Goal: Task Accomplishment & Management: Use online tool/utility

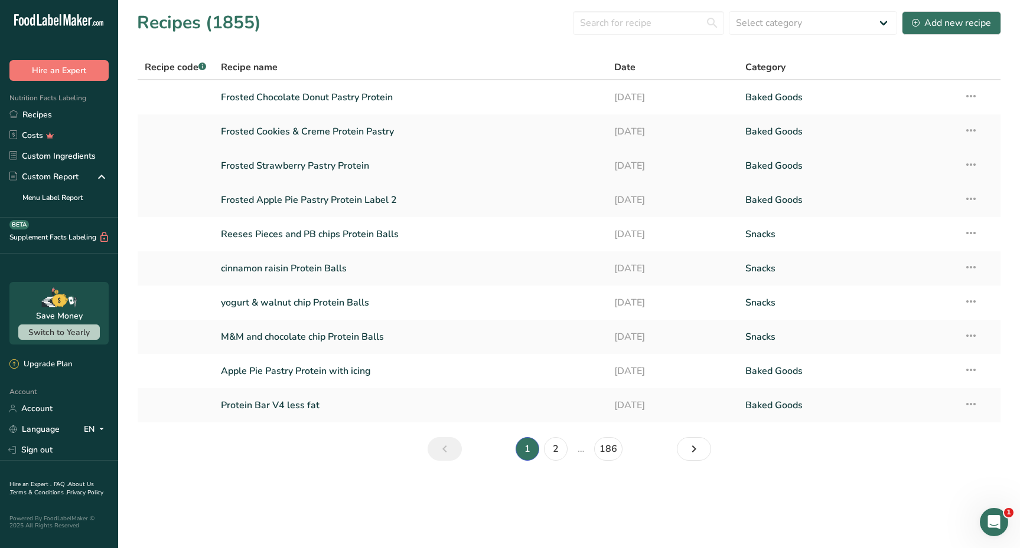
click at [312, 168] on link "Frosted Strawberry Pastry Protein" at bounding box center [410, 166] width 379 height 25
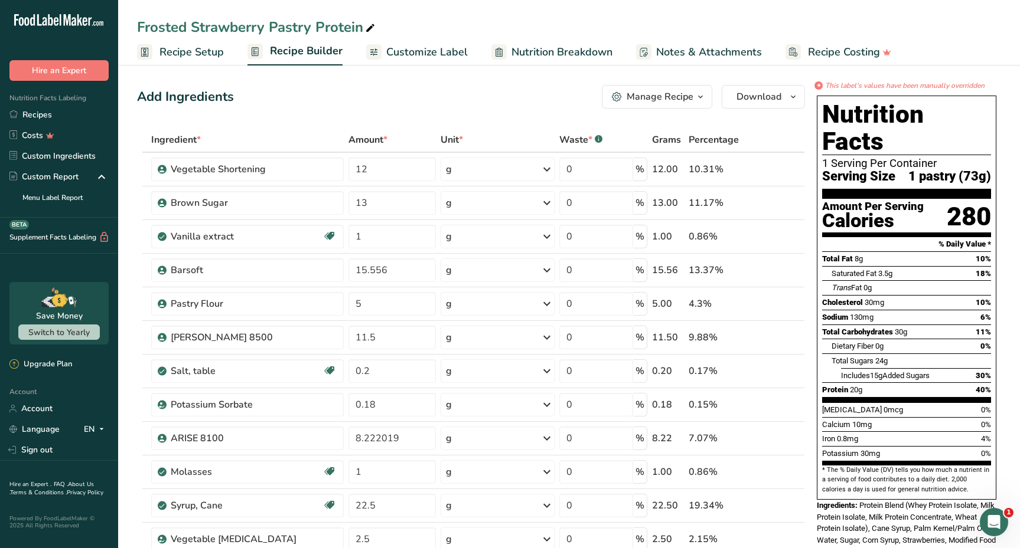
click at [440, 53] on span "Customize Label" at bounding box center [426, 52] width 81 height 16
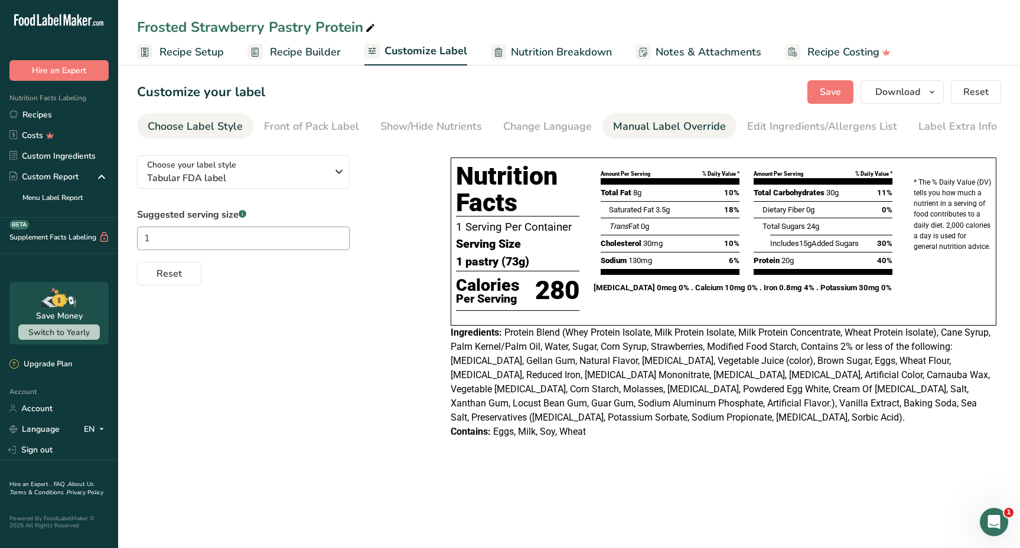
click at [641, 127] on div "Manual Label Override" at bounding box center [669, 127] width 113 height 16
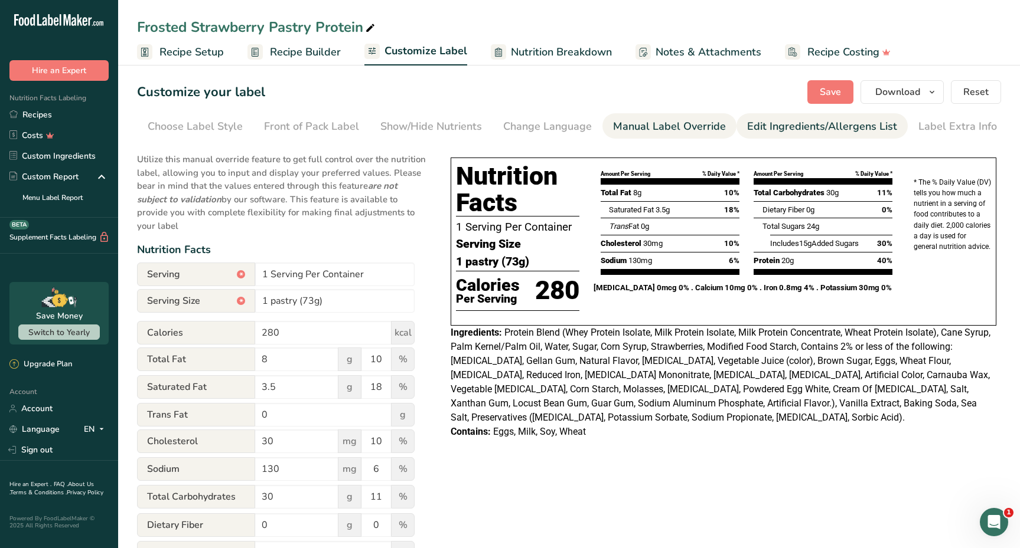
click at [779, 122] on div "Edit Ingredients/Allergens List" at bounding box center [822, 127] width 150 height 16
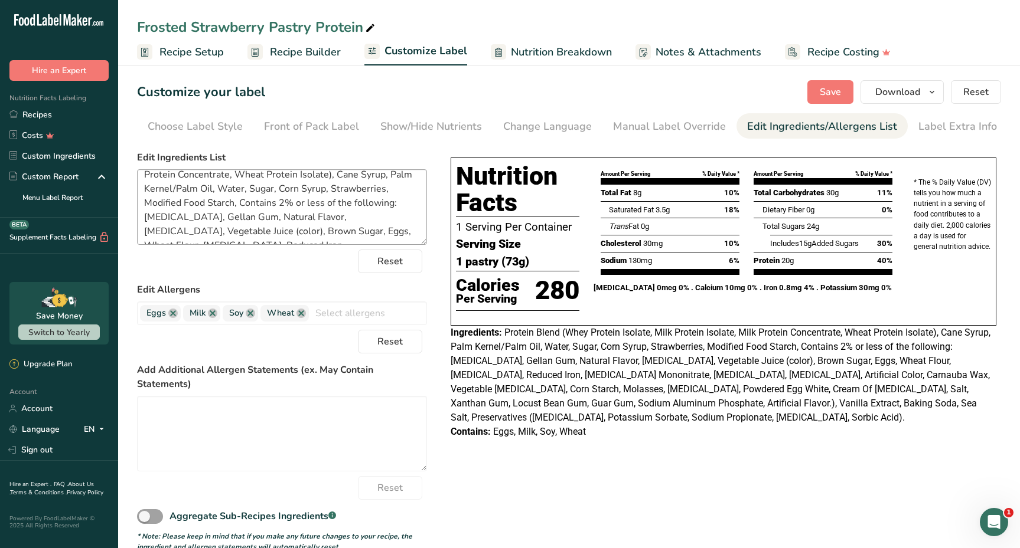
scroll to position [28, 0]
drag, startPoint x: 238, startPoint y: 196, endPoint x: 193, endPoint y: 231, distance: 57.2
click at [193, 231] on textarea "Protein Blend (Whey Protein Isolate, Milk Protein Isolate, Milk Protein Concent…" at bounding box center [282, 207] width 290 height 76
click at [363, 231] on textarea "Protein Blend (Whey Protein Isolate, Milk Protein Isolate, Milk Protein Concent…" at bounding box center [282, 207] width 290 height 76
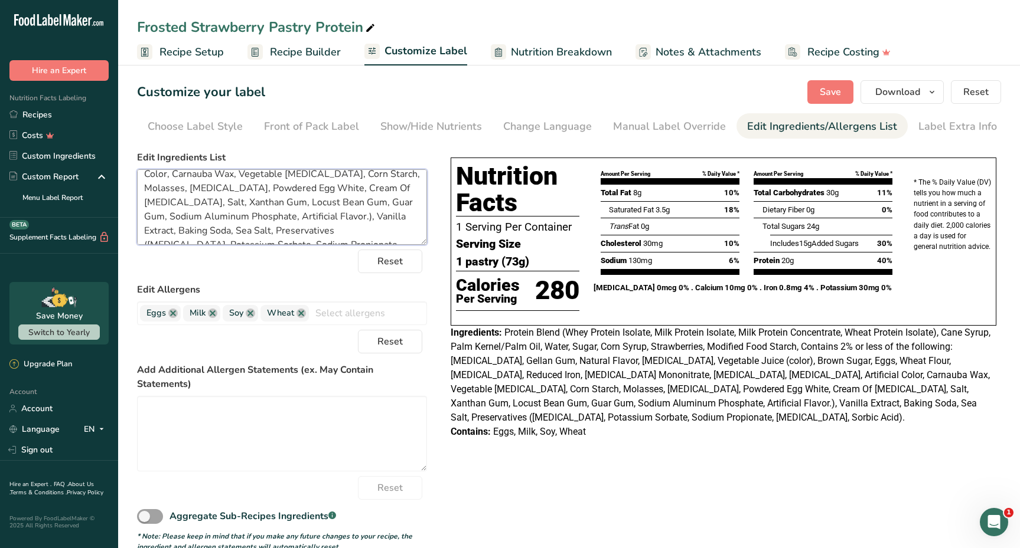
paste textarea "Contains 2% or less of the following: [MEDICAL_DATA], Gellan Gum, Natural Flavo…"
click at [355, 204] on textarea "Protein Blend (Whey Protein Isolate, Milk Protein Isolate, Milk Protein Concent…" at bounding box center [282, 207] width 290 height 76
click at [818, 83] on button "Save" at bounding box center [830, 92] width 46 height 24
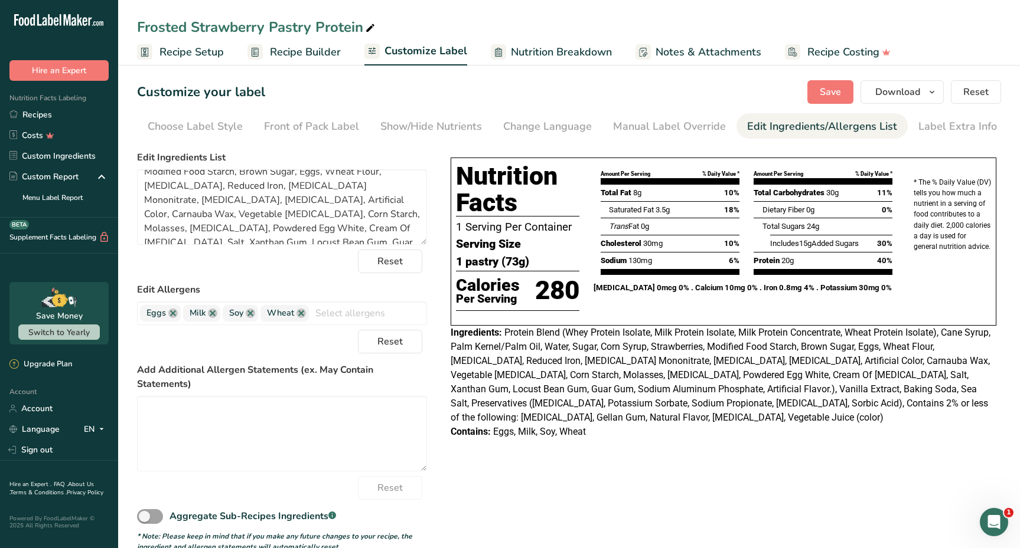
scroll to position [0, 0]
click at [925, 89] on span "button" at bounding box center [932, 92] width 14 height 14
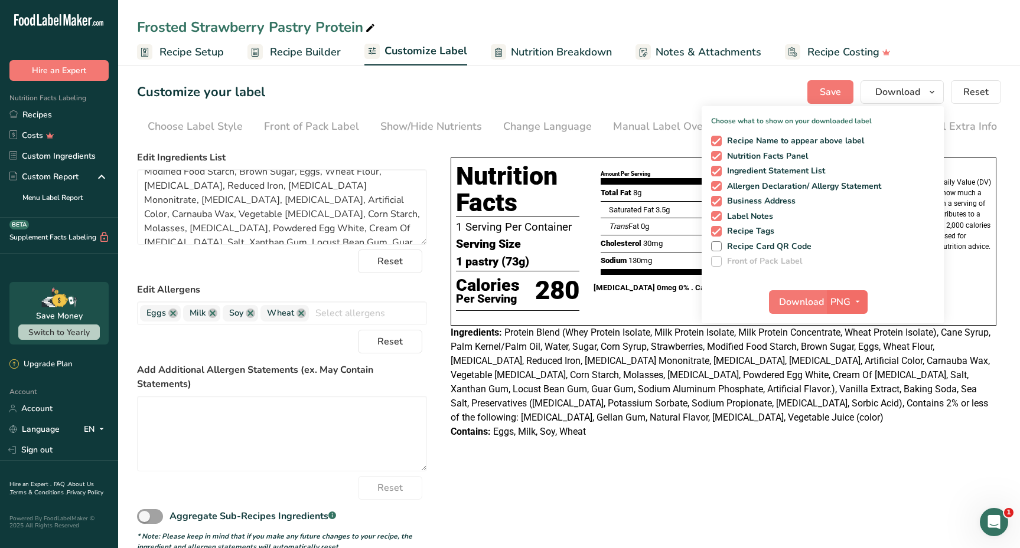
click at [844, 302] on span "PNG" at bounding box center [840, 302] width 20 height 14
click at [847, 384] on link "PDF" at bounding box center [849, 384] width 38 height 19
click at [804, 288] on div "Download PDF PNG BMP SVG PDF TXT" at bounding box center [822, 305] width 242 height 38
click at [804, 308] on span "Download" at bounding box center [801, 302] width 45 height 14
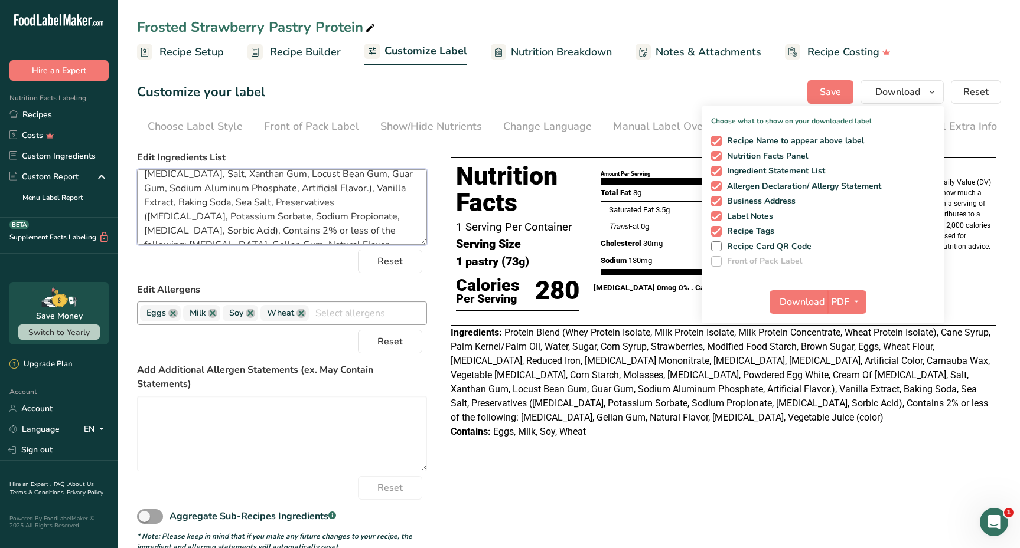
drag, startPoint x: 145, startPoint y: 178, endPoint x: 203, endPoint y: 318, distance: 151.4
click at [203, 318] on form "Edit Ingredients List Protein Blend (Whey Protein Isolate, Milk Protein Isolate…" at bounding box center [282, 352] width 290 height 402
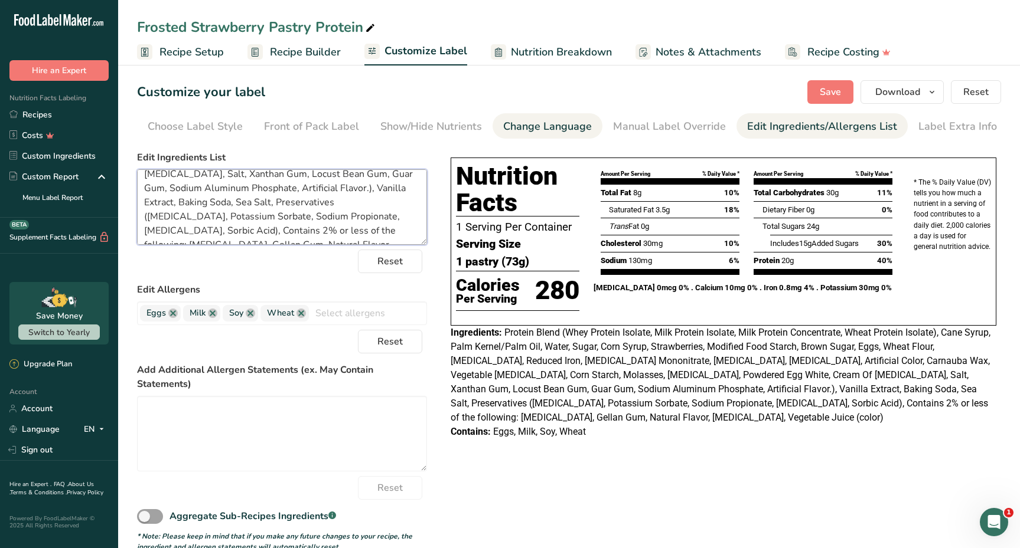
scroll to position [0, 0]
click at [319, 231] on textarea "Protein Blend (Whey Protein Isolate, Milk Protein Isolate, Milk Protein Concent…" at bounding box center [282, 207] width 290 height 76
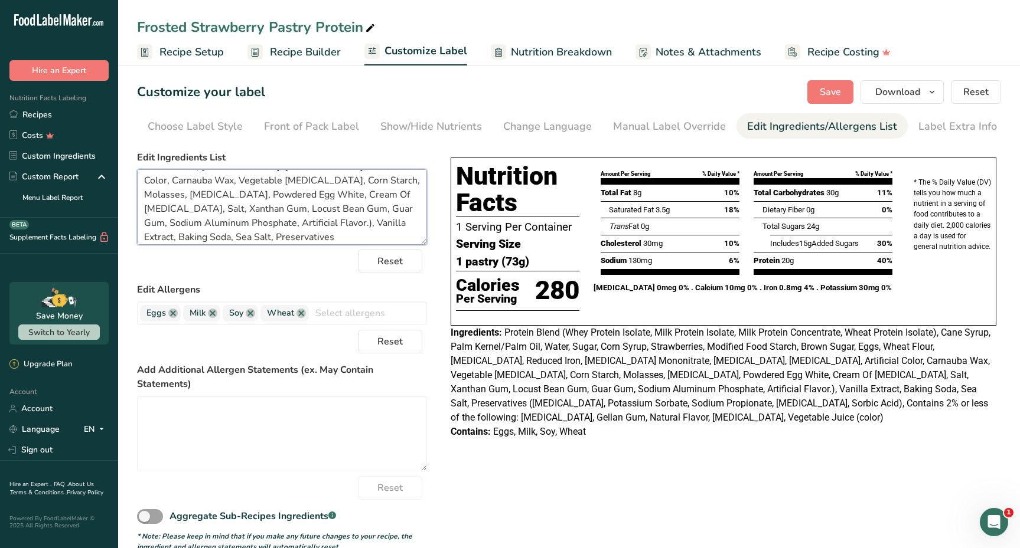
scroll to position [74, 0]
drag, startPoint x: 328, startPoint y: 190, endPoint x: 417, endPoint y: 195, distance: 88.7
click at [417, 195] on textarea "Protein Blend (Whey Protein Isolate, Milk Protein Isolate, Milk Protein Concent…" at bounding box center [282, 207] width 290 height 76
click at [364, 192] on textarea "Protein Blend (Whey Protein Isolate, Milk Protein Isolate, Milk Protein Concent…" at bounding box center [282, 207] width 290 height 76
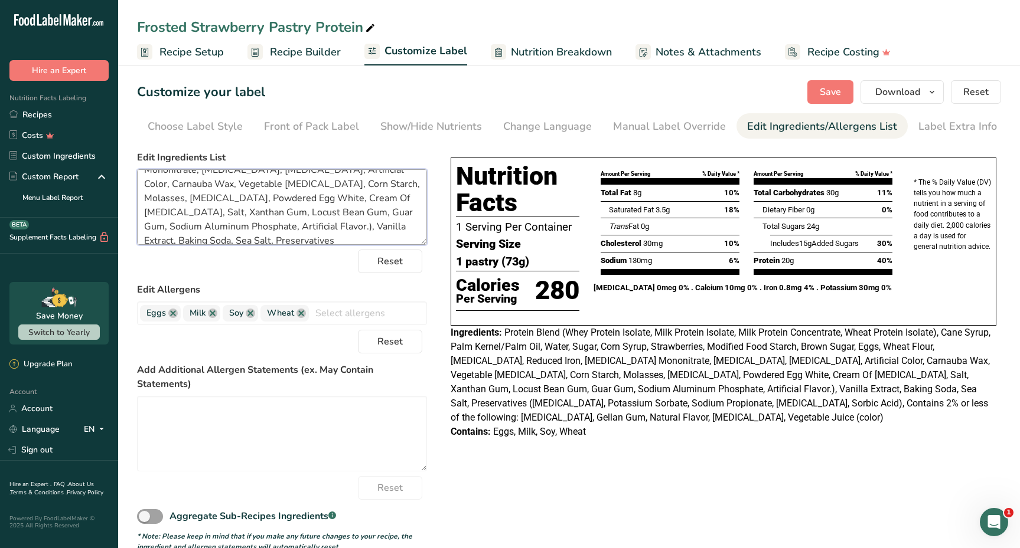
drag, startPoint x: 394, startPoint y: 184, endPoint x: 330, endPoint y: 184, distance: 64.4
click at [330, 184] on textarea "Protein Blend (Whey Protein Isolate, Milk Protein Isolate, Milk Protein Concent…" at bounding box center [282, 207] width 290 height 76
drag, startPoint x: 205, startPoint y: 217, endPoint x: 223, endPoint y: 240, distance: 29.1
click at [205, 217] on textarea "Protein Blend (Whey Protein Isolate, Milk Protein Isolate, Milk Protein Concent…" at bounding box center [282, 207] width 290 height 76
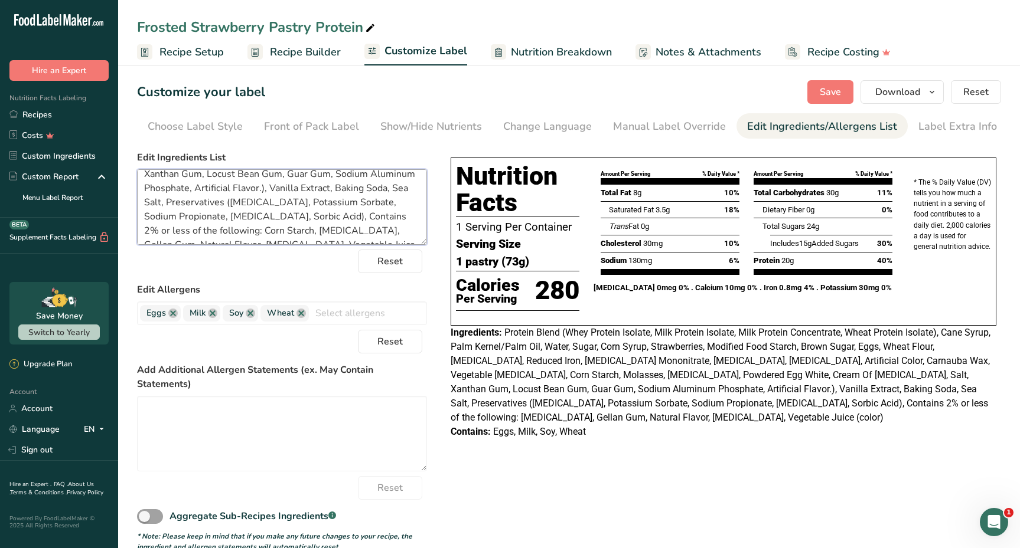
click at [258, 217] on textarea "Protein Blend (Whey Protein Isolate, Milk Protein Isolate, Milk Protein Concent…" at bounding box center [282, 207] width 290 height 76
paste textarea "[PERSON_NAME] Of [MEDICAL_DATA]"
drag, startPoint x: 348, startPoint y: 188, endPoint x: 406, endPoint y: 188, distance: 57.9
click at [406, 188] on textarea "Protein Blend (Whey Protein Isolate, Milk Protein Isolate, Milk Protein Concent…" at bounding box center [282, 207] width 290 height 76
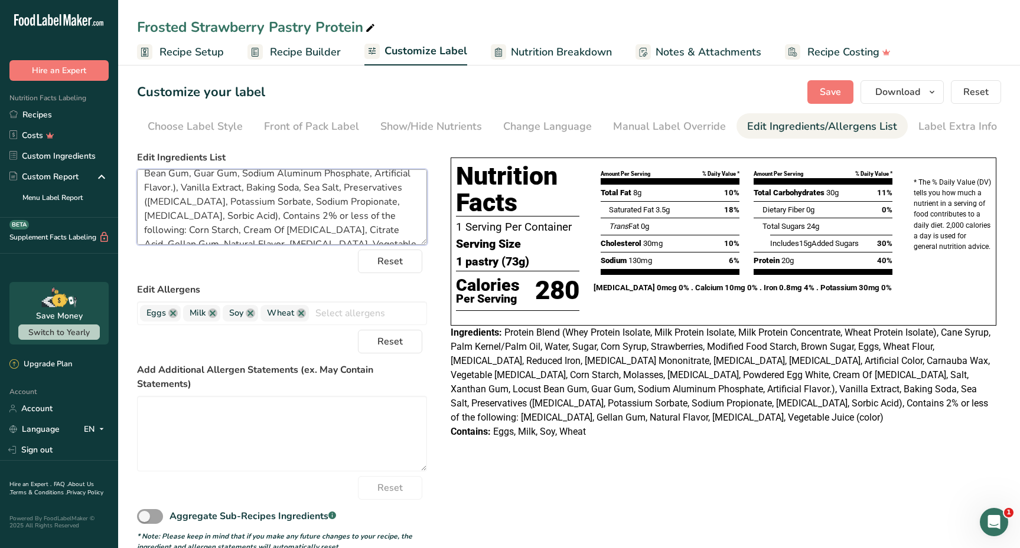
scroll to position [123, 0]
click at [299, 215] on textarea "Protein Blend (Whey Protein Isolate, Milk Protein Isolate, Milk Protein Concent…" at bounding box center [282, 207] width 290 height 76
click at [299, 213] on textarea "Protein Blend (Whey Protein Isolate, Milk Protein Isolate, Milk Protein Concent…" at bounding box center [282, 207] width 290 height 76
click at [299, 214] on textarea "Protein Blend (Whey Protein Isolate, Milk Protein Isolate, Milk Protein Concent…" at bounding box center [282, 207] width 290 height 76
paste textarea "Xanthan Gum"
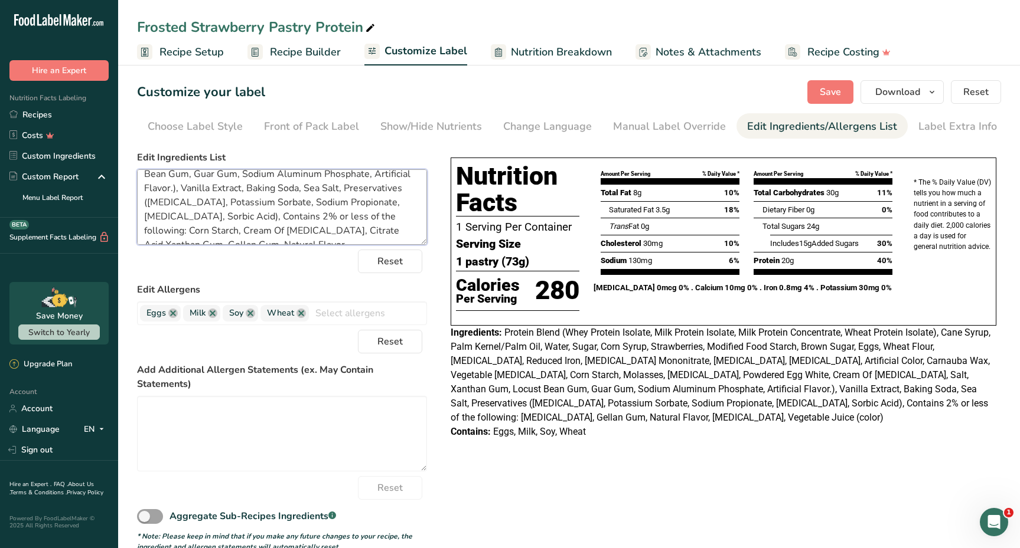
click at [301, 218] on textarea "Protein Blend (Whey Protein Isolate, Milk Protein Isolate, Milk Protein Concent…" at bounding box center [282, 207] width 290 height 76
drag, startPoint x: 349, startPoint y: 205, endPoint x: 212, endPoint y: 227, distance: 138.6
click at [212, 227] on textarea "Protein Blend (Whey Protein Isolate, Milk Protein Isolate, Milk Protein Concent…" at bounding box center [282, 207] width 290 height 76
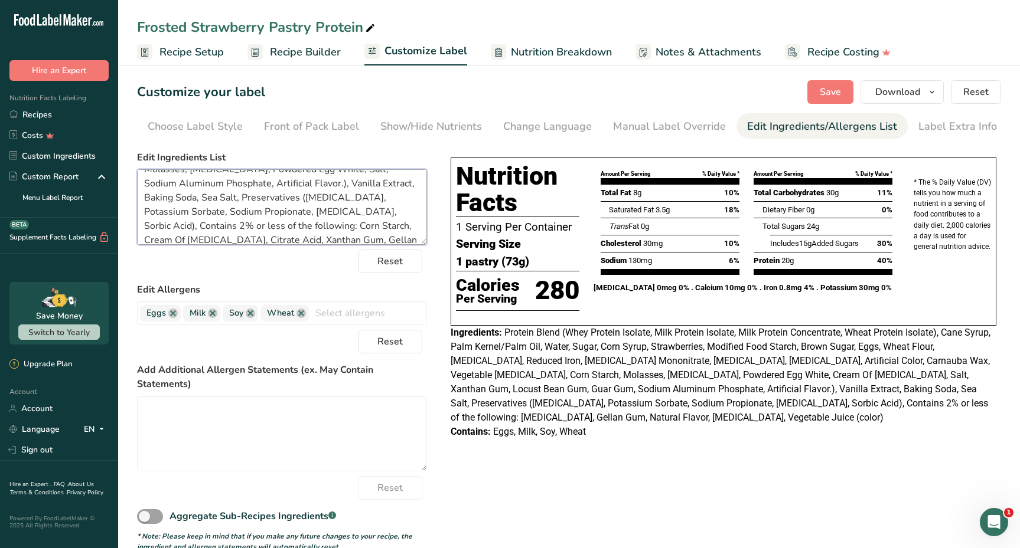
click at [344, 227] on textarea "Protein Blend (Whey Protein Isolate, Milk Protein Isolate, Milk Protein Concent…" at bounding box center [282, 207] width 290 height 76
paste textarea "Locust Bean Gum, Guar Gum"
click at [250, 227] on textarea "Protein Blend (Whey Protein Isolate, Milk Protein Isolate, Milk Protein Concent…" at bounding box center [282, 207] width 290 height 76
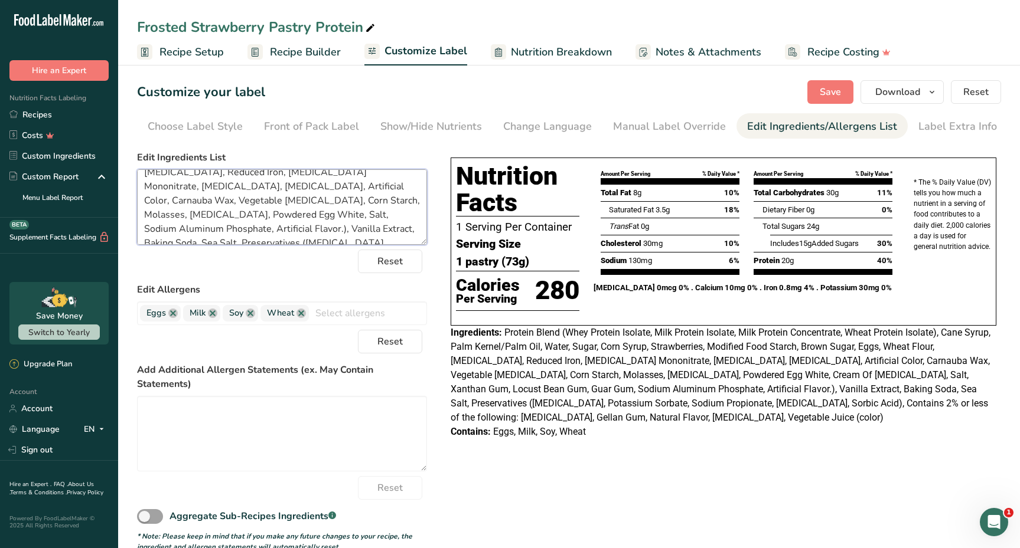
drag, startPoint x: 348, startPoint y: 197, endPoint x: 236, endPoint y: 214, distance: 113.0
click at [236, 214] on textarea "Protein Blend (Whey Protein Isolate, Milk Protein Isolate, Milk Protein Concent…" at bounding box center [282, 207] width 290 height 76
click at [306, 180] on textarea "Protein Blend (Whey Protein Isolate, Milk Protein Isolate, Milk Protein Concent…" at bounding box center [282, 207] width 290 height 76
click at [308, 177] on textarea "Protein Blend (Whey Protein Isolate, Milk Protein Isolate, Milk Protein Concent…" at bounding box center [282, 207] width 290 height 76
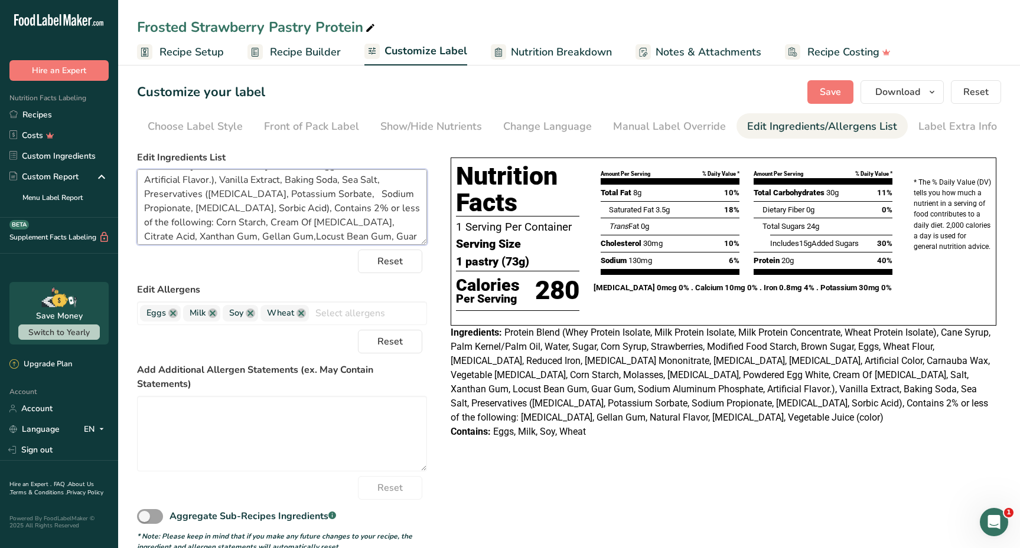
paste textarea "Sodium Aluminum Phosphate"
click at [301, 213] on textarea "Protein Blend (Whey Protein Isolate, Milk Protein Isolate, Milk Protein Concent…" at bounding box center [282, 207] width 290 height 76
click at [308, 212] on textarea "Protein Blend (Whey Protein Isolate, Milk Protein Isolate, Milk Protein Concent…" at bounding box center [282, 207] width 290 height 76
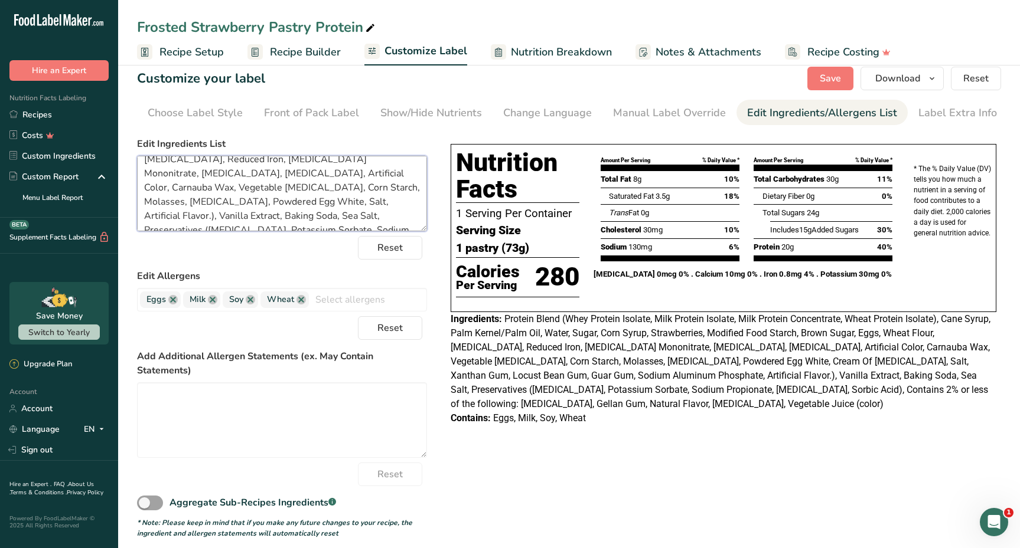
scroll to position [68, 0]
click at [342, 186] on textarea "Protein Blend (Whey Protein Isolate, Milk Protein Isolate, Milk Protein Concent…" at bounding box center [282, 194] width 290 height 76
click at [303, 200] on textarea "Protein Blend (Whey Protein Isolate, Milk Protein Isolate, Milk Protein Concent…" at bounding box center [282, 194] width 290 height 76
click at [830, 81] on span "Save" at bounding box center [829, 78] width 21 height 14
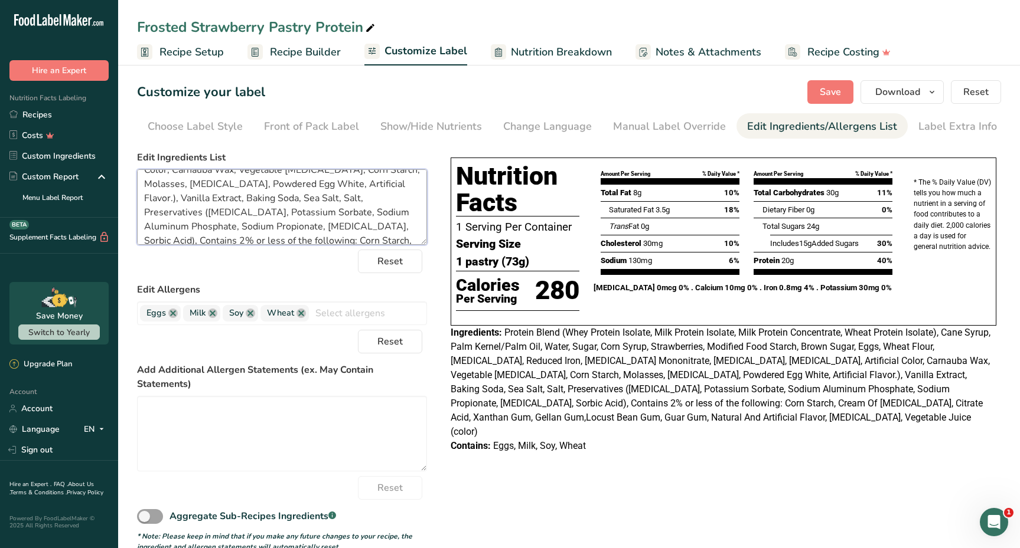
scroll to position [137, 0]
drag, startPoint x: 144, startPoint y: 182, endPoint x: 313, endPoint y: 274, distance: 192.3
click at [313, 274] on form "Edit Ingredients List Protein Blend (Whey Protein Isolate, Milk Protein Isolate…" at bounding box center [282, 352] width 290 height 402
click at [317, 237] on textarea "Protein Blend (Whey Protein Isolate, Milk Protein Isolate, Milk Protein Concent…" at bounding box center [282, 207] width 290 height 76
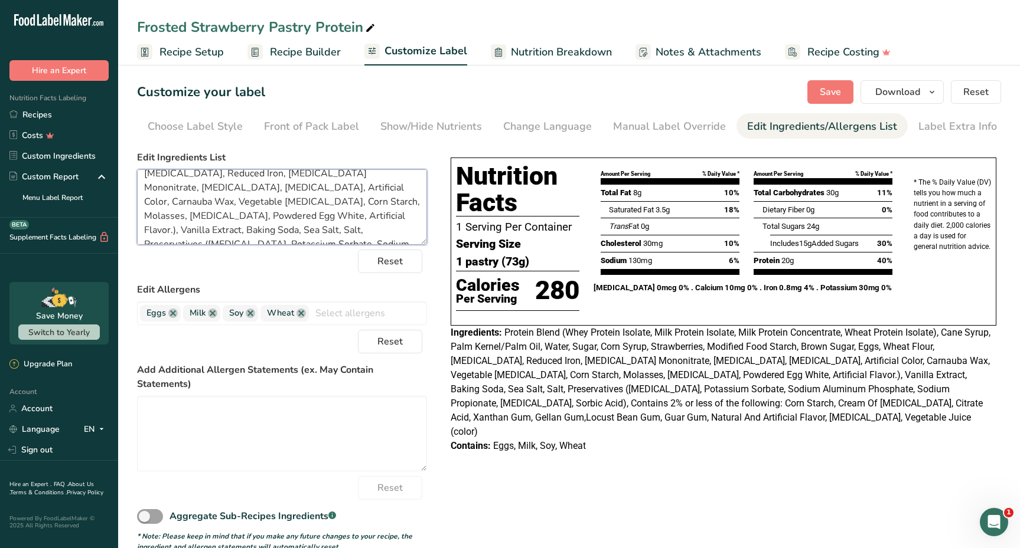
drag, startPoint x: 325, startPoint y: 201, endPoint x: 396, endPoint y: 207, distance: 70.5
click at [396, 207] on textarea "Protein Blend (Whey Protein Isolate, Milk Protein Isolate, Milk Protein Concent…" at bounding box center [282, 207] width 290 height 76
click at [820, 89] on button "Save" at bounding box center [830, 92] width 46 height 24
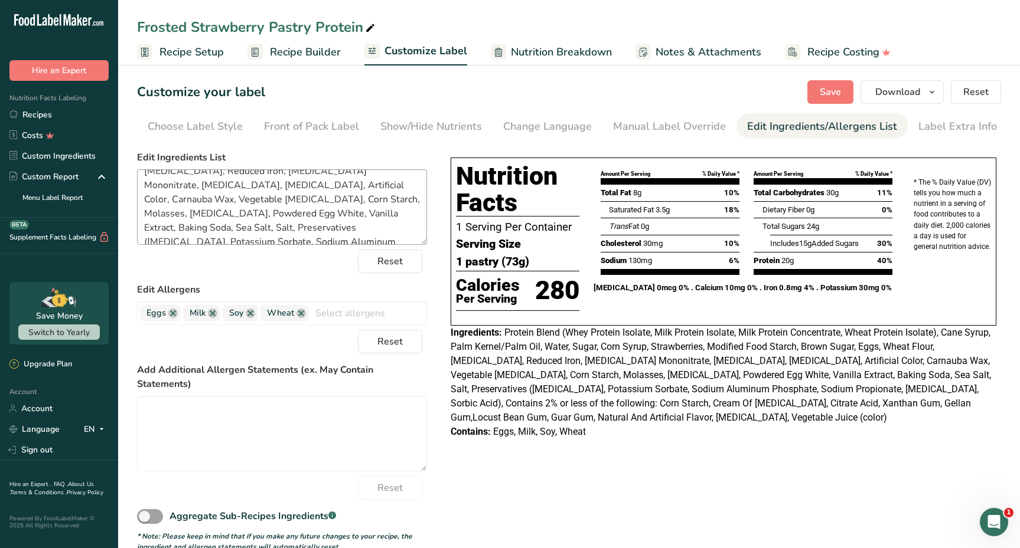
scroll to position [68, 0]
drag, startPoint x: 361, startPoint y: 186, endPoint x: 410, endPoint y: 190, distance: 49.2
click at [410, 190] on textarea "Protein Blend (Whey Protein Isolate, Milk Protein Isolate, Milk Protein Concent…" at bounding box center [282, 207] width 290 height 76
click at [828, 90] on span "Save" at bounding box center [829, 92] width 21 height 14
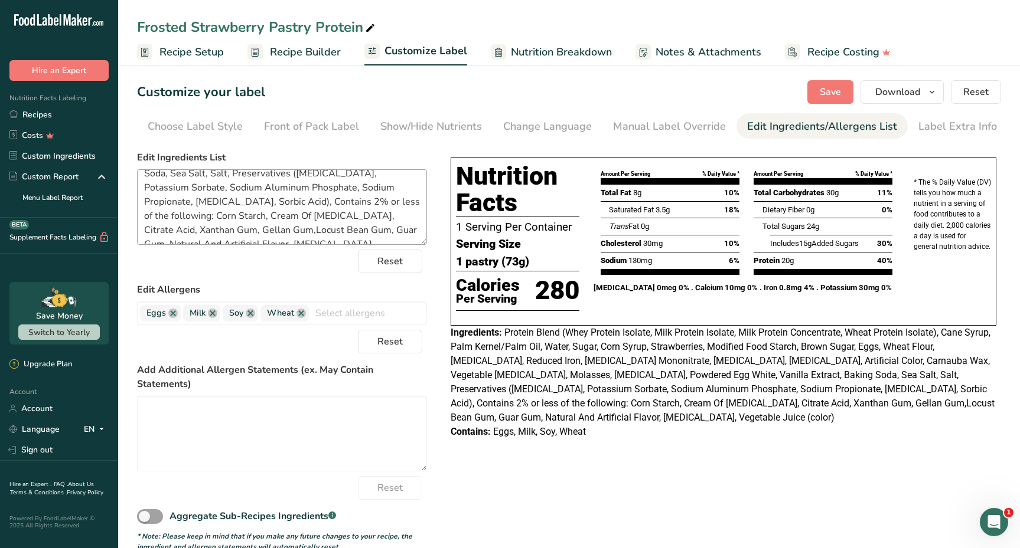
scroll to position [123, 0]
click at [221, 216] on textarea "Protein Blend (Whey Protein Isolate, Milk Protein Isolate, Milk Protein Concent…" at bounding box center [282, 207] width 290 height 76
click at [828, 86] on span "Save" at bounding box center [829, 92] width 21 height 14
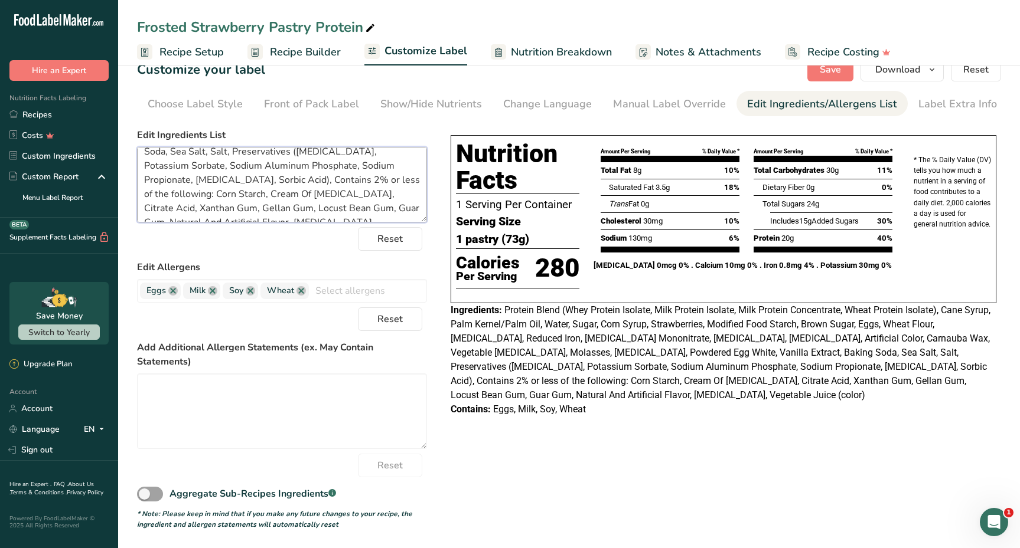
drag, startPoint x: 145, startPoint y: 159, endPoint x: 351, endPoint y: 258, distance: 228.4
click at [351, 258] on form "Edit Ingredients List Protein Blend (Whey Protein Isolate, Milk Protein Isolate…" at bounding box center [282, 329] width 290 height 402
click at [401, 208] on textarea "Protein Blend (Whey Protein Isolate, Milk Protein Isolate, Milk Protein Concent…" at bounding box center [282, 185] width 290 height 76
drag, startPoint x: 143, startPoint y: 193, endPoint x: 272, endPoint y: 195, distance: 128.1
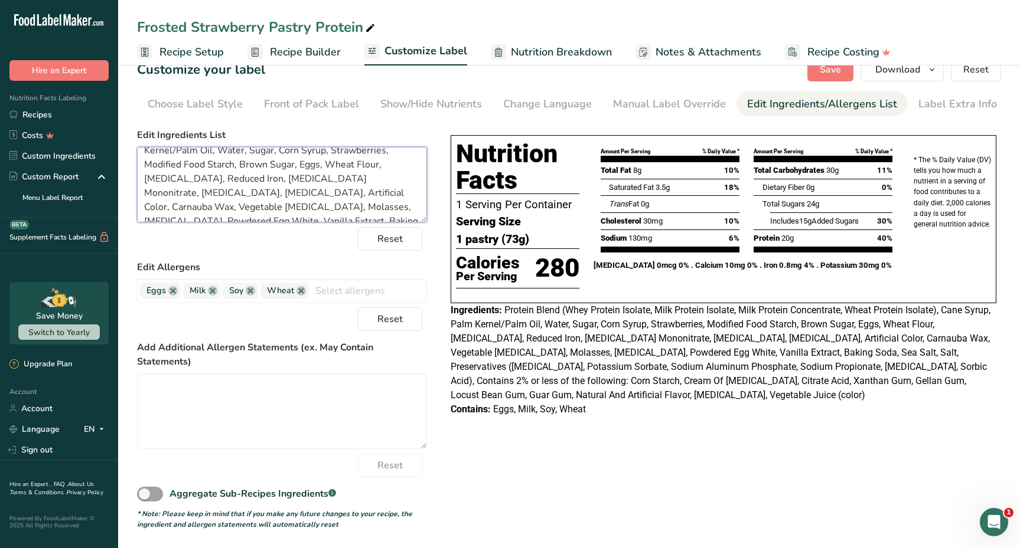
click at [272, 195] on textarea "Protein Blend (Whey Protein Isolate, Milk Protein Isolate, Milk Protein Concent…" at bounding box center [282, 185] width 290 height 76
click at [209, 208] on textarea "Protein Blend (Whey Protein Isolate, Milk Protein Isolate, Milk Protein Concent…" at bounding box center [282, 185] width 290 height 76
click at [214, 207] on textarea "Protein Blend (Whey Protein Isolate, Milk Protein Isolate, Milk Protein Concent…" at bounding box center [282, 185] width 290 height 76
click at [210, 205] on textarea "Protein Blend (Whey Protein Isolate, Milk Protein Isolate, Milk Protein Concent…" at bounding box center [282, 185] width 290 height 76
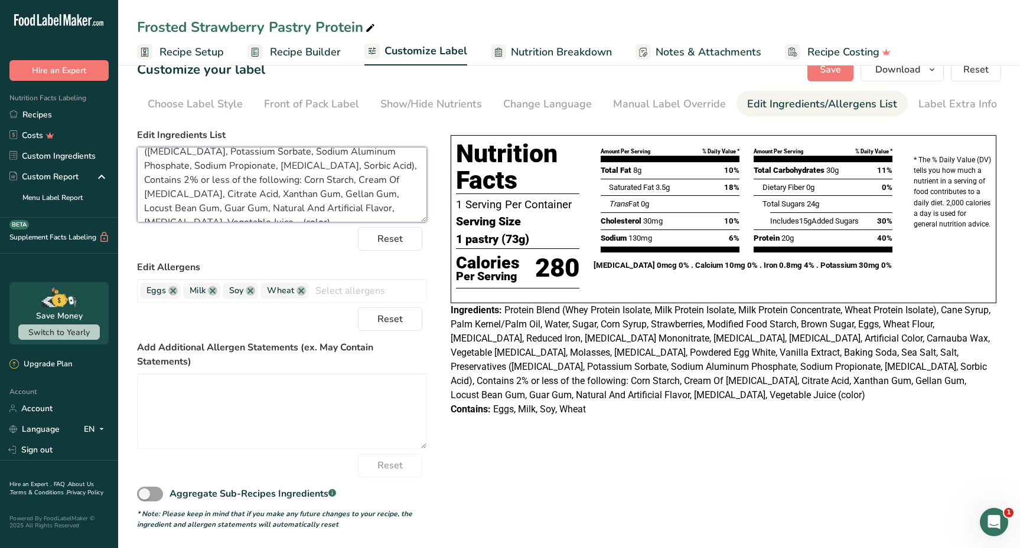
click at [217, 207] on textarea "Protein Blend (Whey Protein Isolate, Milk Protein Isolate, Milk Protein Concent…" at bounding box center [282, 185] width 290 height 76
click at [214, 207] on textarea "Protein Blend (Whey Protein Isolate, Milk Protein Isolate, Milk Protein Concent…" at bounding box center [282, 185] width 290 height 76
paste textarea "Artificial Color, Carnauba Wax"
click at [213, 208] on textarea "Protein Blend (Whey Protein Isolate, Milk Protein Isolate, Milk Protein Concent…" at bounding box center [282, 185] width 290 height 76
click at [343, 209] on textarea "Protein Blend (Whey Protein Isolate, Milk Protein Isolate, Milk Protein Concent…" at bounding box center [282, 185] width 290 height 76
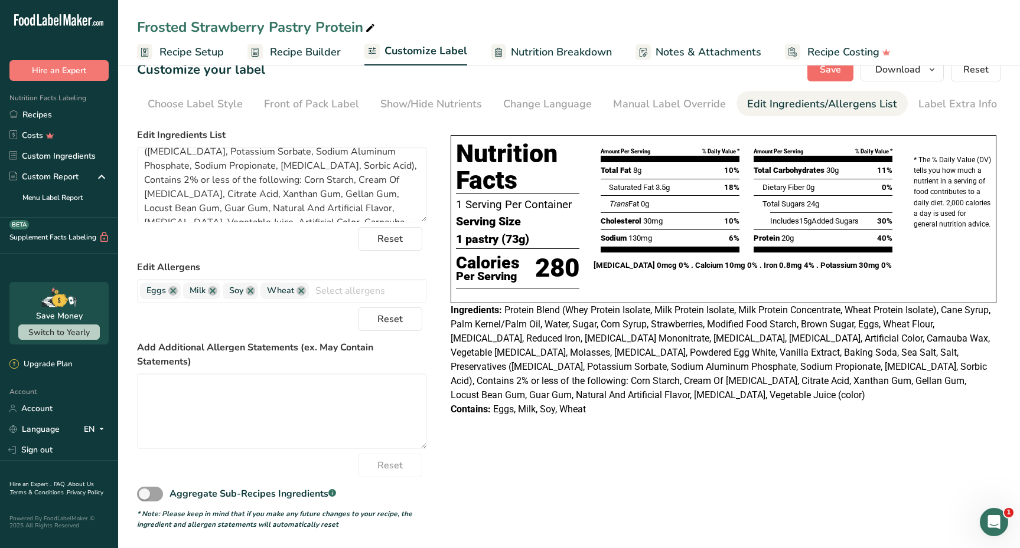
click at [827, 76] on span "Save" at bounding box center [829, 70] width 21 height 14
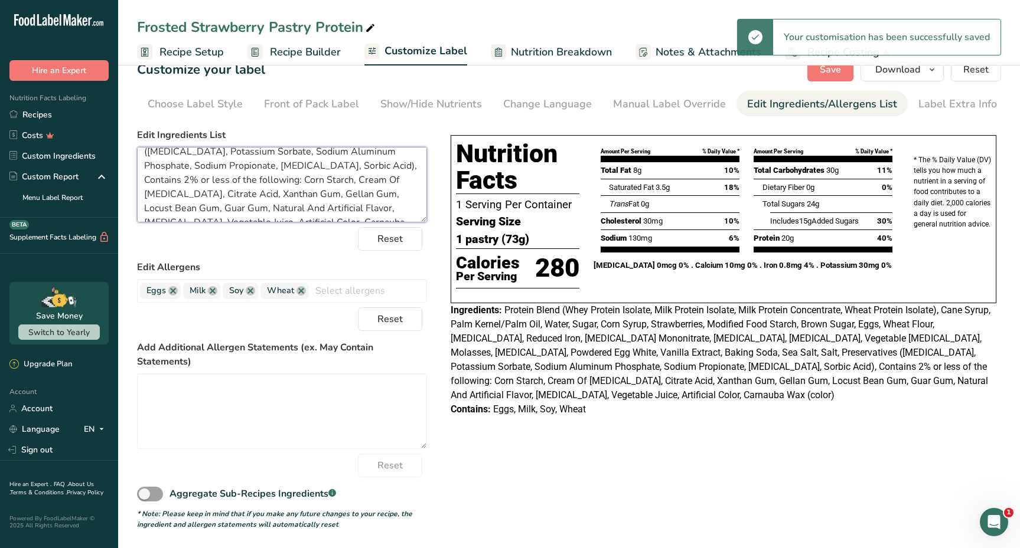
drag, startPoint x: 143, startPoint y: 161, endPoint x: 404, endPoint y: 262, distance: 279.8
click at [404, 262] on form "Edit Ingredients List Protein Blend (Whey Protein Isolate, Milk Protein Isolate…" at bounding box center [282, 329] width 290 height 402
click at [340, 211] on textarea "Protein Blend (Whey Protein Isolate, Milk Protein Isolate, Milk Protein Concent…" at bounding box center [282, 185] width 290 height 76
click at [371, 210] on textarea "Protein Blend (Whey Protein Isolate, Milk Protein Isolate, Milk Protein Concent…" at bounding box center [282, 185] width 290 height 76
click at [343, 207] on textarea "Protein Blend (Whey Protein Isolate, Milk Protein Isolate, Milk Protein Concent…" at bounding box center [282, 185] width 290 height 76
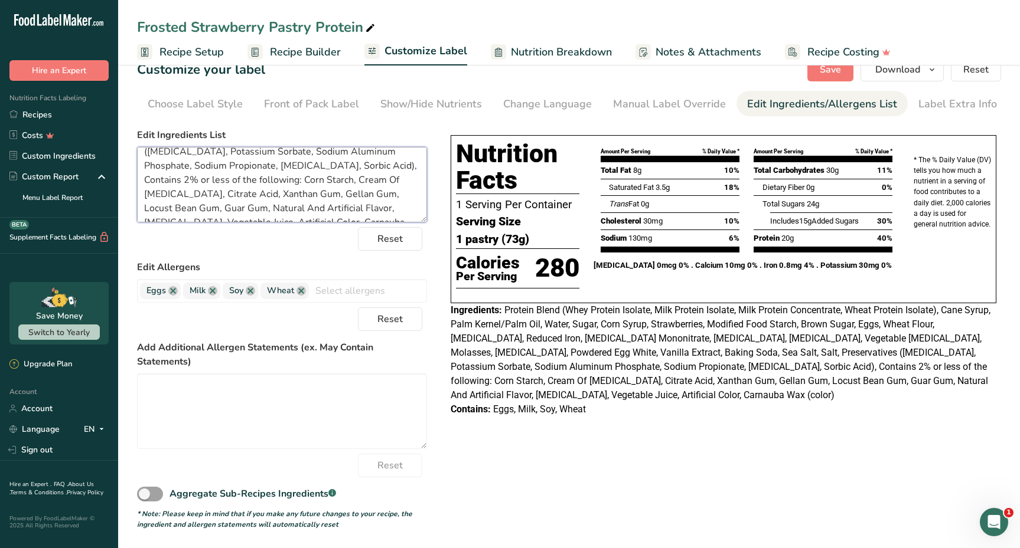
click at [379, 207] on textarea "Protein Blend (Whey Protein Isolate, Milk Protein Isolate, Milk Protein Concent…" at bounding box center [282, 185] width 290 height 76
click at [211, 208] on textarea "Protein Blend (Whey Protein Isolate, Milk Protein Isolate, Milk Protein Concent…" at bounding box center [282, 185] width 290 height 76
click at [214, 210] on textarea "Protein Blend (Whey Protein Isolate, Milk Protein Isolate, Milk Protein Concent…" at bounding box center [282, 185] width 290 height 76
click at [818, 71] on button "Save" at bounding box center [830, 70] width 46 height 24
drag, startPoint x: 143, startPoint y: 161, endPoint x: 404, endPoint y: 247, distance: 274.8
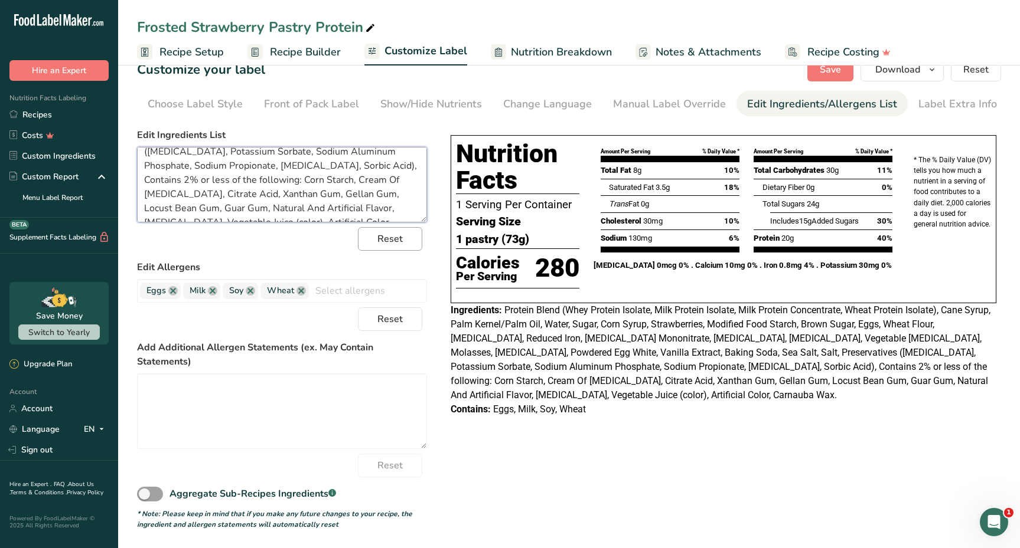
click at [404, 247] on form "Edit Ingredients List Protein Blend (Whey Protein Isolate, Milk Protein Isolate…" at bounding box center [282, 329] width 290 height 402
click at [382, 215] on textarea "Protein Blend (Whey Protein Isolate, Milk Protein Isolate, Milk Protein Concent…" at bounding box center [282, 185] width 290 height 76
click at [201, 181] on textarea "Protein Blend (Whey Protein Isolate, Milk Protein Isolate, Milk Protein Concent…" at bounding box center [282, 185] width 290 height 76
type textarea "Protein Blend (Whey Protein Isolate, Milk Protein Isolate, Milk Protein Concent…"
click at [831, 74] on span "Save" at bounding box center [829, 70] width 21 height 14
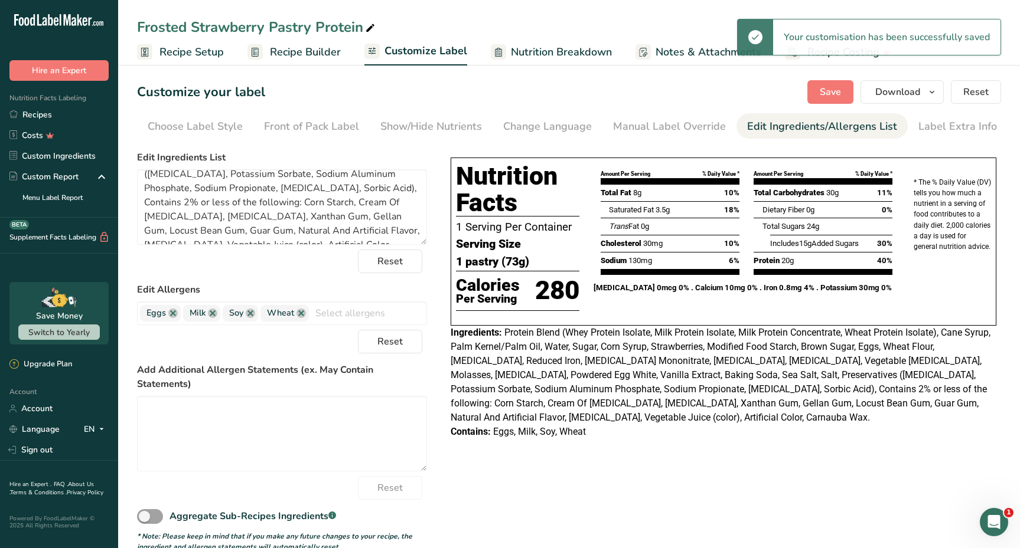
scroll to position [0, 0]
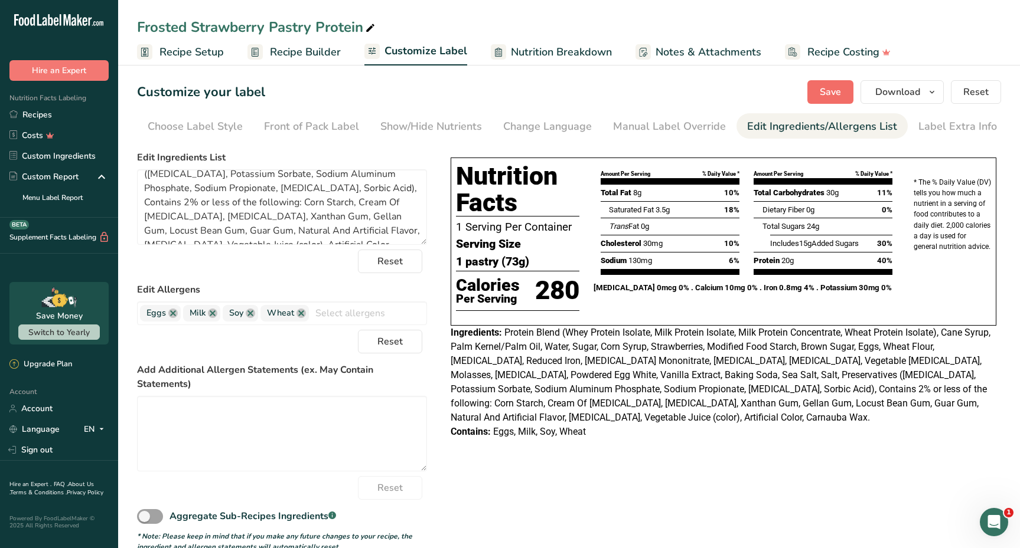
click at [847, 90] on button "Save" at bounding box center [830, 92] width 46 height 24
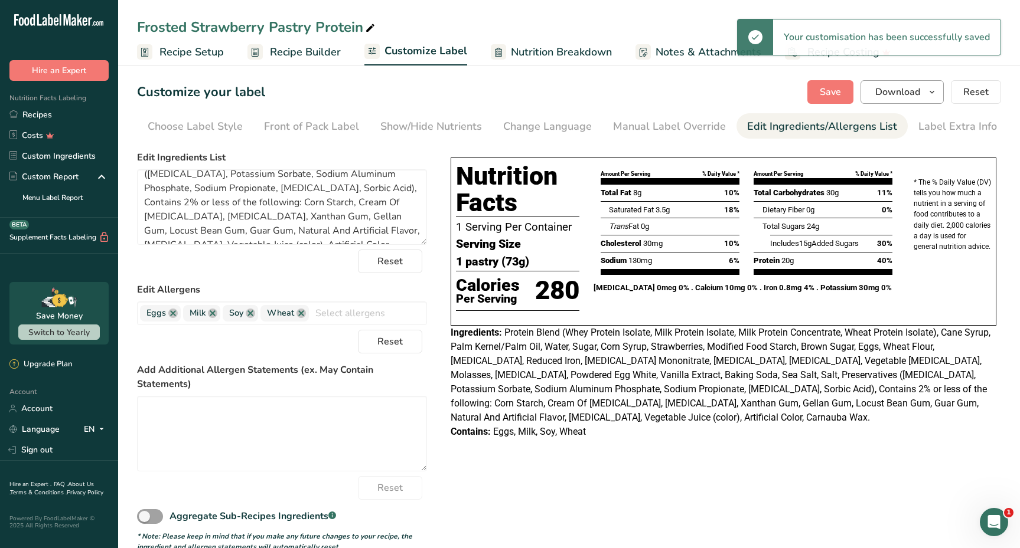
click at [910, 98] on span "Download" at bounding box center [897, 92] width 45 height 14
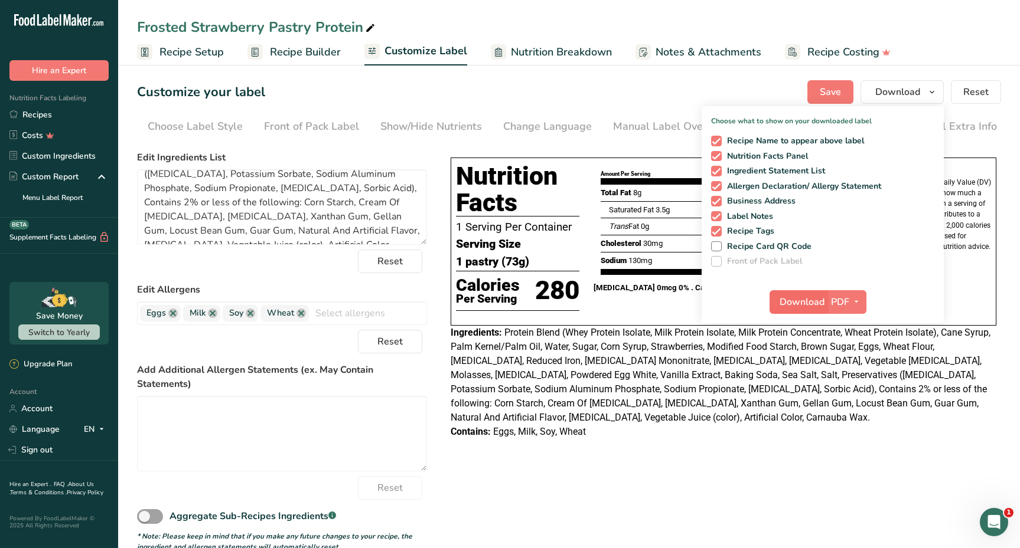
click at [807, 299] on span "Download" at bounding box center [801, 302] width 45 height 14
click at [625, 449] on div "Nutrition Facts 1 Serving Per Container Serving Size 1 pastry (73g) Calories Pe…" at bounding box center [723, 298] width 555 height 305
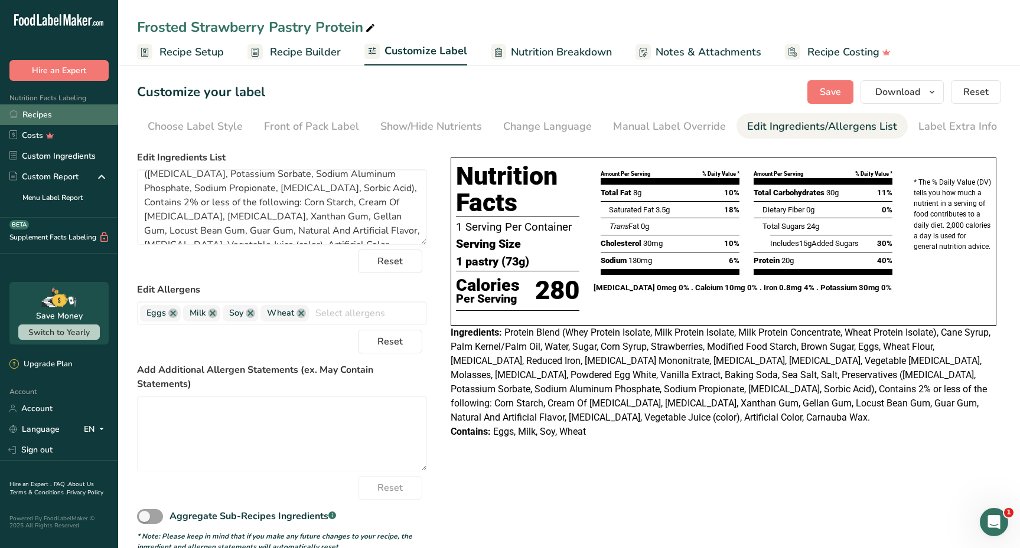
click at [85, 116] on link "Recipes" at bounding box center [59, 115] width 118 height 21
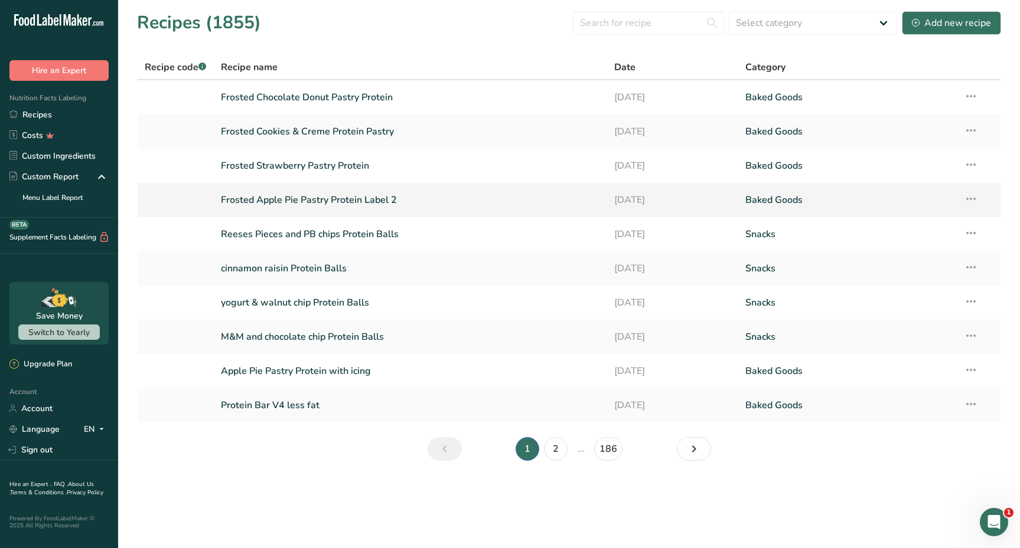
click at [328, 199] on link "Frosted Apple Pie Pastry Protein Label 2" at bounding box center [410, 200] width 379 height 25
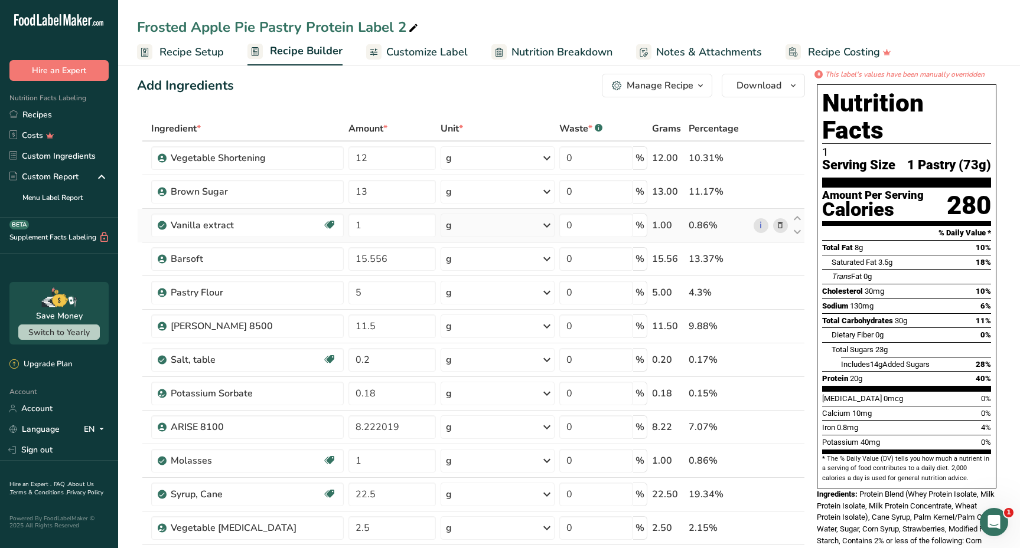
scroll to position [25, 0]
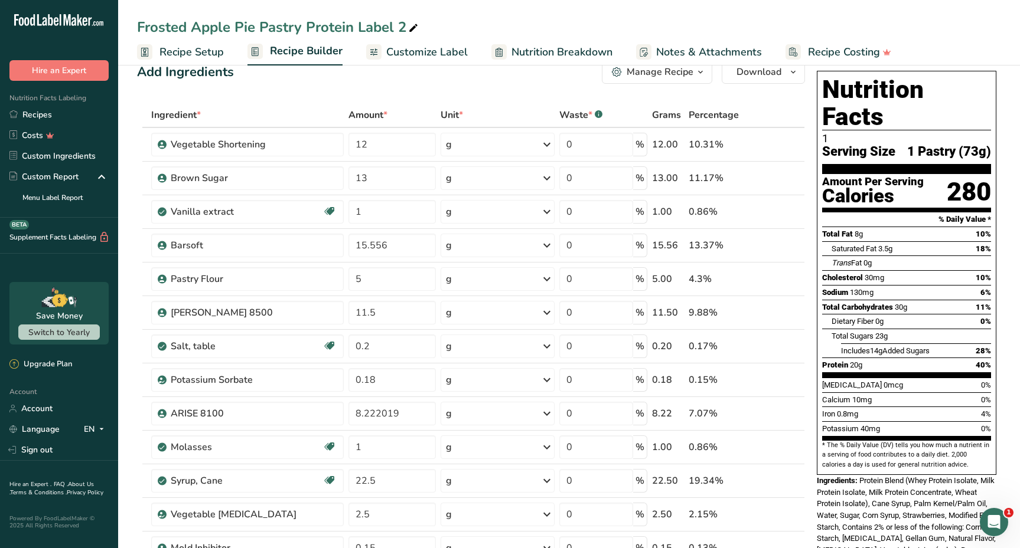
click at [459, 50] on span "Customize Label" at bounding box center [426, 52] width 81 height 16
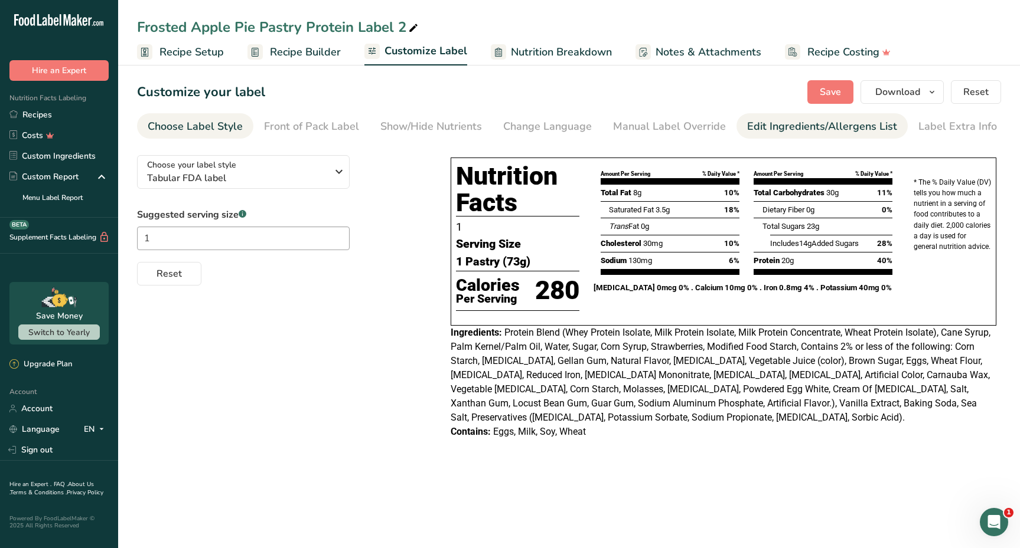
click at [758, 131] on div "Edit Ingredients/Allergens List" at bounding box center [822, 127] width 150 height 16
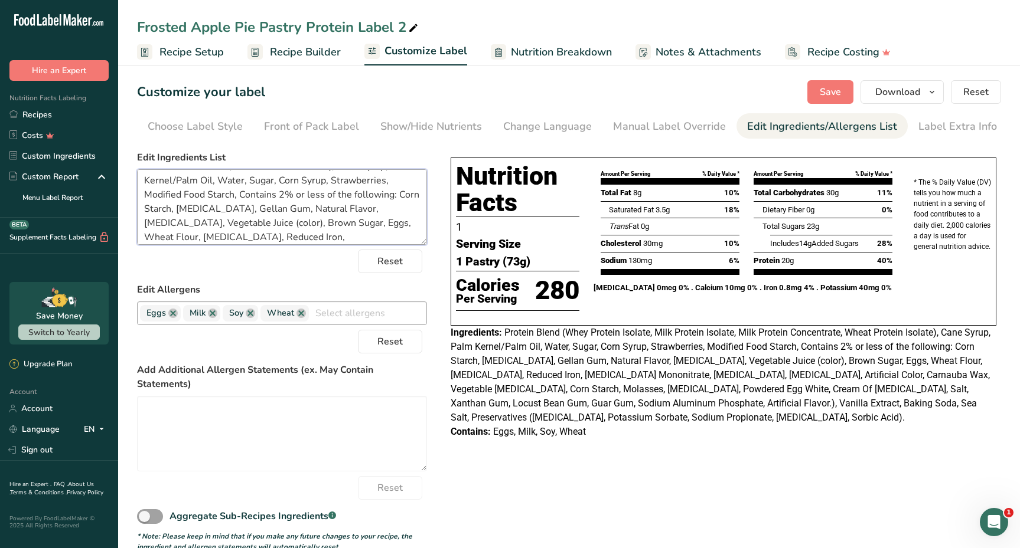
scroll to position [123, 0]
drag, startPoint x: 143, startPoint y: 181, endPoint x: 312, endPoint y: 306, distance: 209.4
click at [312, 306] on form "Edit Ingredients List Protein Blend (Whey Protein Isolate, Milk Protein Isolate…" at bounding box center [282, 352] width 290 height 402
click at [394, 235] on textarea "Protein Blend (Whey Protein Isolate, Milk Protein Isolate, Milk Protein Concent…" at bounding box center [282, 207] width 290 height 76
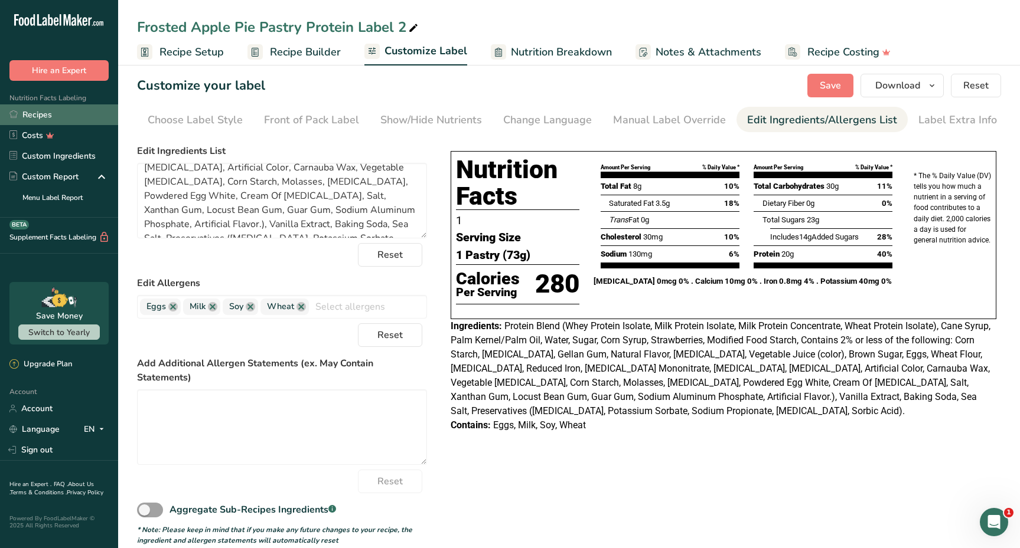
click at [51, 116] on link "Recipes" at bounding box center [59, 115] width 118 height 21
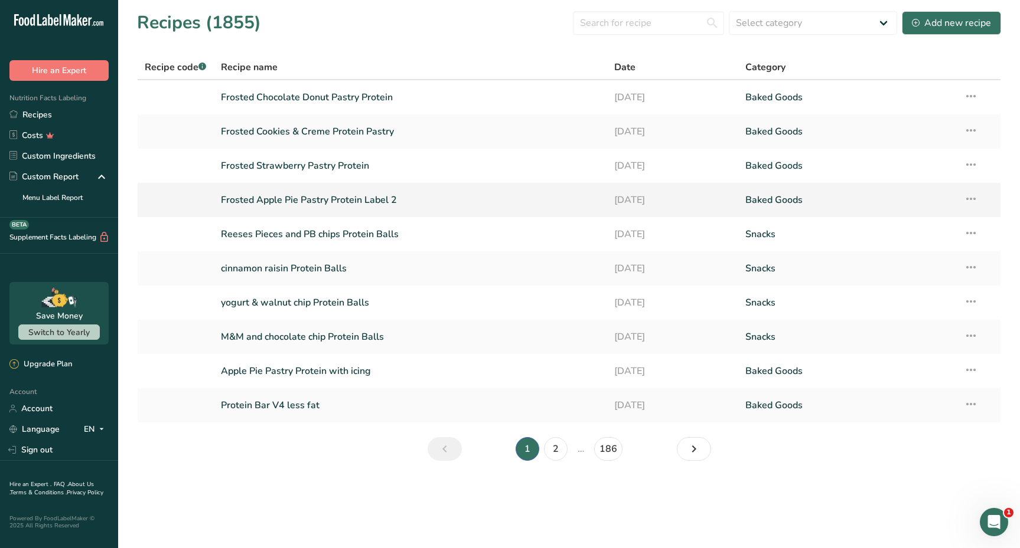
click at [276, 203] on link "Frosted Apple Pie Pastry Protein Label 2" at bounding box center [410, 200] width 379 height 25
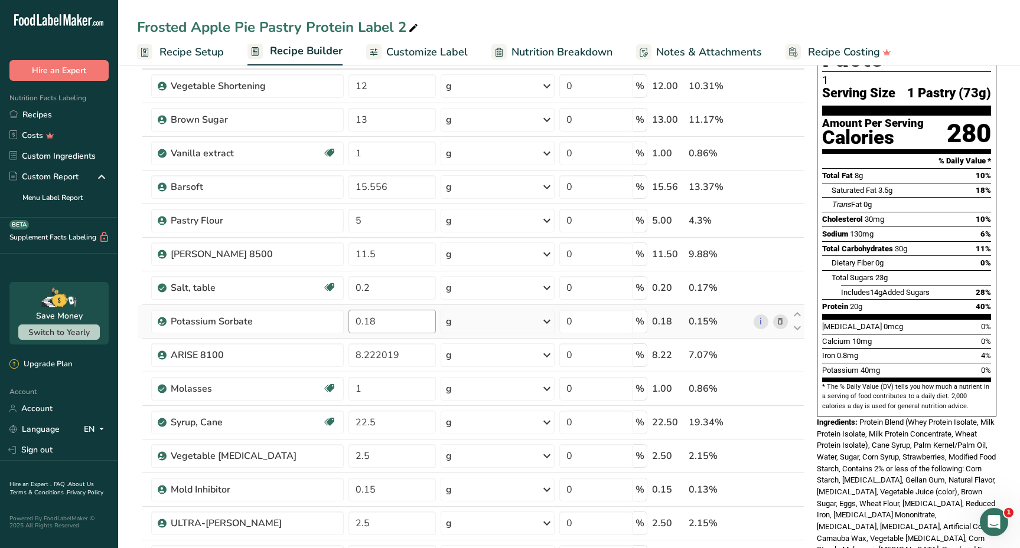
scroll to position [50, 0]
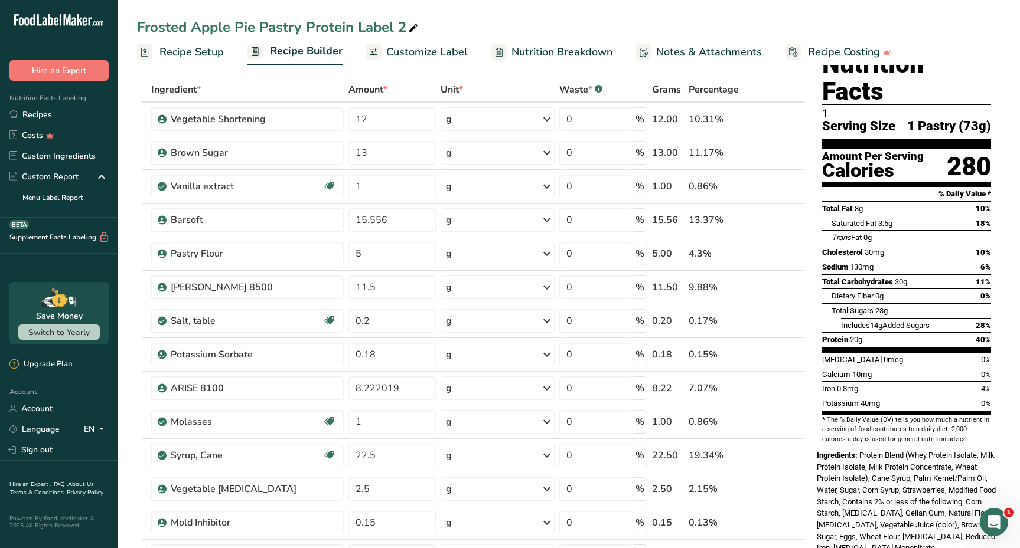
click at [431, 50] on span "Customize Label" at bounding box center [426, 52] width 81 height 16
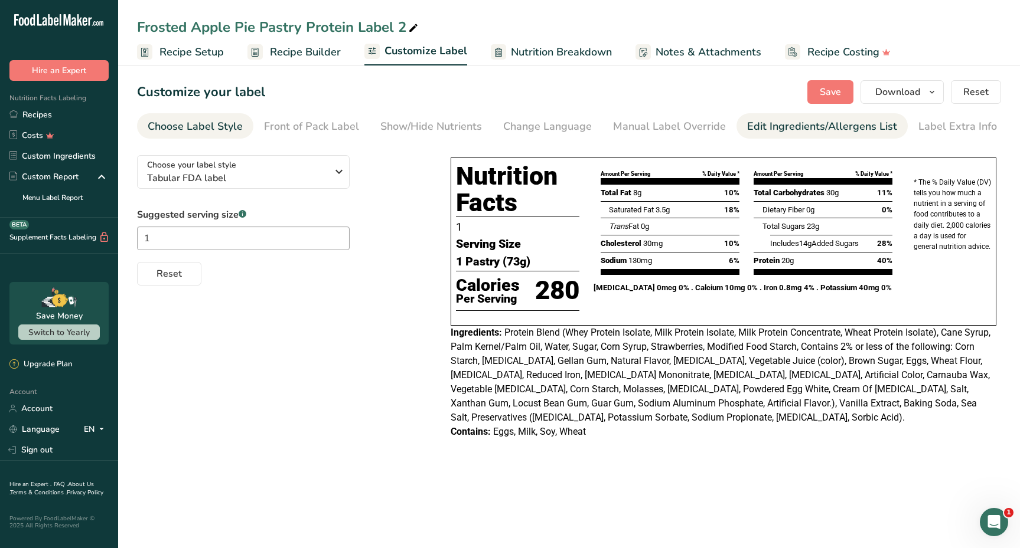
click at [747, 124] on div "Edit Ingredients/Allergens List" at bounding box center [822, 127] width 150 height 16
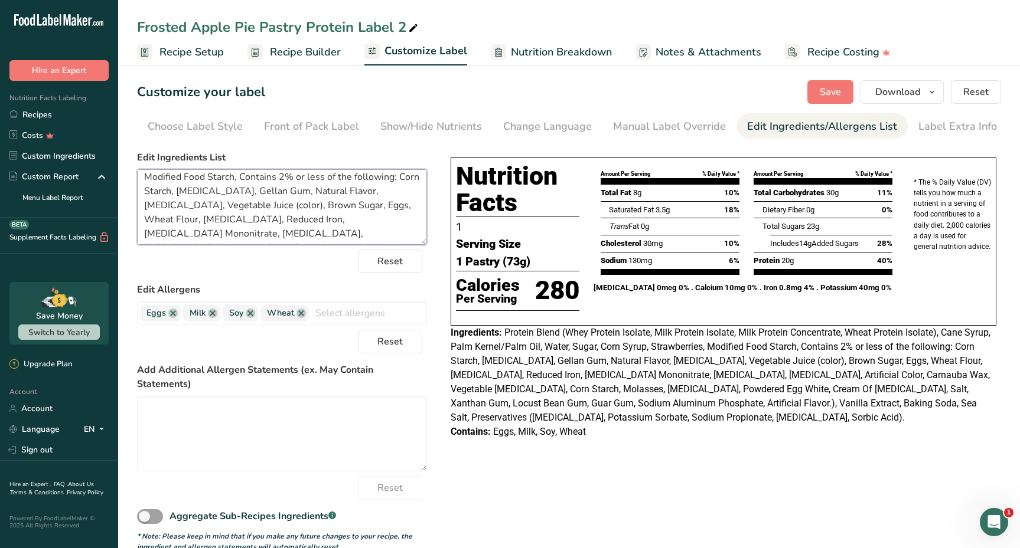
scroll to position [123, 0]
drag, startPoint x: 204, startPoint y: 181, endPoint x: 349, endPoint y: 292, distance: 182.4
click at [350, 292] on form "Edit Ingredients List Protein Blend (Whey Protein Isolate, Milk Protein Isolate…" at bounding box center [282, 352] width 290 height 402
paste textarea "(Whey Protein Isolate, Milk Protein Isolate, Milk Protein Concentrate, Wheat Pr…"
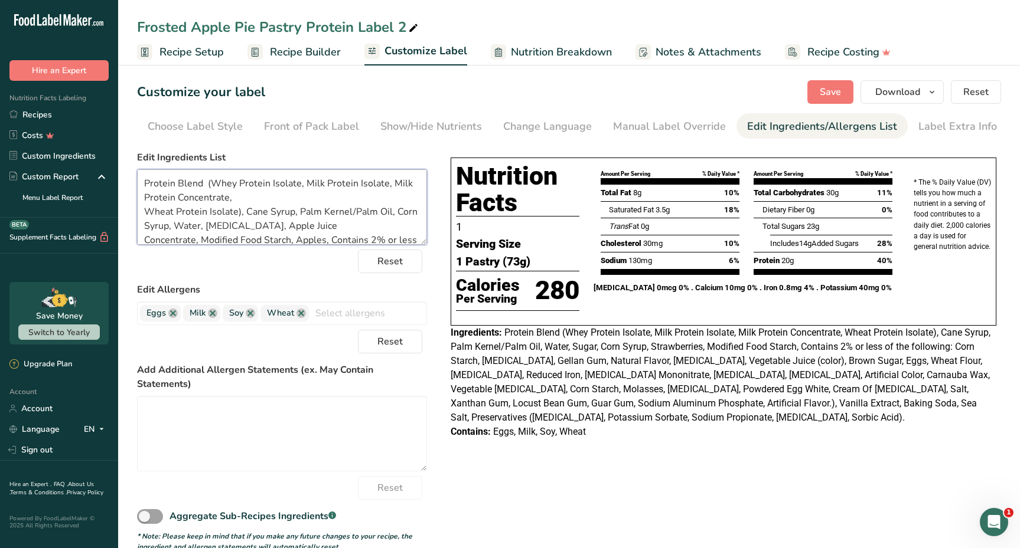
scroll to position [0, 0]
click at [207, 181] on textarea "Protein Blend (Whey Protein Isolate, Milk Protein Isolate, Milk Protein Concent…" at bounding box center [282, 207] width 290 height 76
click at [145, 212] on textarea "Protein Blend (Whey Protein Isolate, Milk Protein Isolate, Milk Protein Concent…" at bounding box center [282, 207] width 290 height 76
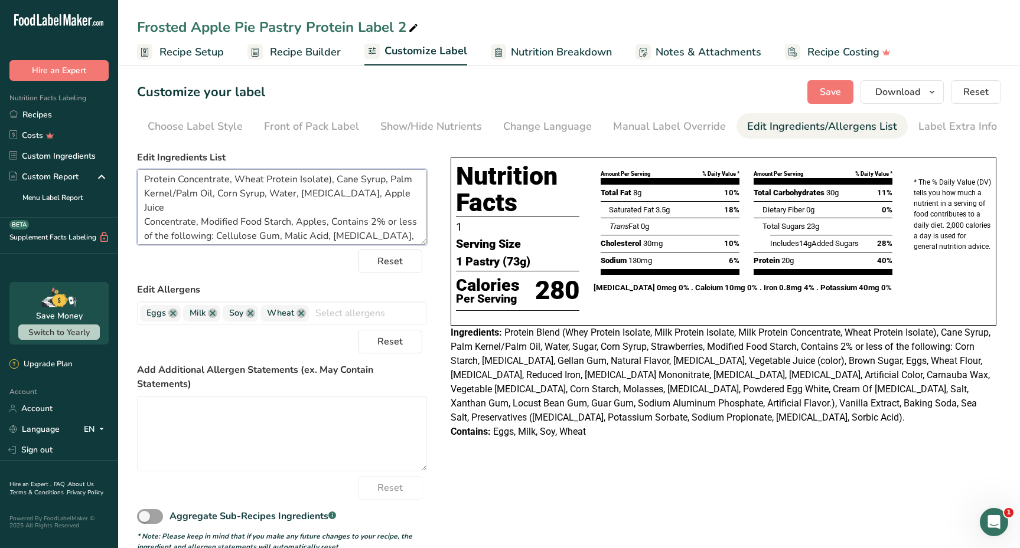
scroll to position [19, 0]
click at [266, 193] on textarea "Protein Blend (Whey Protein Isolate, Milk Protein Isolate, Milk Protein Concent…" at bounding box center [282, 207] width 290 height 76
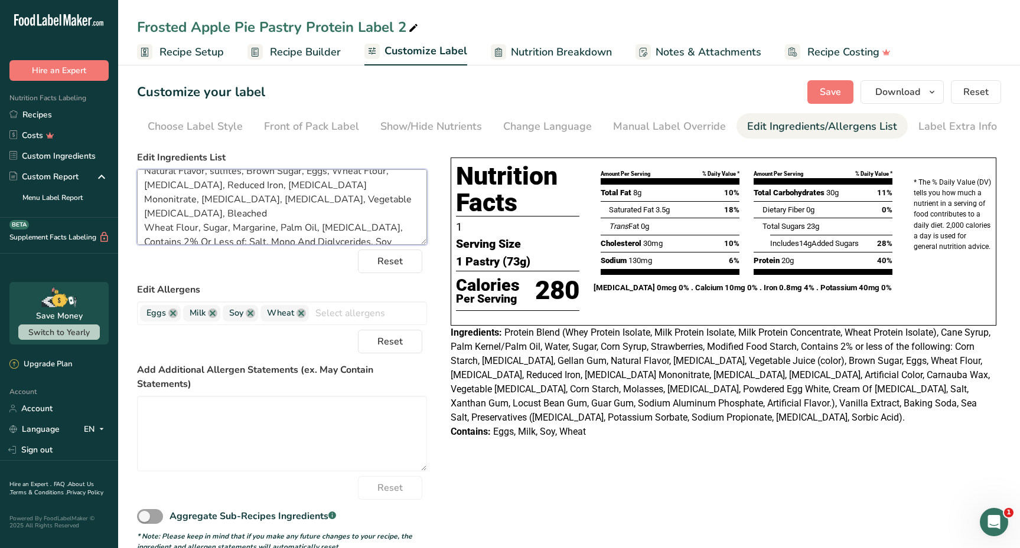
scroll to position [89, 0]
click at [226, 209] on textarea "Protein Blend (Whey Protein Isolate, Milk Protein Isolate, Milk Protein Concent…" at bounding box center [282, 207] width 290 height 76
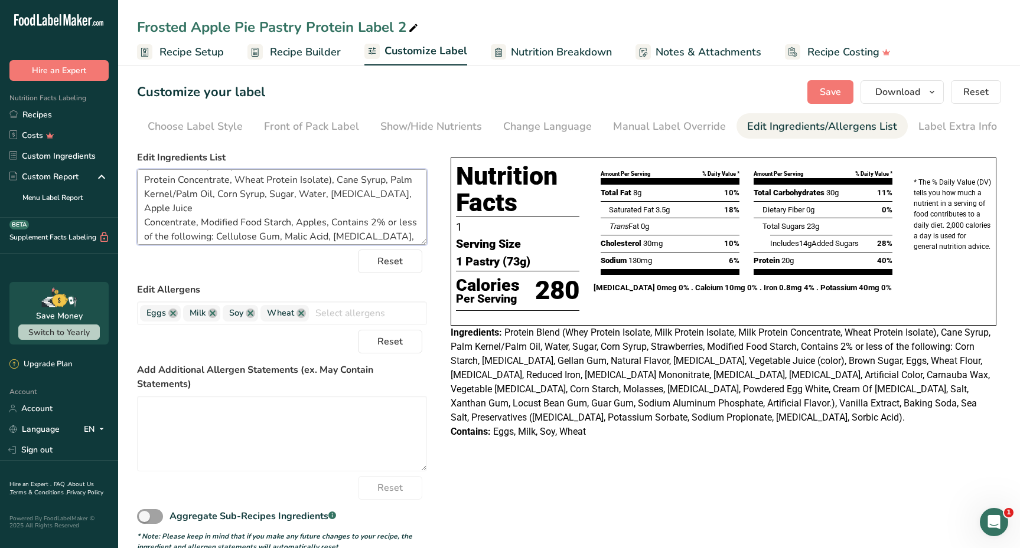
scroll to position [23, 0]
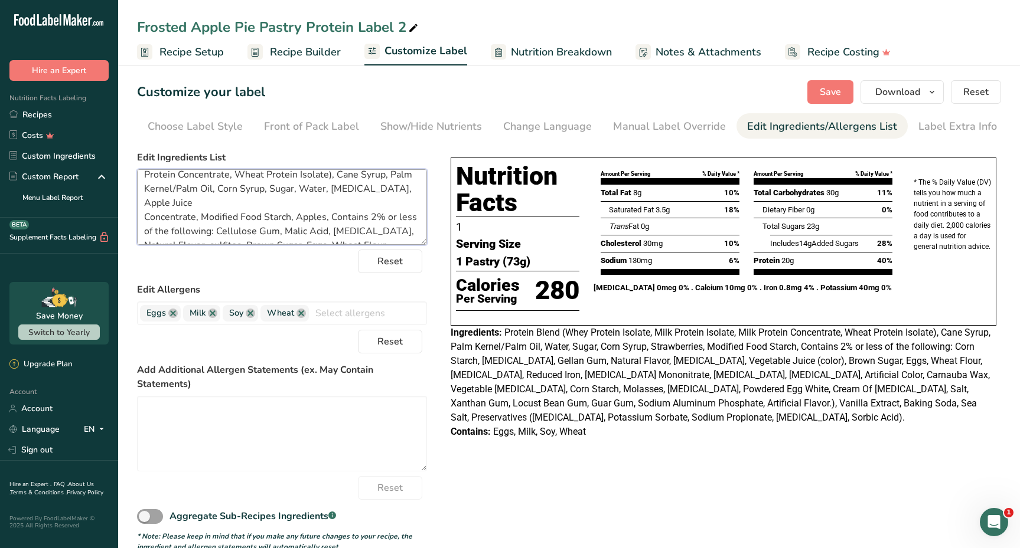
click at [291, 204] on textarea "Protein Blend (Whey Protein Isolate, Milk Protein Isolate, Milk Protein Concent…" at bounding box center [282, 207] width 290 height 76
click at [321, 207] on textarea at bounding box center [282, 207] width 290 height 76
click at [145, 228] on textarea "Protein Blend (Whey Protein Isolate, Milk Protein Isolate, Milk Protein Concent…" at bounding box center [282, 207] width 290 height 76
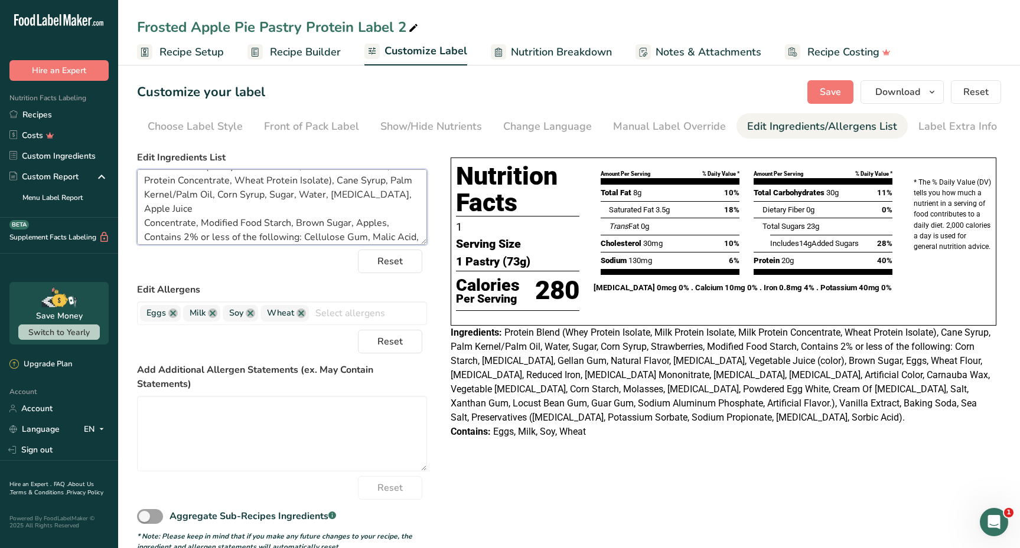
scroll to position [19, 0]
click at [833, 91] on span "Save" at bounding box center [829, 92] width 21 height 14
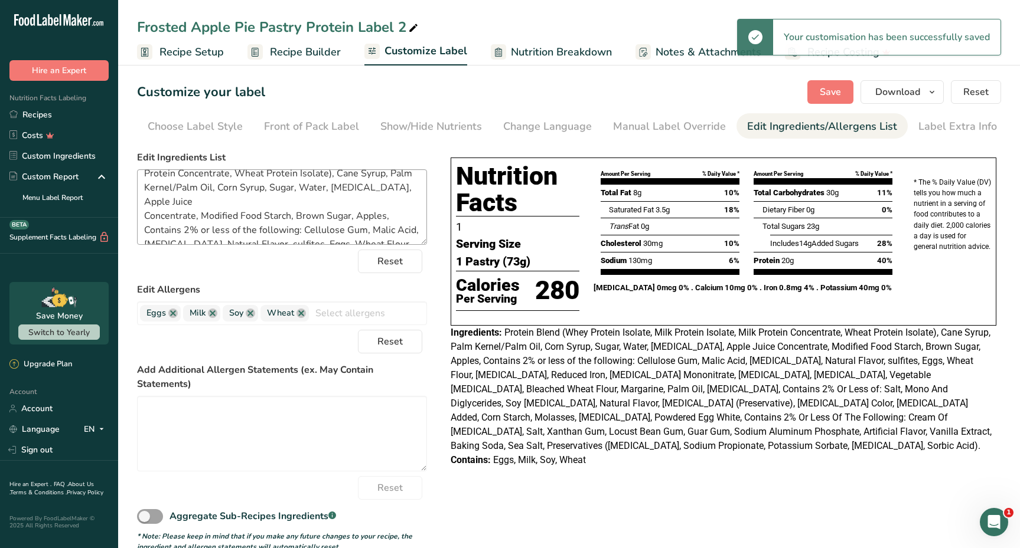
scroll to position [25, 0]
drag, startPoint x: 143, startPoint y: 211, endPoint x: 286, endPoint y: 226, distance: 143.1
click at [286, 226] on textarea "Protein Blend (Whey Protein Isolate, Milk Protein Isolate, Milk Protein Concent…" at bounding box center [282, 207] width 290 height 76
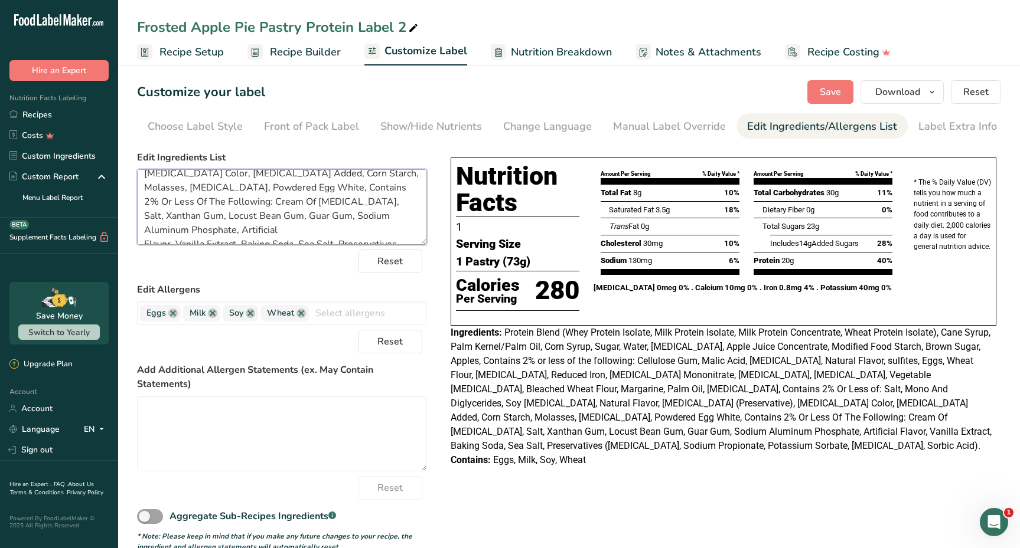
scroll to position [179, 0]
click at [283, 214] on textarea "Protein Blend (Whey Protein Isolate, Milk Protein Isolate, Milk Protein Concent…" at bounding box center [282, 207] width 290 height 76
click at [227, 234] on textarea "Protein Blend (Whey Protein Isolate, Milk Protein Isolate, Milk Protein Concent…" at bounding box center [282, 207] width 290 height 76
click at [143, 234] on textarea "Protein Blend (Whey Protein Isolate, Milk Protein Isolate, Milk Protein Concent…" at bounding box center [282, 207] width 290 height 76
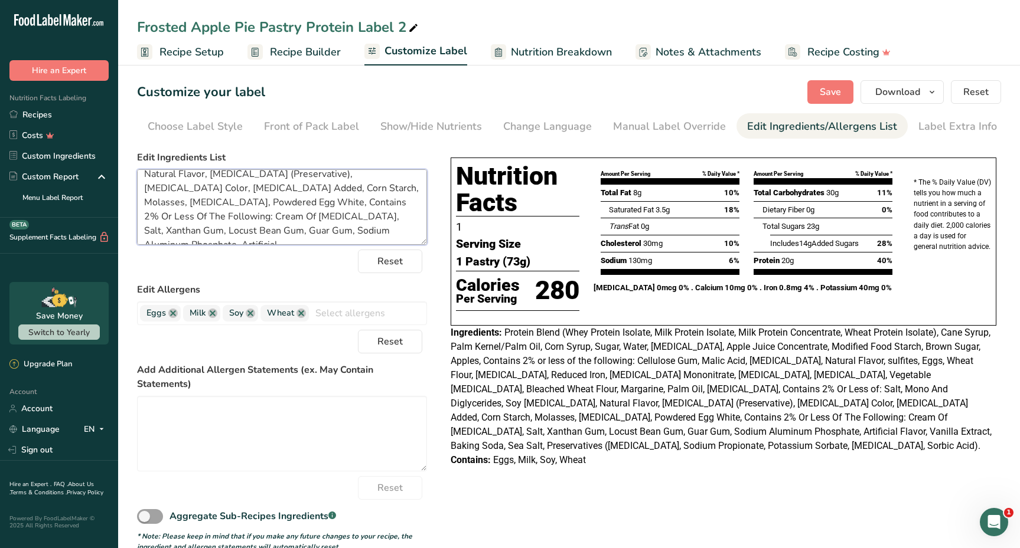
click at [288, 231] on textarea "Protein Blend (Whey Protein Isolate, Milk Protein Isolate, Milk Protein Concent…" at bounding box center [282, 207] width 290 height 76
paste textarea "Contains 2% or less of the following: Cellulose Gum, Malic Acid, [MEDICAL_DATA]…"
click at [272, 204] on textarea "Protein Blend (Whey Protein Isolate, Milk Protein Isolate, Milk Protein Concent…" at bounding box center [282, 207] width 290 height 76
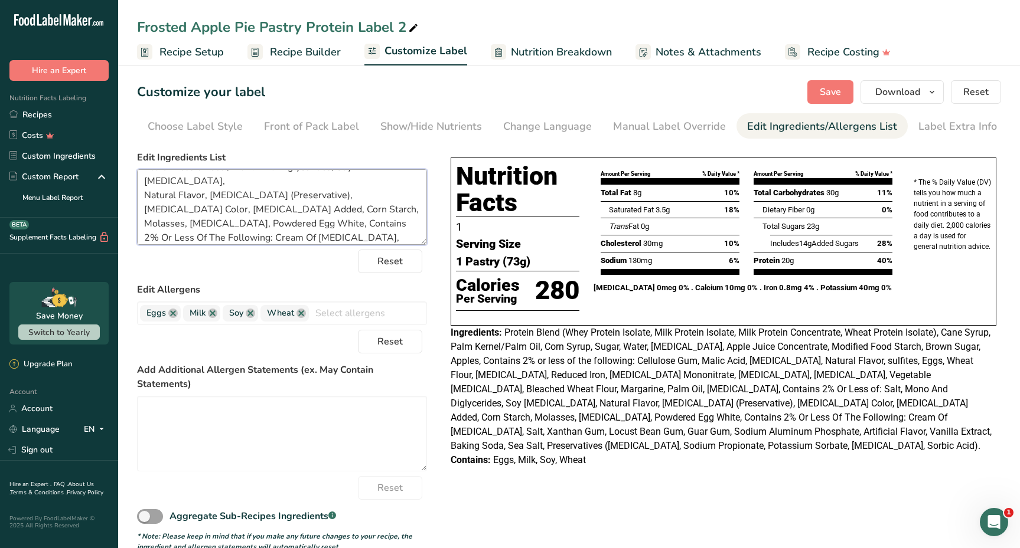
scroll to position [156, 0]
drag, startPoint x: 240, startPoint y: 203, endPoint x: 309, endPoint y: 194, distance: 69.6
click at [309, 194] on textarea "Protein Blend (Whey Protein Isolate, Milk Protein Isolate, Milk Protein Concent…" at bounding box center [282, 207] width 290 height 76
click at [351, 200] on textarea "Protein Blend (Whey Protein Isolate, Milk Protein Isolate, Milk Protein Concent…" at bounding box center [282, 207] width 290 height 76
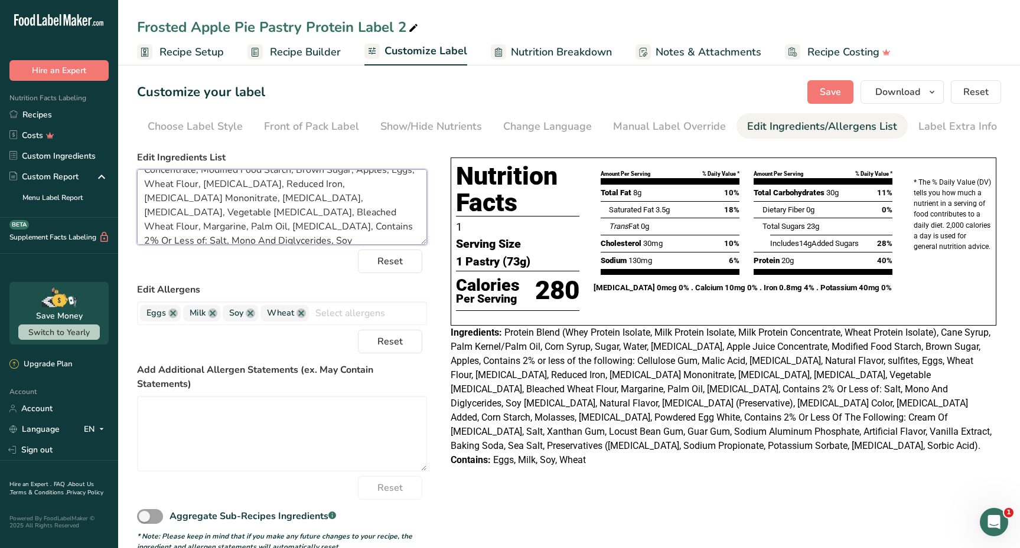
click at [200, 197] on textarea "Protein Blend (Whey Protein Isolate, Milk Protein Isolate, Milk Protein Concent…" at bounding box center [282, 207] width 290 height 76
click at [249, 207] on textarea "Protein Blend (Whey Protein Isolate, Milk Protein Isolate, Milk Protein Concent…" at bounding box center [282, 207] width 290 height 76
drag, startPoint x: 347, startPoint y: 190, endPoint x: 385, endPoint y: 200, distance: 39.1
click at [385, 200] on textarea "Protein Blend (Whey Protein Isolate, Milk Protein Isolate, Milk Protein Concent…" at bounding box center [282, 207] width 290 height 76
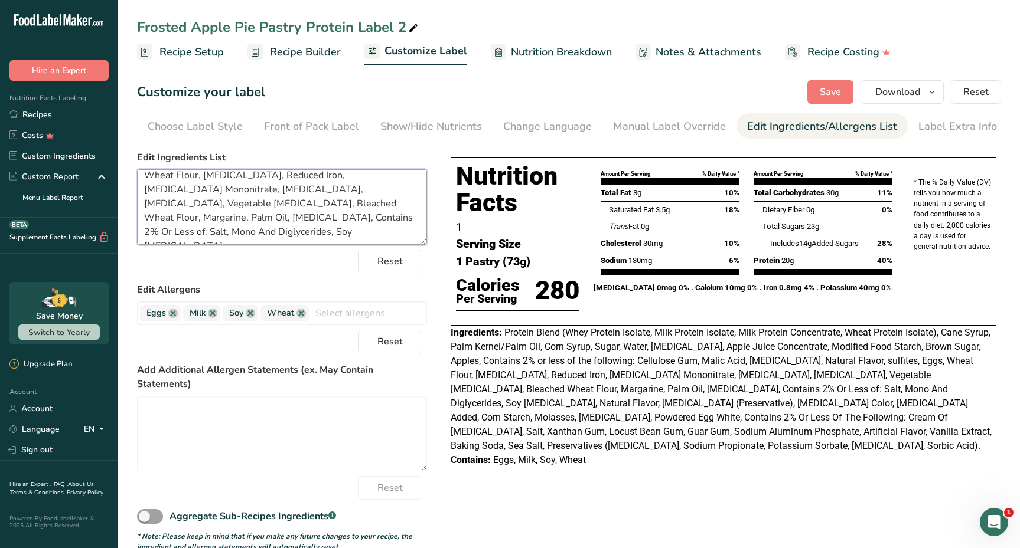
click at [371, 205] on textarea "Protein Blend (Whey Protein Isolate, Milk Protein Isolate, Milk Protein Concent…" at bounding box center [282, 207] width 290 height 76
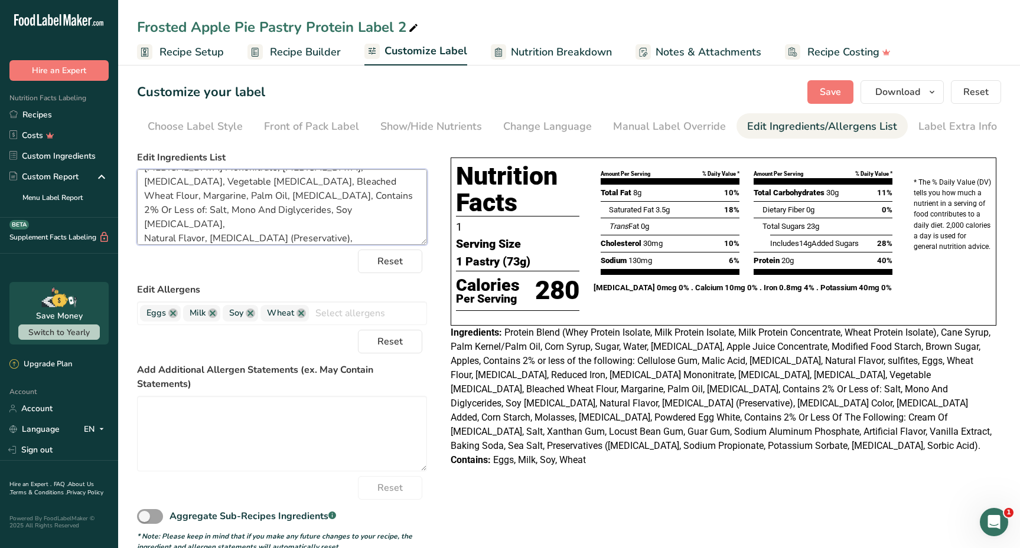
scroll to position [107, 0]
drag, startPoint x: 347, startPoint y: 207, endPoint x: 361, endPoint y: 175, distance: 35.1
click at [361, 175] on textarea "Protein Blend (Whey Protein Isolate, Milk Protein Isolate, Milk Protein Concent…" at bounding box center [282, 207] width 290 height 76
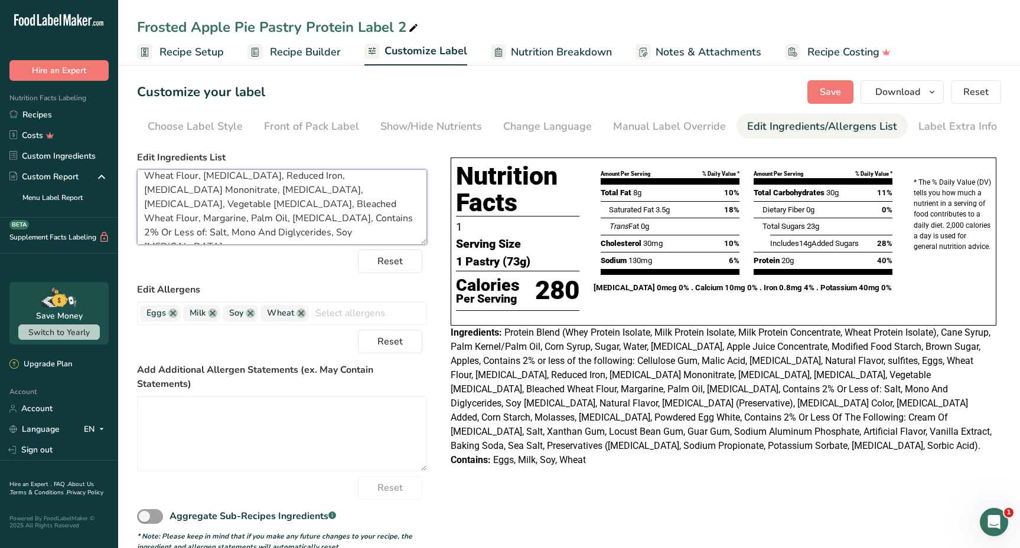
scroll to position [77, 0]
click at [374, 203] on textarea "Protein Blend (Whey Protein Isolate, Milk Protein Isolate, Milk Protein Concent…" at bounding box center [282, 207] width 290 height 76
drag, startPoint x: 250, startPoint y: 191, endPoint x: 284, endPoint y: 194, distance: 33.7
click at [284, 194] on textarea "Protein Blend (Whey Protein Isolate, Milk Protein Isolate, Milk Protein Concent…" at bounding box center [282, 207] width 290 height 76
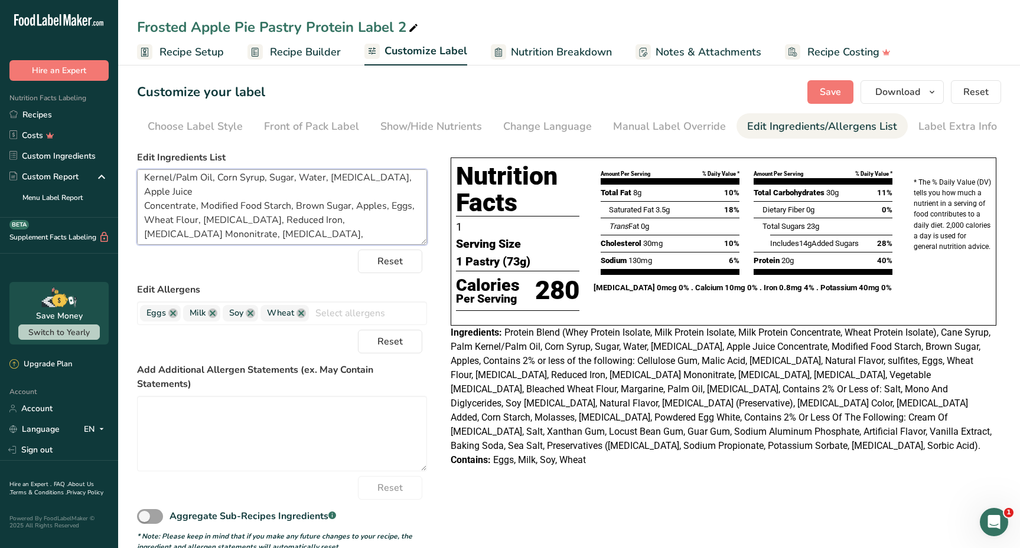
click at [319, 213] on textarea "Protein Blend (Whey Protein Isolate, Milk Protein Isolate, Milk Protein Concent…" at bounding box center [282, 207] width 290 height 76
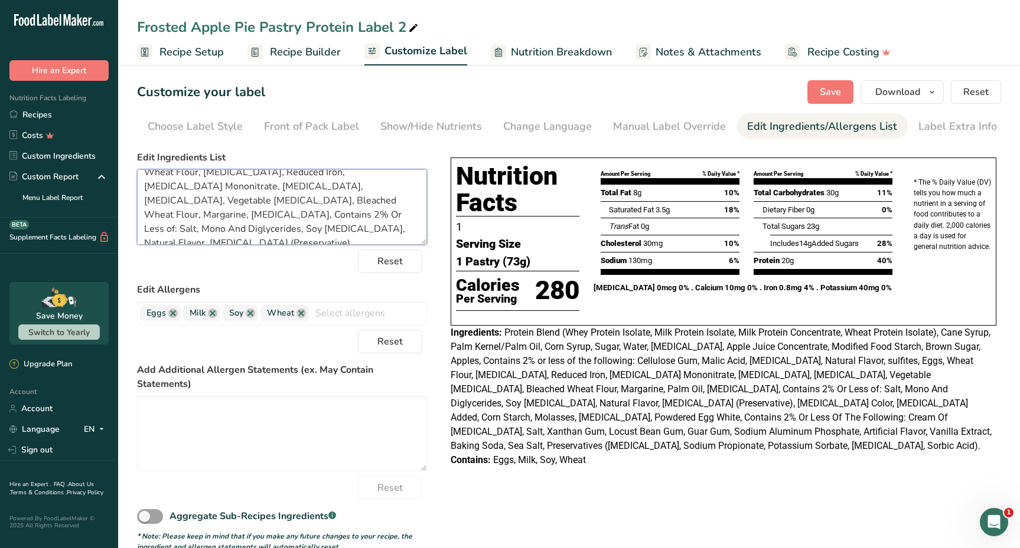
scroll to position [84, 0]
drag, startPoint x: 308, startPoint y: 209, endPoint x: 260, endPoint y: 223, distance: 49.9
click at [260, 223] on textarea "Protein Blend (Whey Protein Isolate, Milk Protein Isolate, Milk Protein Concent…" at bounding box center [282, 207] width 290 height 76
click at [222, 236] on textarea "Protein Blend (Whey Protein Isolate, Milk Protein Isolate, Milk Protein Concent…" at bounding box center [282, 207] width 290 height 76
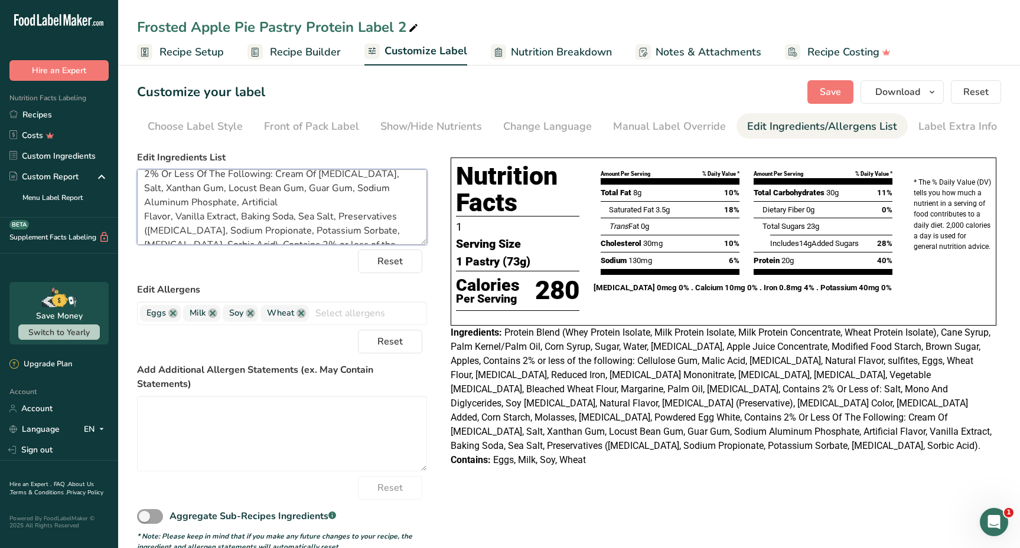
paste textarea "Contains 2% Or Less of: Salt, Mono And Diglycerides, Soy [MEDICAL_DATA], Natura…"
click at [177, 210] on textarea "Protein Blend (Whey Protein Isolate, Milk Protein Isolate, Milk Protein Concent…" at bounding box center [282, 207] width 290 height 76
drag, startPoint x: 284, startPoint y: 204, endPoint x: 322, endPoint y: 218, distance: 40.9
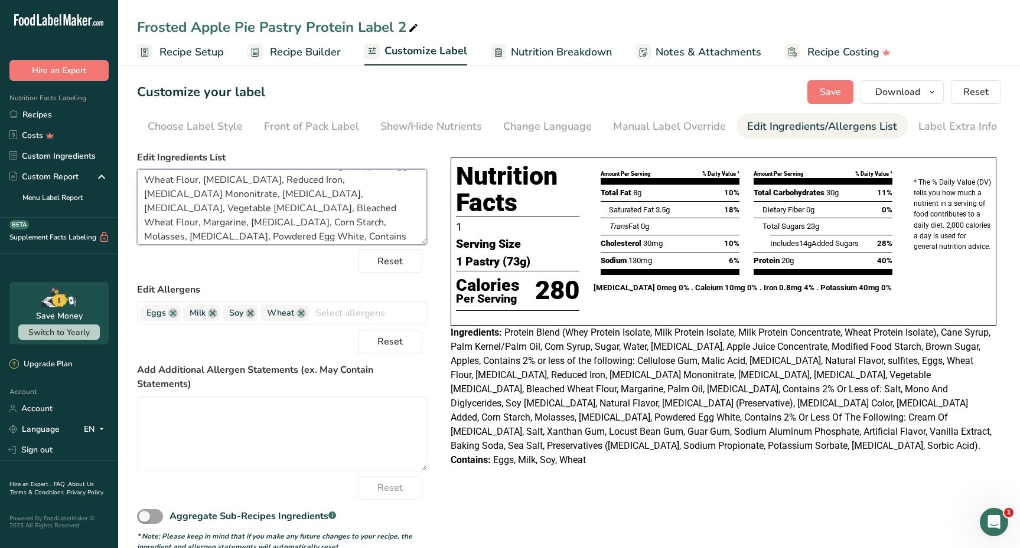
click at [322, 218] on textarea "Protein Blend (Whey Protein Isolate, Milk Protein Isolate, Milk Protein Concent…" at bounding box center [282, 207] width 290 height 76
click at [404, 224] on textarea "Protein Blend (Whey Protein Isolate, Milk Protein Isolate, Milk Protein Concent…" at bounding box center [282, 207] width 290 height 76
click at [280, 221] on textarea "Protein Blend (Whey Protein Isolate, Milk Protein Isolate, Milk Protein Concent…" at bounding box center [282, 207] width 290 height 76
click at [336, 213] on textarea "Protein Blend (Whey Protein Isolate, Milk Protein Isolate, Milk Protein Concent…" at bounding box center [282, 207] width 290 height 76
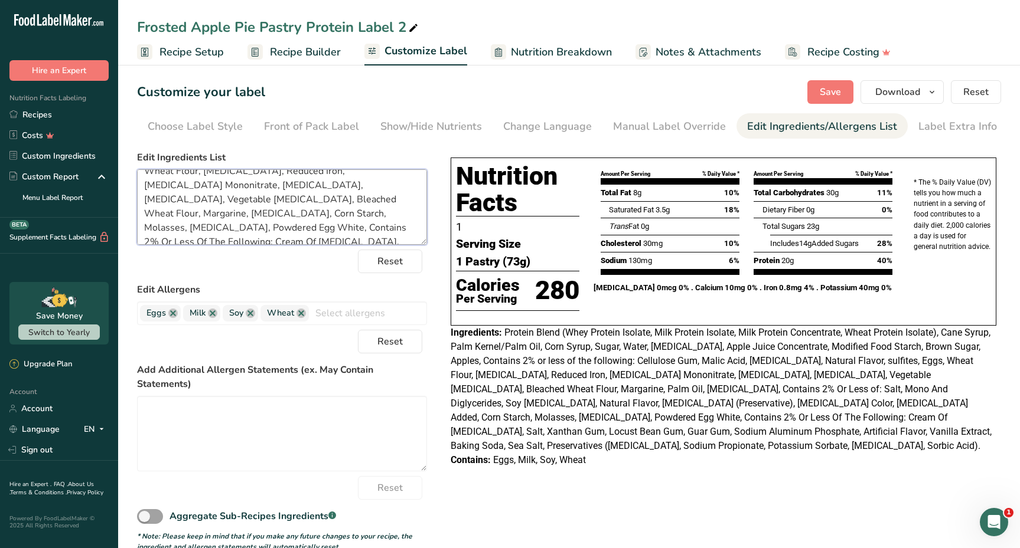
scroll to position [77, 0]
click at [279, 218] on textarea "Protein Blend (Whey Protein Isolate, Milk Protein Isolate, Milk Protein Concent…" at bounding box center [282, 207] width 290 height 76
drag, startPoint x: 192, startPoint y: 203, endPoint x: 317, endPoint y: 207, distance: 125.2
click at [317, 207] on textarea "Protein Blend (Whey Protein Isolate, Milk Protein Isolate, Milk Protein Concent…" at bounding box center [282, 207] width 290 height 76
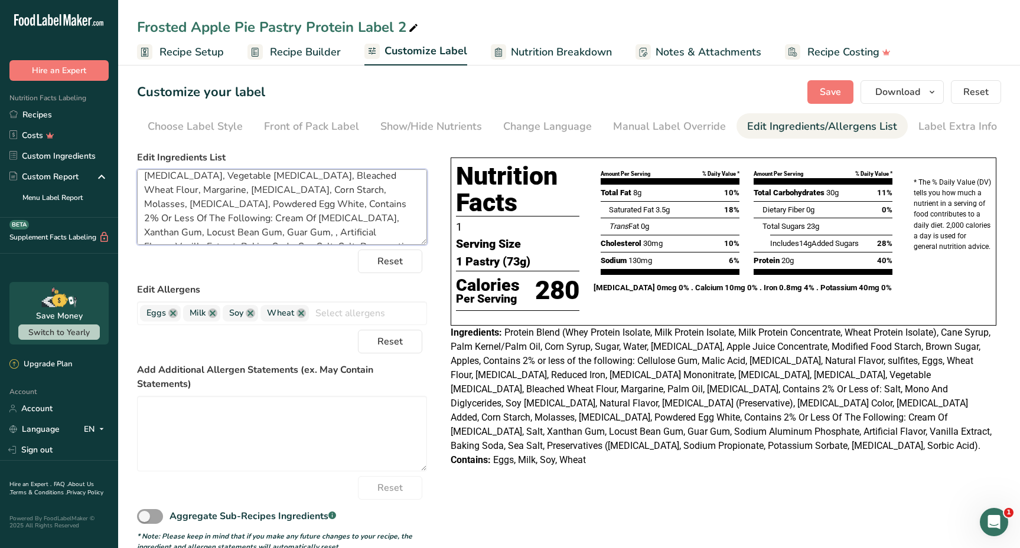
scroll to position [123, 0]
click at [394, 215] on textarea "Protein Blend (Whey Protein Isolate, Milk Protein Isolate, Milk Protein Concent…" at bounding box center [282, 207] width 290 height 76
click at [390, 216] on textarea "Protein Blend (Whey Protein Isolate, Milk Protein Isolate, Milk Protein Concent…" at bounding box center [282, 207] width 290 height 76
click at [391, 215] on textarea "Protein Blend (Whey Protein Isolate, Milk Protein Isolate, Milk Protein Concent…" at bounding box center [282, 207] width 290 height 76
click at [393, 215] on textarea "Protein Blend (Whey Protein Isolate, Milk Protein Isolate, Milk Protein Concent…" at bounding box center [282, 207] width 290 height 76
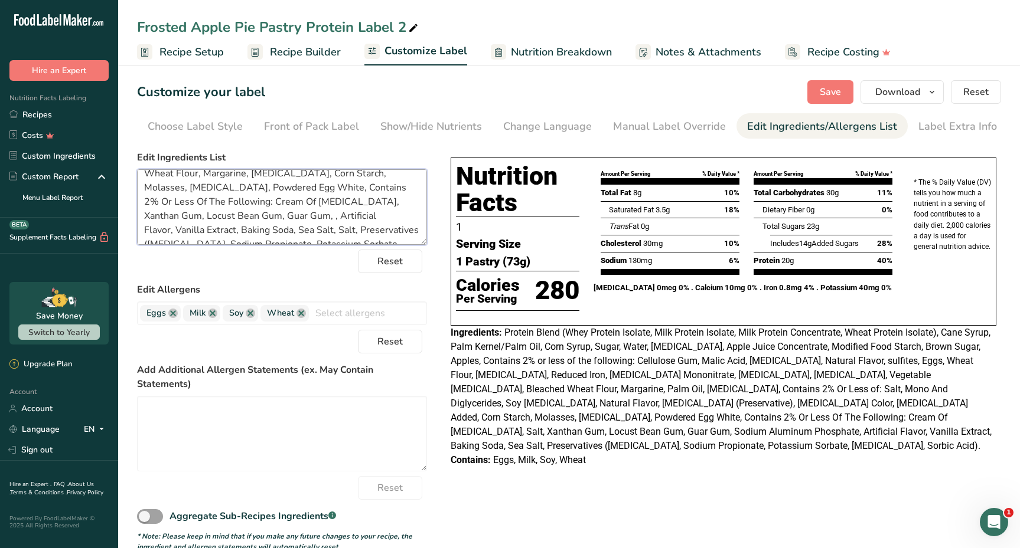
paste textarea "SLAP ME SILLY"
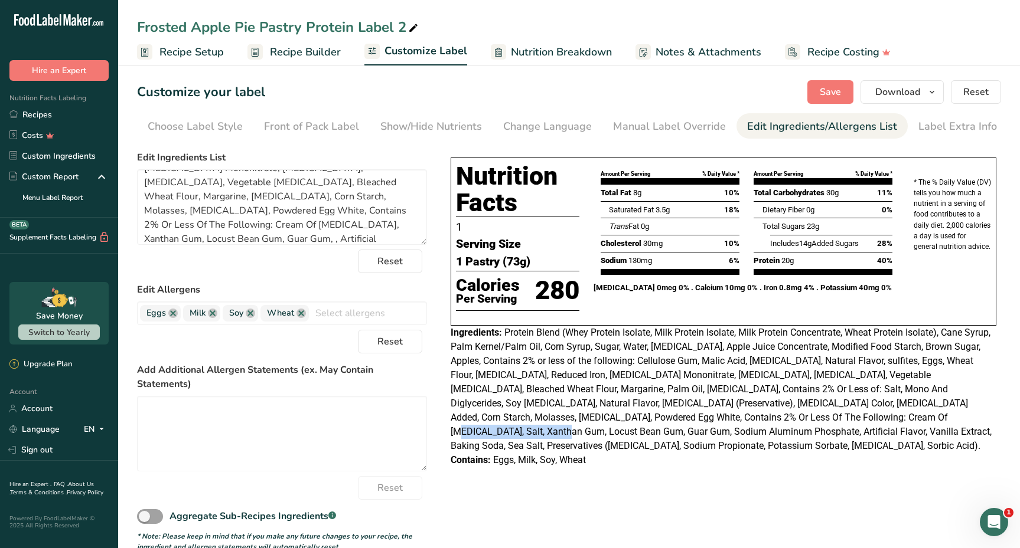
drag, startPoint x: 728, startPoint y: 416, endPoint x: 851, endPoint y: 409, distance: 123.6
click at [851, 409] on div "Ingredients:" at bounding box center [723, 390] width 546 height 128
copy span "Sodium Aluminum Phosphate"
drag, startPoint x: 188, startPoint y: 232, endPoint x: 395, endPoint y: 218, distance: 207.1
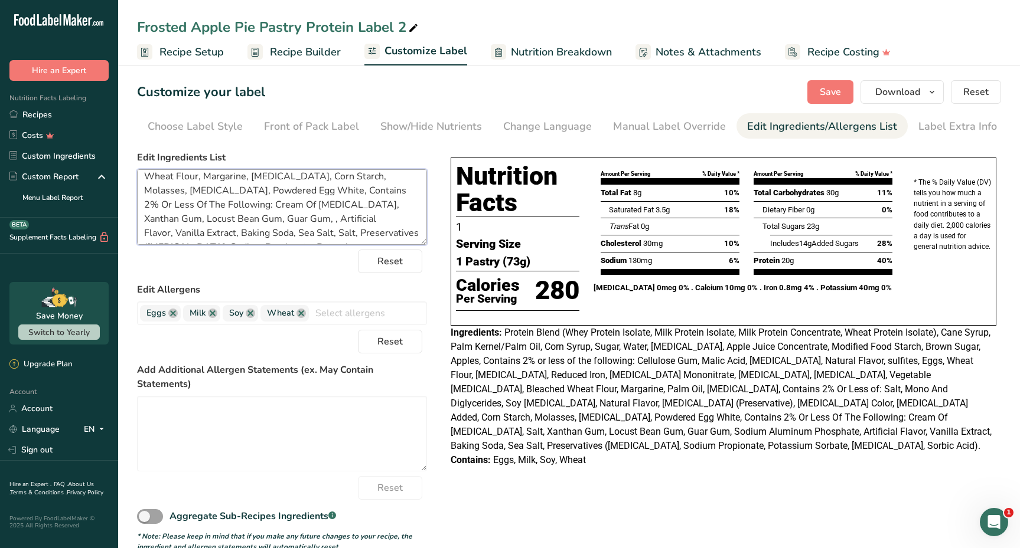
click at [395, 218] on textarea "Protein Blend (Whey Protein Isolate, Milk Protein Isolate, Milk Protein Concent…" at bounding box center [282, 207] width 290 height 76
click at [397, 220] on textarea "Protein Blend (Whey Protein Isolate, Milk Protein Isolate, Milk Protein Concent…" at bounding box center [282, 207] width 290 height 76
click at [393, 219] on textarea "Protein Blend (Whey Protein Isolate, Milk Protein Isolate, Milk Protein Concent…" at bounding box center [282, 207] width 290 height 76
paste textarea "Sodium Aluminum Phosphate"
click at [180, 232] on textarea "Protein Blend (Whey Protein Isolate, Milk Protein Isolate, Milk Protein Concent…" at bounding box center [282, 207] width 290 height 76
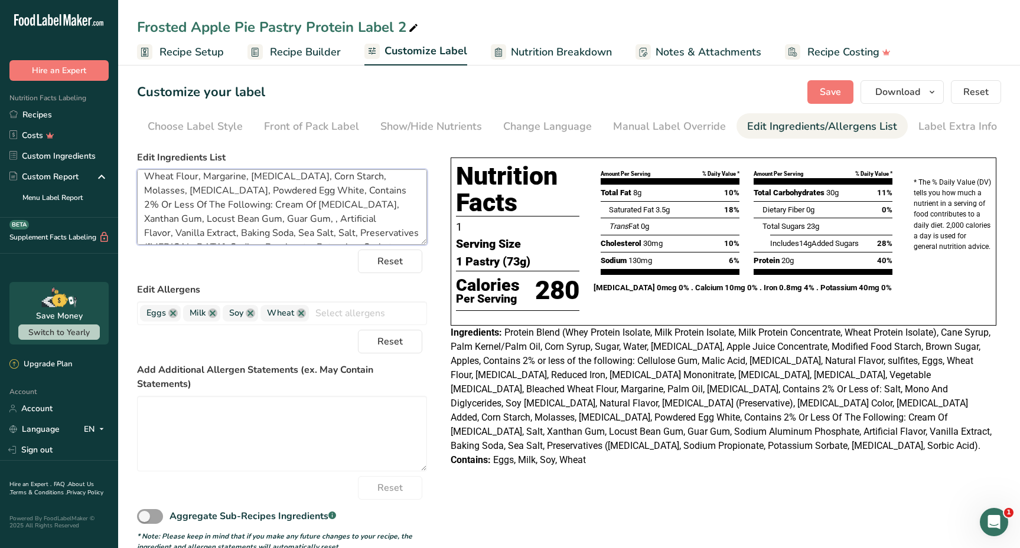
click at [272, 233] on textarea "Protein Blend (Whey Protein Isolate, Milk Protein Isolate, Milk Protein Concent…" at bounding box center [282, 207] width 290 height 76
click at [271, 234] on textarea "Protein Blend (Whey Protein Isolate, Milk Protein Isolate, Milk Protein Concent…" at bounding box center [282, 207] width 290 height 76
click at [822, 94] on span "Save" at bounding box center [829, 92] width 21 height 14
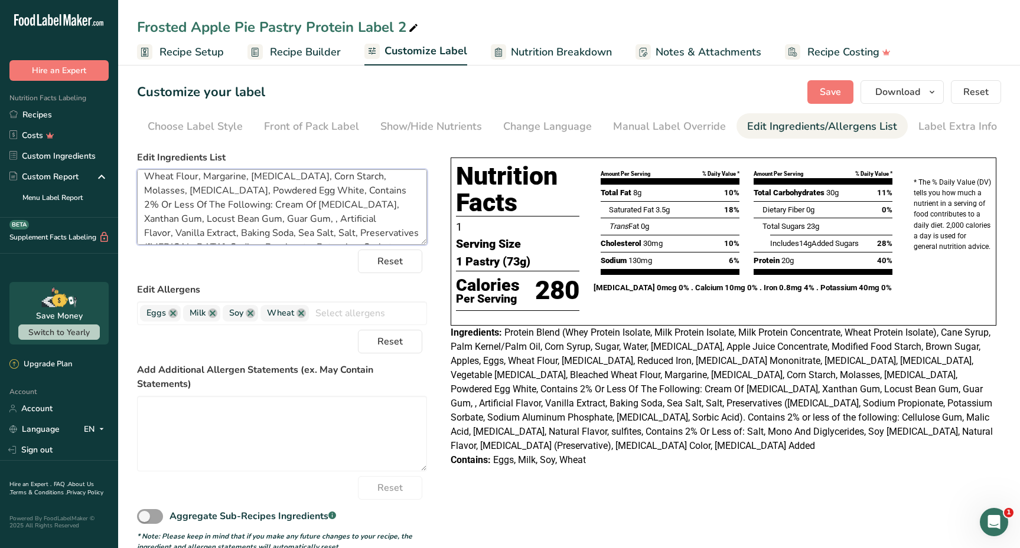
scroll to position [125, 0]
drag, startPoint x: 283, startPoint y: 209, endPoint x: 170, endPoint y: 199, distance: 113.8
click at [170, 199] on textarea "Protein Blend (Whey Protein Isolate, Milk Protein Isolate, Milk Protein Concent…" at bounding box center [282, 207] width 290 height 76
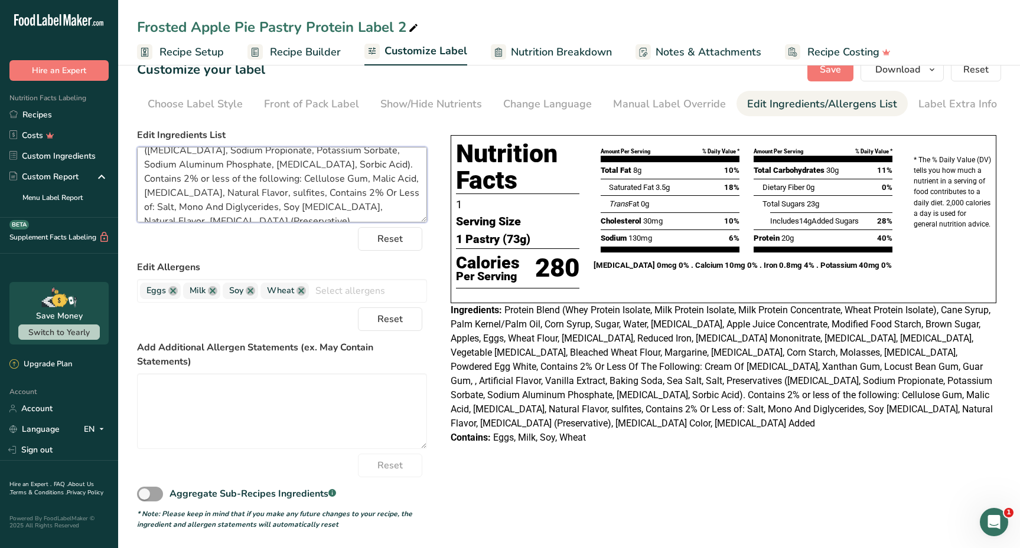
scroll to position [165, 0]
click at [277, 210] on textarea "Protein Blend (Whey Protein Isolate, Milk Protein Isolate, Milk Protein Concent…" at bounding box center [282, 185] width 290 height 76
paste textarea "Contains 2% Or Less Of The Following: Cream Of [MEDICAL_DATA], Xanthan Gum, Loc…"
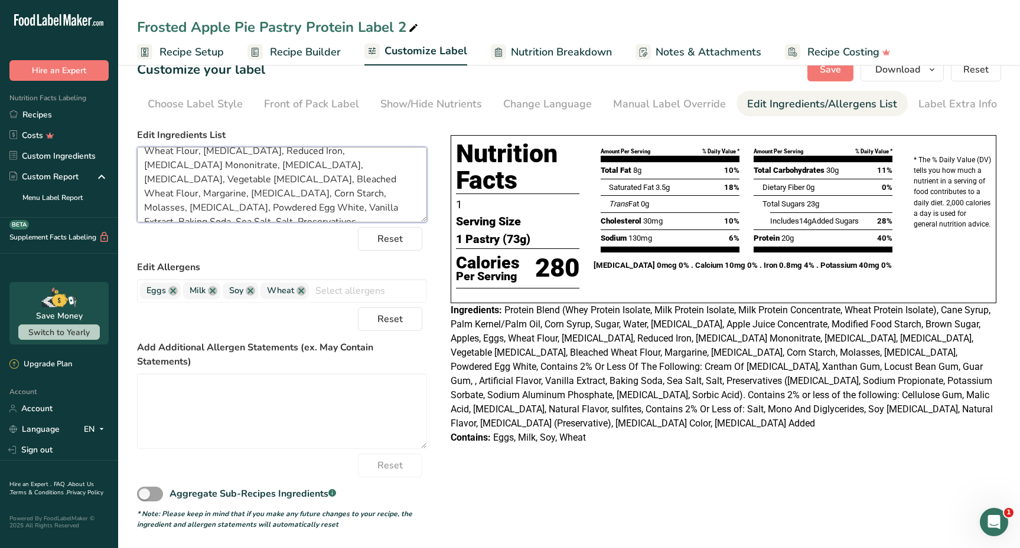
drag, startPoint x: 189, startPoint y: 208, endPoint x: 348, endPoint y: 194, distance: 159.5
click at [348, 194] on textarea "Protein Blend (Whey Protein Isolate, Milk Protein Isolate, Milk Protein Concent…" at bounding box center [282, 185] width 290 height 76
click at [179, 208] on textarea "Protein Blend (Whey Protein Isolate, Milk Protein Isolate, Milk Protein Concent…" at bounding box center [282, 185] width 290 height 76
click at [311, 208] on textarea "Protein Blend (Whey Protein Isolate, Milk Protein Isolate, Milk Protein Concent…" at bounding box center [282, 185] width 290 height 76
click at [311, 203] on textarea "Protein Blend (Whey Protein Isolate, Milk Protein Isolate, Milk Protein Concent…" at bounding box center [282, 185] width 290 height 76
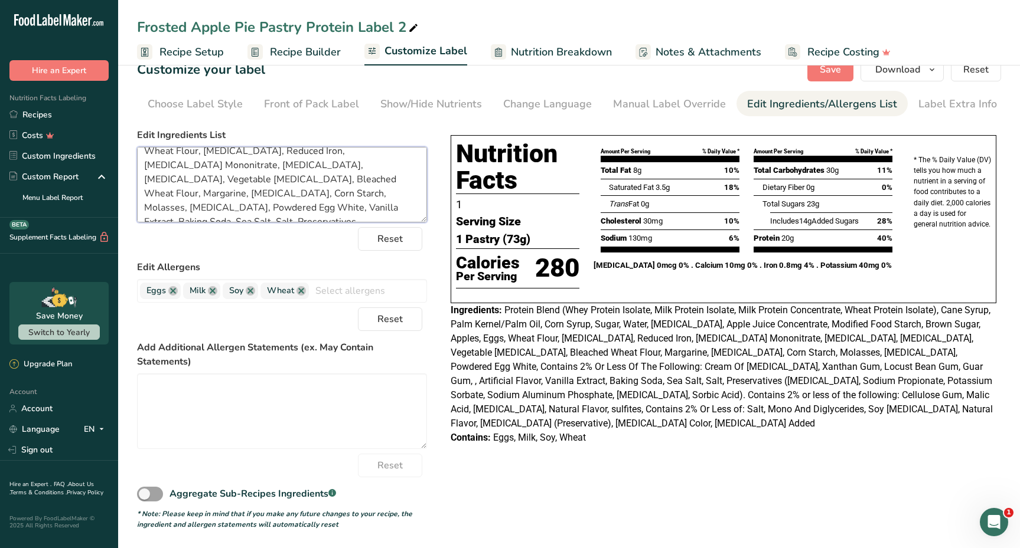
paste textarea "Sodium Propionate"
click at [311, 201] on textarea "Protein Blend (Whey Protein Isolate, Milk Protein Isolate, Milk Protein Concent…" at bounding box center [282, 185] width 290 height 76
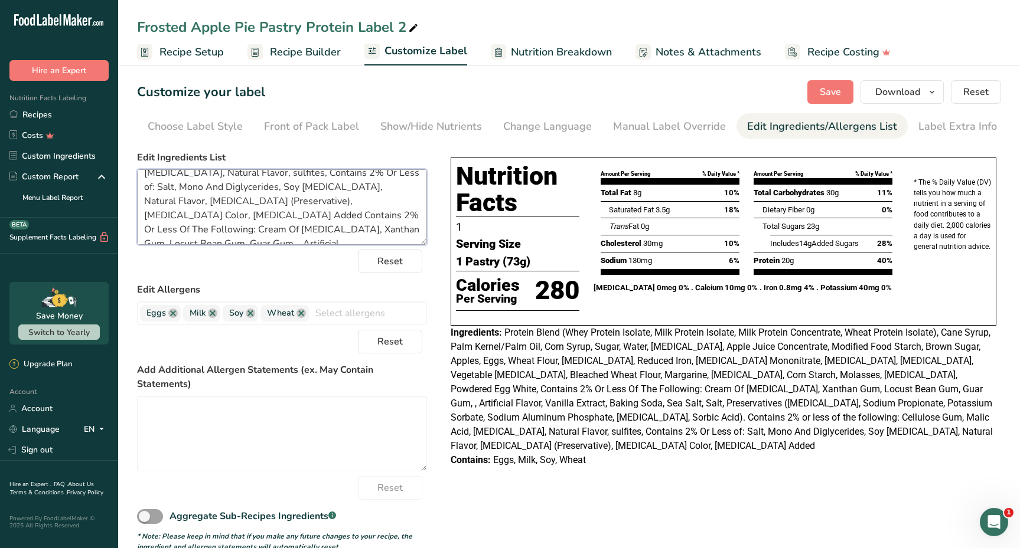
scroll to position [208, 0]
click at [263, 201] on textarea "Protein Blend (Whey Protein Isolate, Milk Protein Isolate, Milk Protein Concent…" at bounding box center [282, 207] width 290 height 76
click at [239, 217] on textarea "Protein Blend (Whey Protein Isolate, Milk Protein Isolate, Milk Protein Concent…" at bounding box center [282, 207] width 290 height 76
click at [373, 200] on textarea "Protein Blend (Whey Protein Isolate, Milk Protein Isolate, Milk Protein Concent…" at bounding box center [282, 207] width 290 height 76
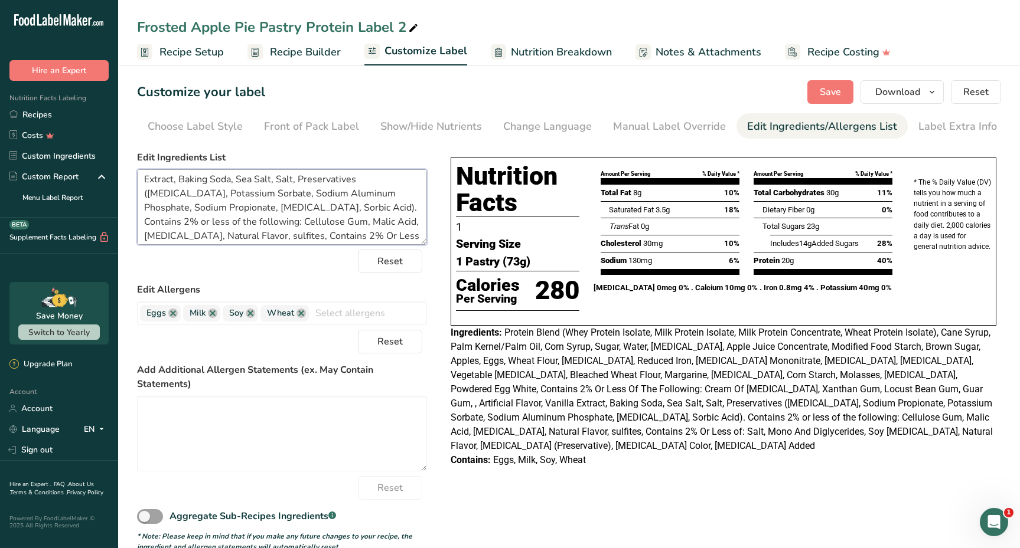
drag, startPoint x: 187, startPoint y: 194, endPoint x: 299, endPoint y: 195, distance: 111.6
click at [299, 195] on textarea "Protein Blend (Whey Protein Isolate, Milk Protein Isolate, Milk Protein Concent…" at bounding box center [282, 207] width 290 height 76
click at [400, 206] on textarea "Protein Blend (Whey Protein Isolate, Milk Protein Isolate, Milk Protein Concent…" at bounding box center [282, 207] width 290 height 76
click at [403, 207] on textarea "Protein Blend (Whey Protein Isolate, Milk Protein Isolate, Milk Protein Concent…" at bounding box center [282, 207] width 290 height 76
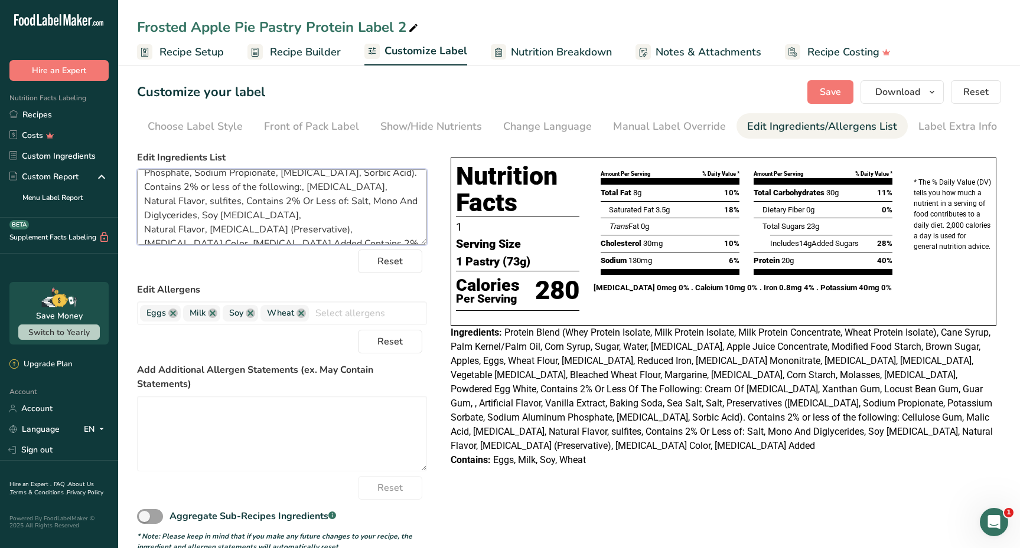
scroll to position [183, 0]
click at [373, 211] on textarea "Protein Blend (Whey Protein Isolate, Milk Protein Isolate, Milk Protein Concent…" at bounding box center [282, 207] width 290 height 76
click at [370, 211] on textarea "Protein Blend (Whey Protein Isolate, Milk Protein Isolate, Milk Protein Concent…" at bounding box center [282, 207] width 290 height 76
click at [371, 212] on textarea "Protein Blend (Whey Protein Isolate, Milk Protein Isolate, Milk Protein Concent…" at bounding box center [282, 207] width 290 height 76
paste textarea "Cellulose Gum, Malic Acid"
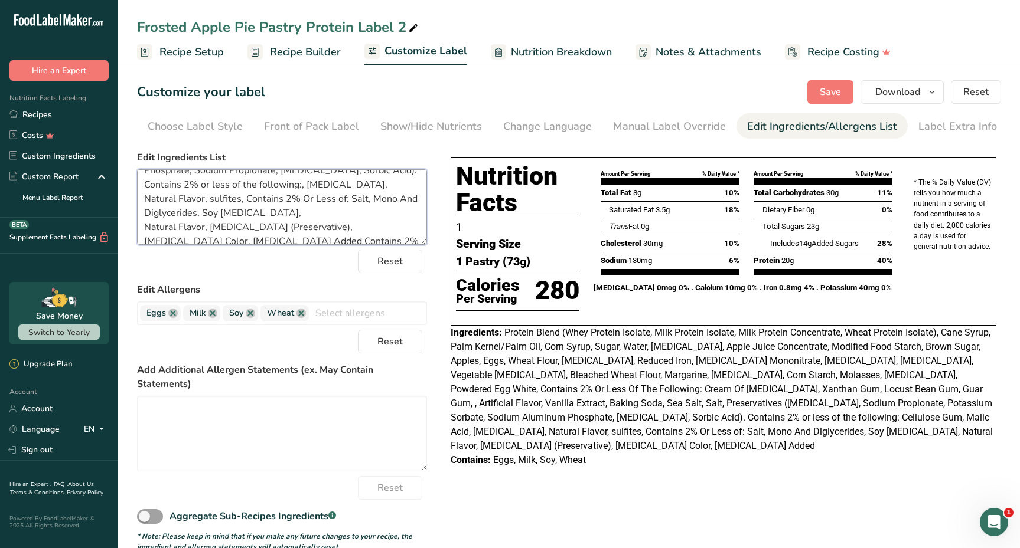
drag, startPoint x: 169, startPoint y: 227, endPoint x: 211, endPoint y: 229, distance: 42.5
click at [211, 229] on textarea "Protein Blend (Whey Protein Isolate, Milk Protein Isolate, Milk Protein Concent…" at bounding box center [282, 207] width 290 height 76
drag, startPoint x: 211, startPoint y: 229, endPoint x: 169, endPoint y: 228, distance: 41.9
click at [169, 228] on textarea "Protein Blend (Whey Protein Isolate, Milk Protein Isolate, Milk Protein Concent…" at bounding box center [282, 207] width 290 height 76
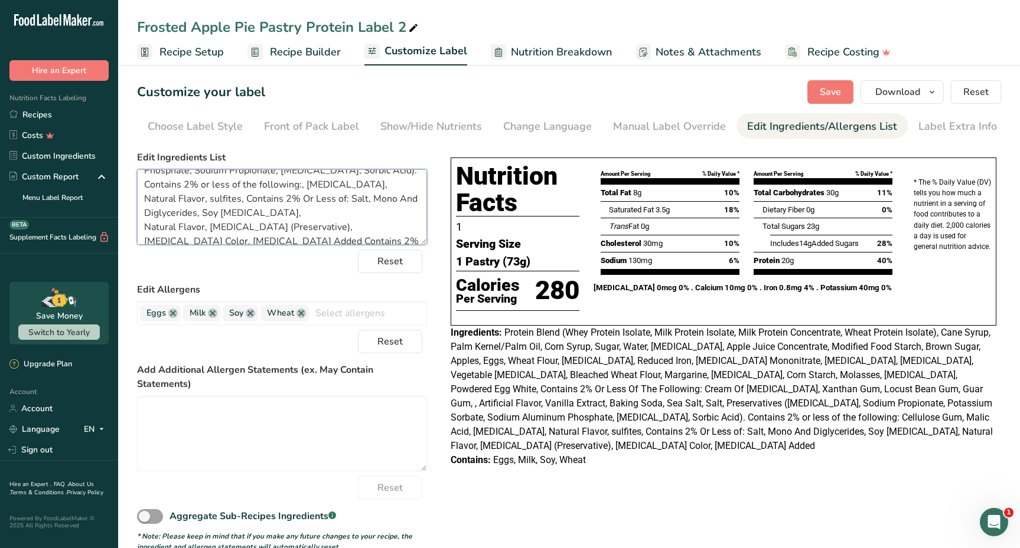
click at [308, 214] on textarea "Protein Blend (Whey Protein Isolate, Milk Protein Isolate, Milk Protein Concent…" at bounding box center [282, 207] width 290 height 76
click at [309, 215] on textarea "Protein Blend (Whey Protein Isolate, Milk Protein Isolate, Milk Protein Concent…" at bounding box center [282, 207] width 290 height 76
paste textarea "Malic Acid"
click at [309, 214] on textarea "Protein Blend (Whey Protein Isolate, Milk Protein Isolate, Milk Protein Concent…" at bounding box center [282, 207] width 290 height 76
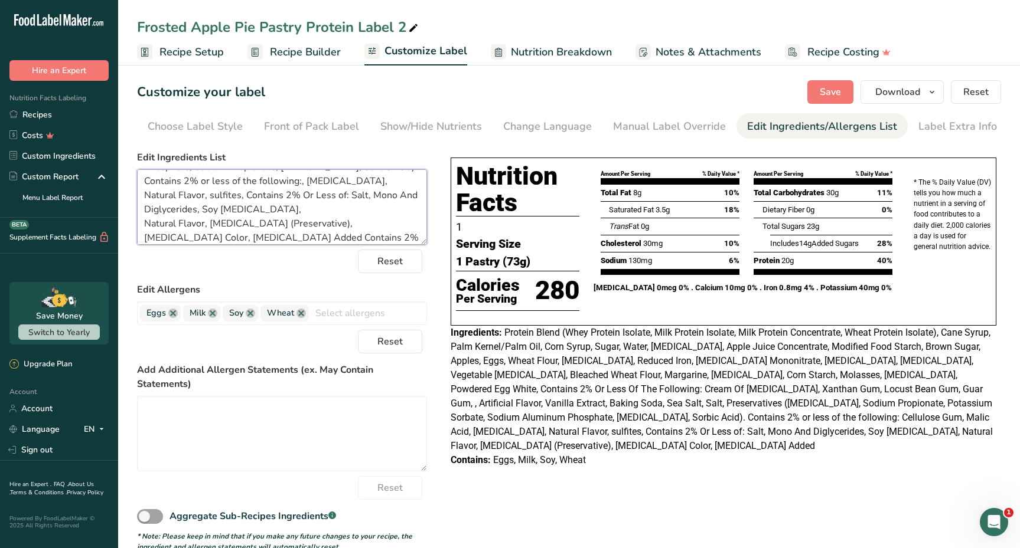
click at [332, 235] on textarea "Protein Blend (Whey Protein Isolate, Milk Protein Isolate, Milk Protein Concent…" at bounding box center [282, 207] width 290 height 76
click at [364, 213] on textarea "Protein Blend (Whey Protein Isolate, Milk Protein Isolate, Milk Protein Concent…" at bounding box center [282, 207] width 290 height 76
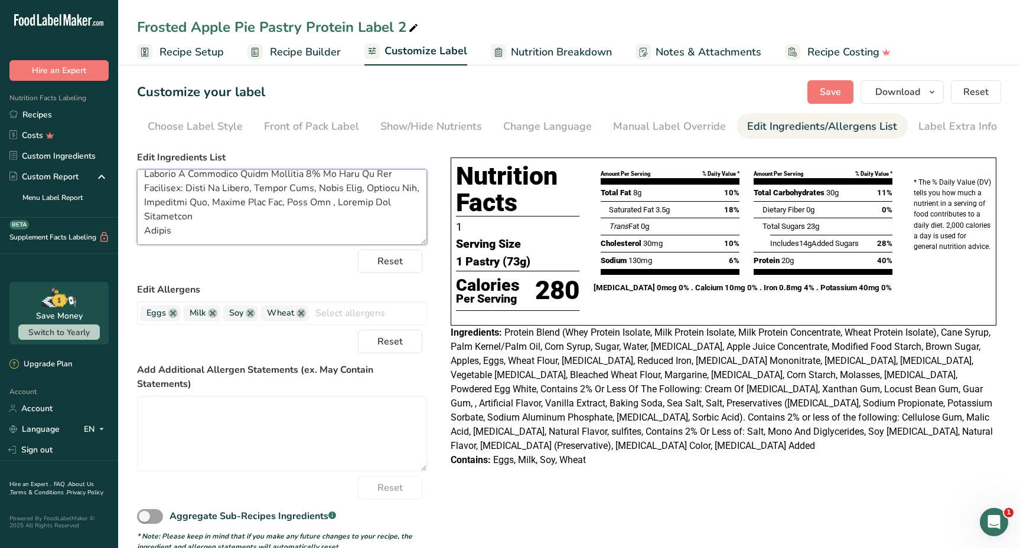
scroll to position [208, 0]
click at [140, 230] on textarea at bounding box center [282, 207] width 290 height 76
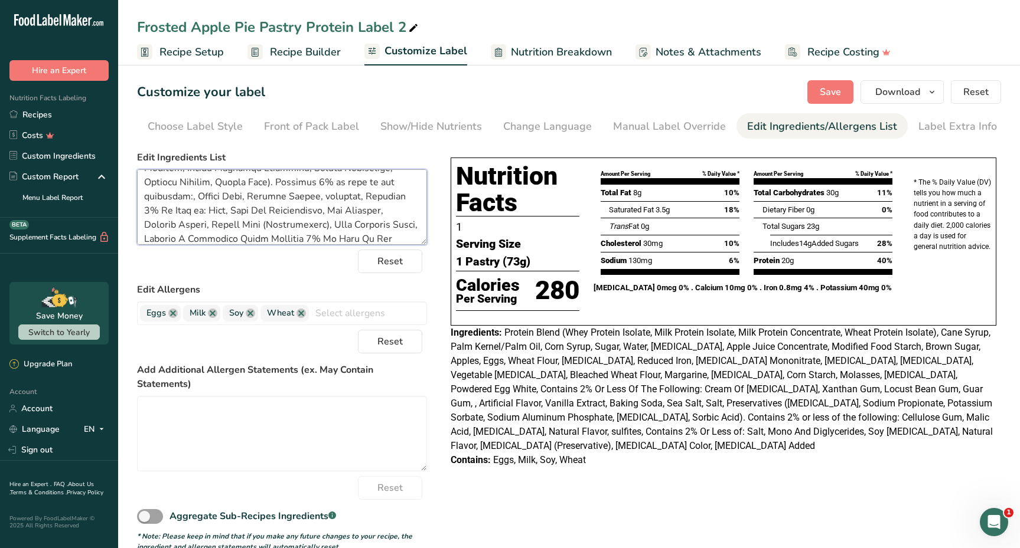
scroll to position [141, 0]
drag, startPoint x: 305, startPoint y: 196, endPoint x: 334, endPoint y: 198, distance: 29.6
click at [334, 198] on textarea at bounding box center [282, 207] width 290 height 76
click at [224, 233] on textarea "Protein Blend (Whey Protein Isolate, Milk Protein Isolate, Milk Protein Concent…" at bounding box center [282, 207] width 290 height 76
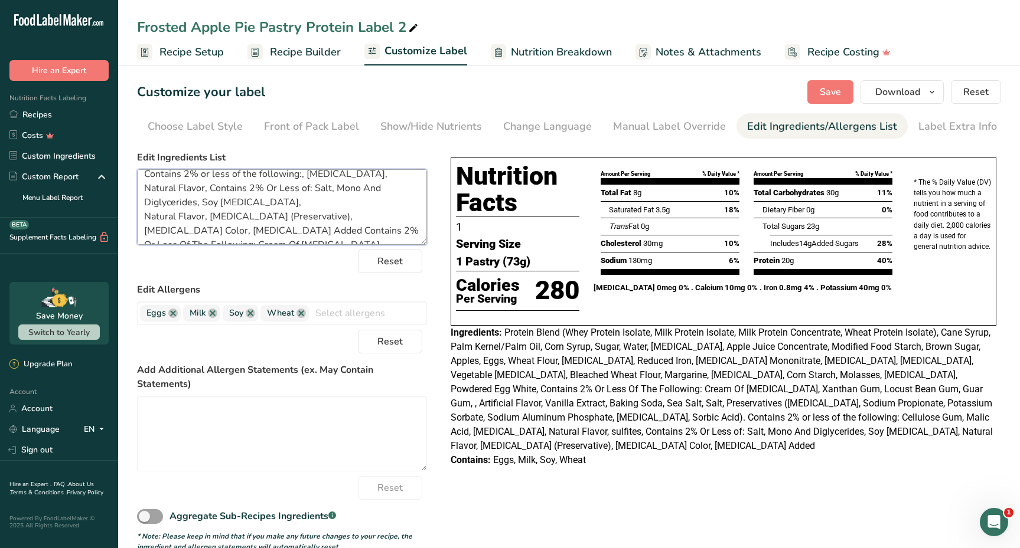
click at [222, 228] on textarea "Protein Blend (Whey Protein Isolate, Milk Protein Isolate, Milk Protein Concent…" at bounding box center [282, 207] width 290 height 76
paste textarea "sulfites"
click at [272, 236] on textarea at bounding box center [282, 207] width 290 height 76
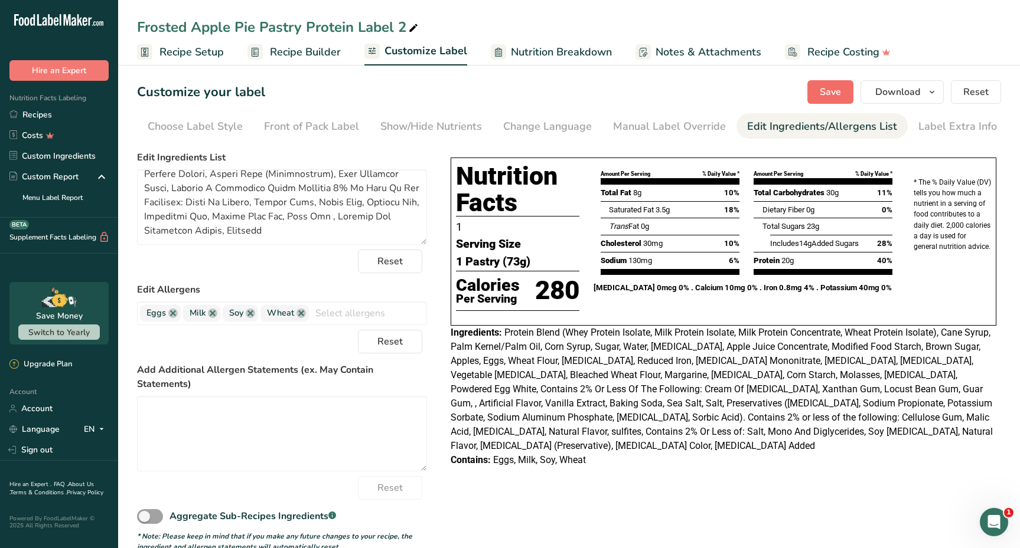
click at [831, 99] on span "Save" at bounding box center [829, 92] width 21 height 14
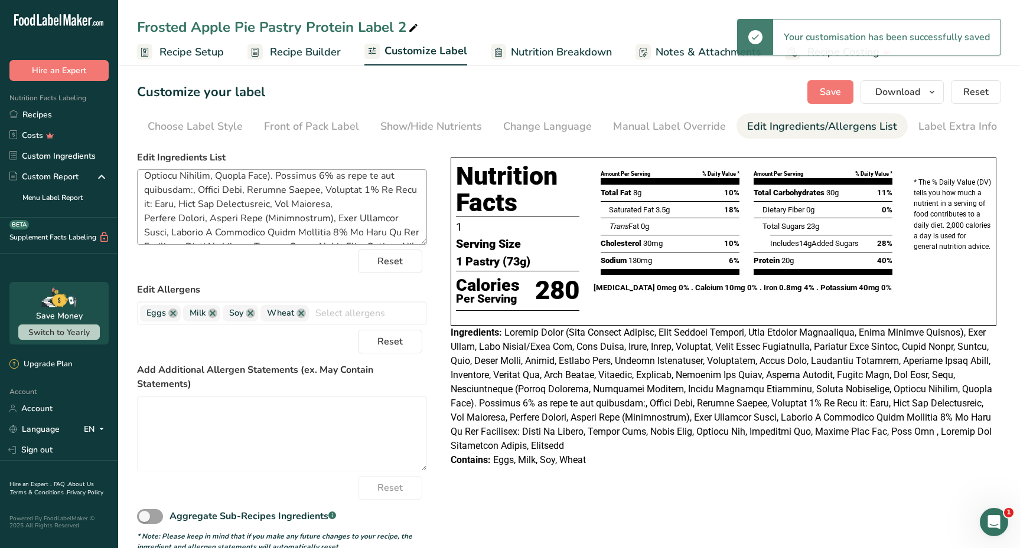
scroll to position [135, 0]
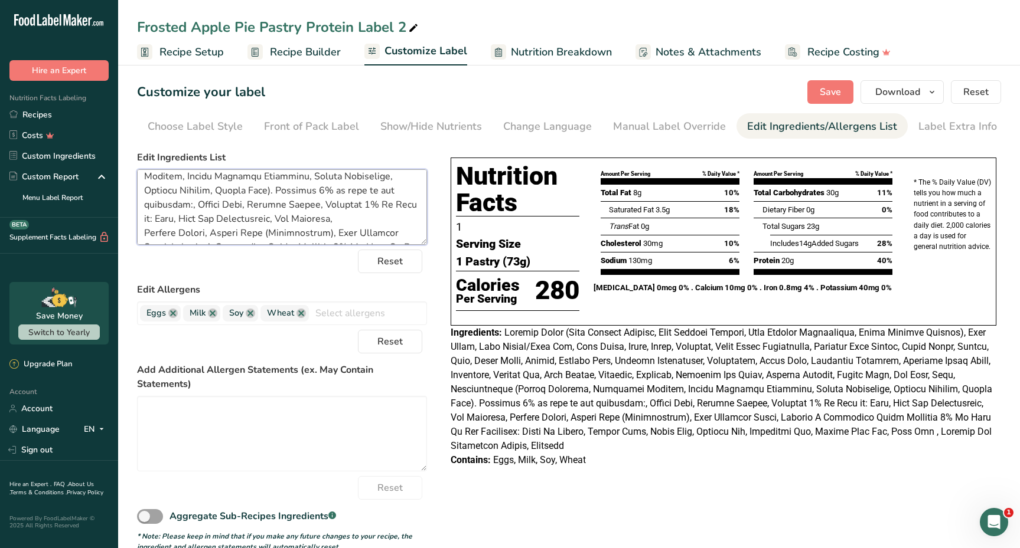
drag, startPoint x: 165, startPoint y: 218, endPoint x: 261, endPoint y: 215, distance: 96.3
click at [261, 215] on textarea at bounding box center [282, 207] width 290 height 76
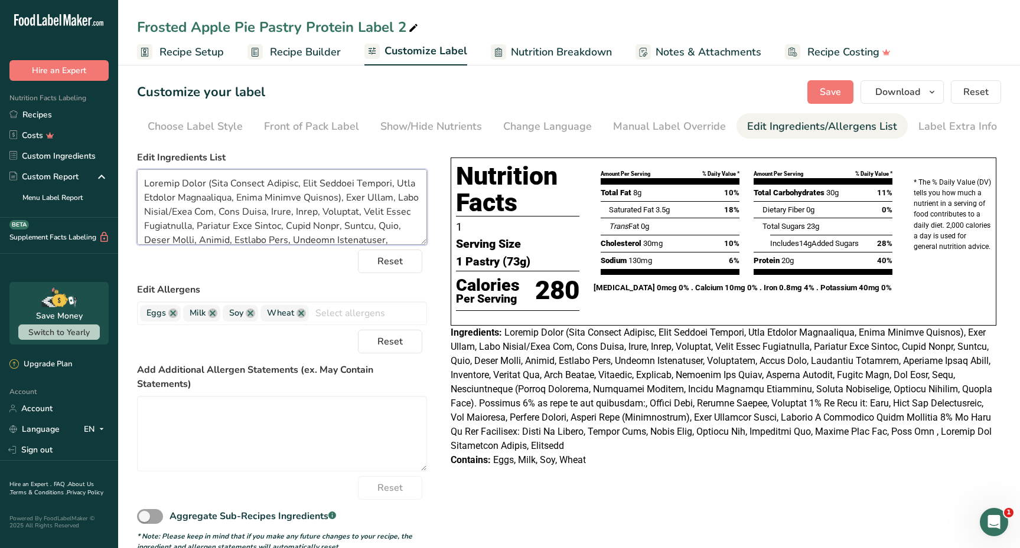
scroll to position [0, 0]
click at [832, 87] on span "Save" at bounding box center [829, 92] width 21 height 14
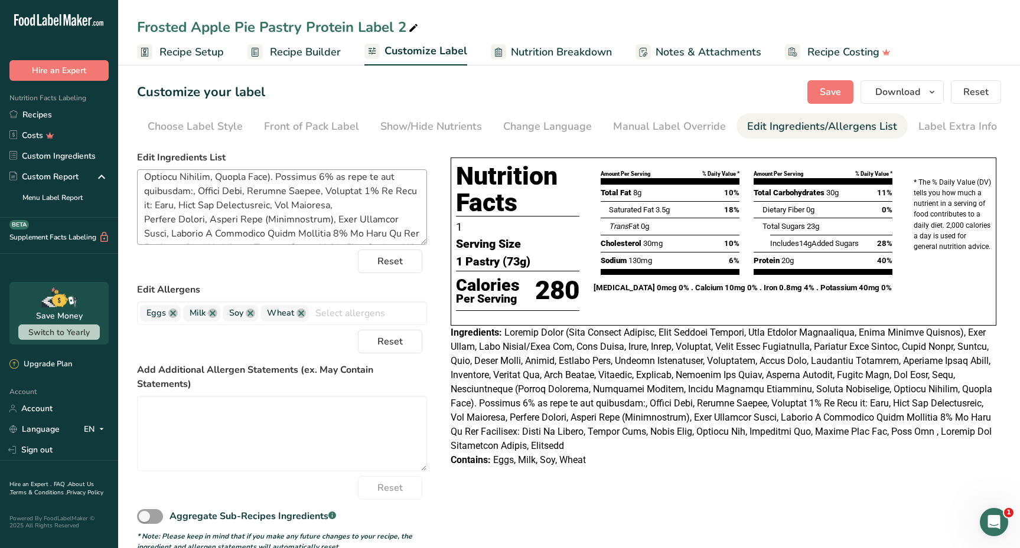
scroll to position [142, 0]
drag, startPoint x: 165, startPoint y: 211, endPoint x: 319, endPoint y: 208, distance: 154.7
click at [319, 208] on textarea at bounding box center [282, 207] width 290 height 76
click at [316, 188] on textarea "Protein Blend (Whey Protein Isolate, Milk Protein Isolate, Milk Protein Concent…" at bounding box center [282, 207] width 290 height 76
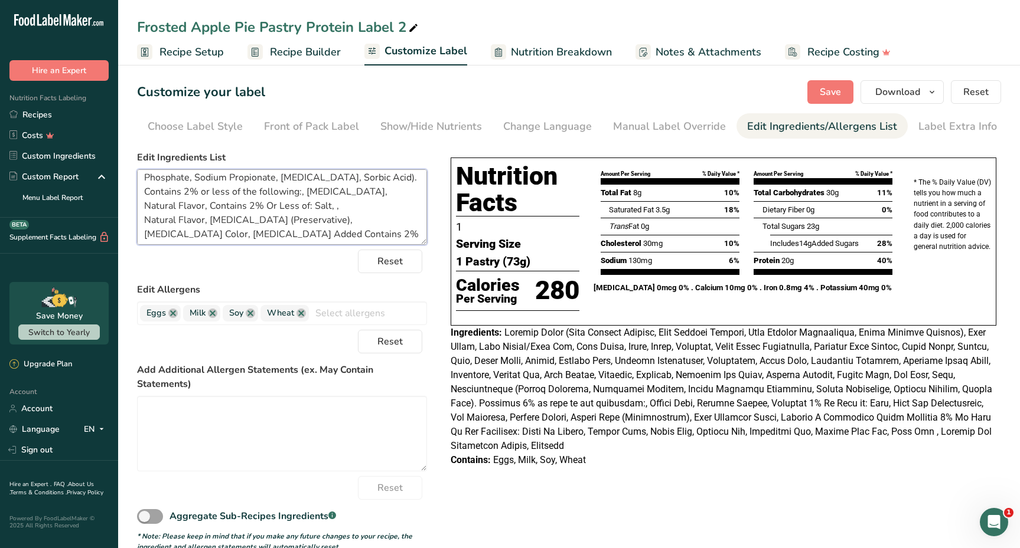
paste textarea "Mono And Diglycerides, Soy [MEDICAL_DATA]"
click at [822, 88] on span "Save" at bounding box center [829, 92] width 21 height 14
drag, startPoint x: 145, startPoint y: 178, endPoint x: 263, endPoint y: 283, distance: 158.9
click at [263, 283] on form "Edit Ingredients List Reset Edit Allergens Eggs Milk Soy Wheat Tree Nuts Fish P…" at bounding box center [282, 352] width 290 height 402
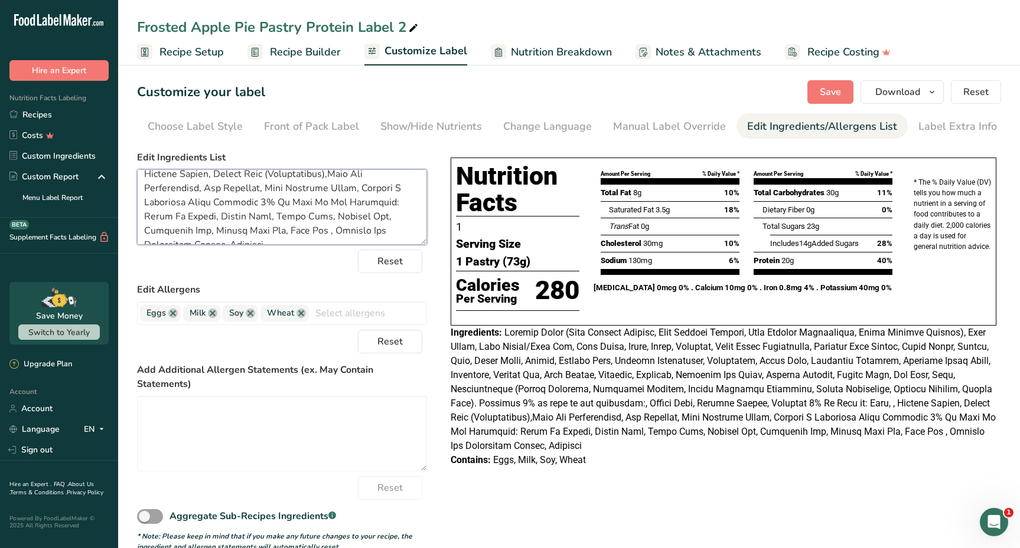
paste textarea "Water, Sugar, Corn Syrup, Strawberries, Modified Food Starch, Contains 2% or le…"
click at [815, 91] on button "Save" at bounding box center [830, 92] width 46 height 24
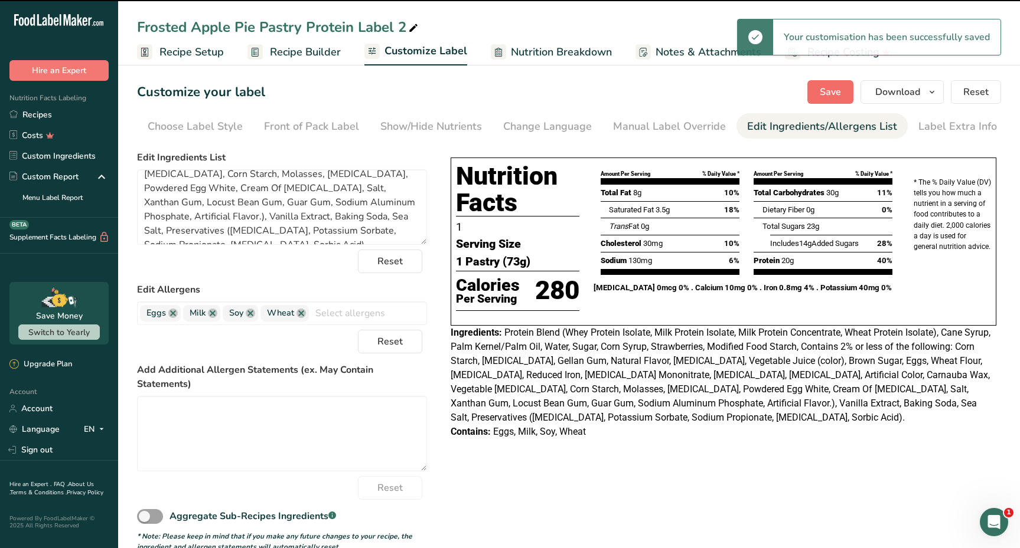
type textarea "Protein Blend (Whey Protein Isolate, Milk Protein Isolate, Milk Protein Concent…"
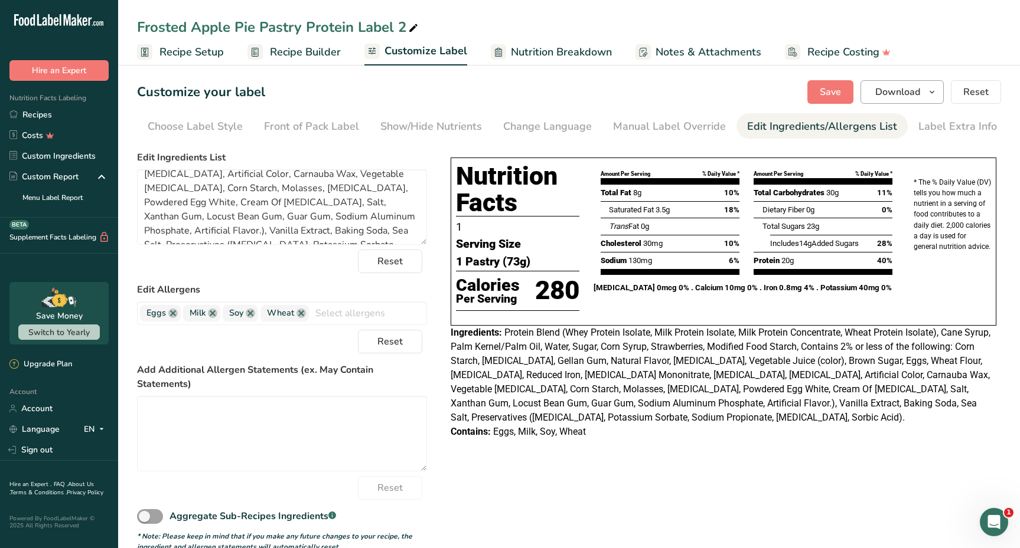
click at [895, 94] on span "Download" at bounding box center [897, 92] width 45 height 14
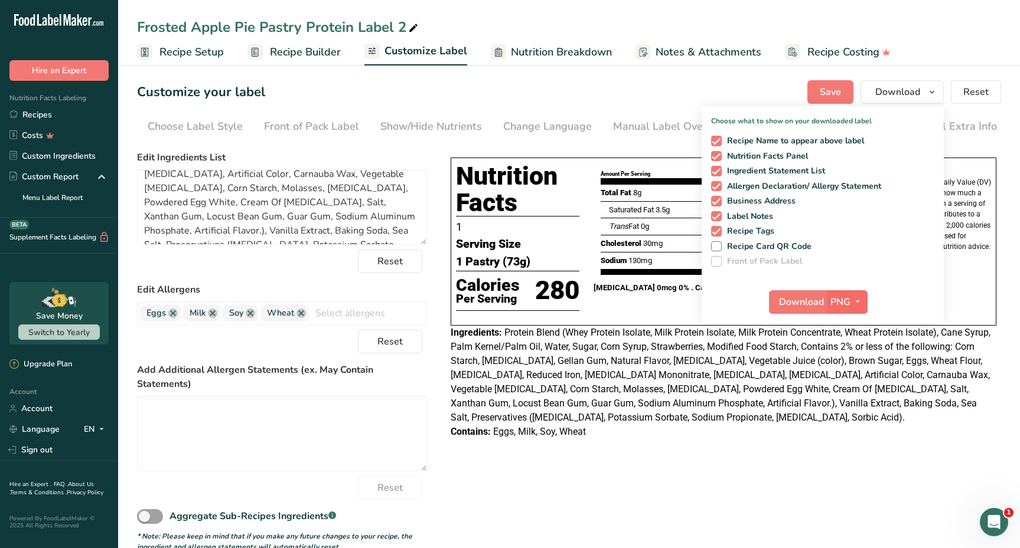
click at [839, 305] on span "PNG" at bounding box center [840, 302] width 20 height 14
click at [849, 376] on link "PDF" at bounding box center [849, 384] width 38 height 19
click at [809, 308] on span "Download" at bounding box center [801, 302] width 45 height 14
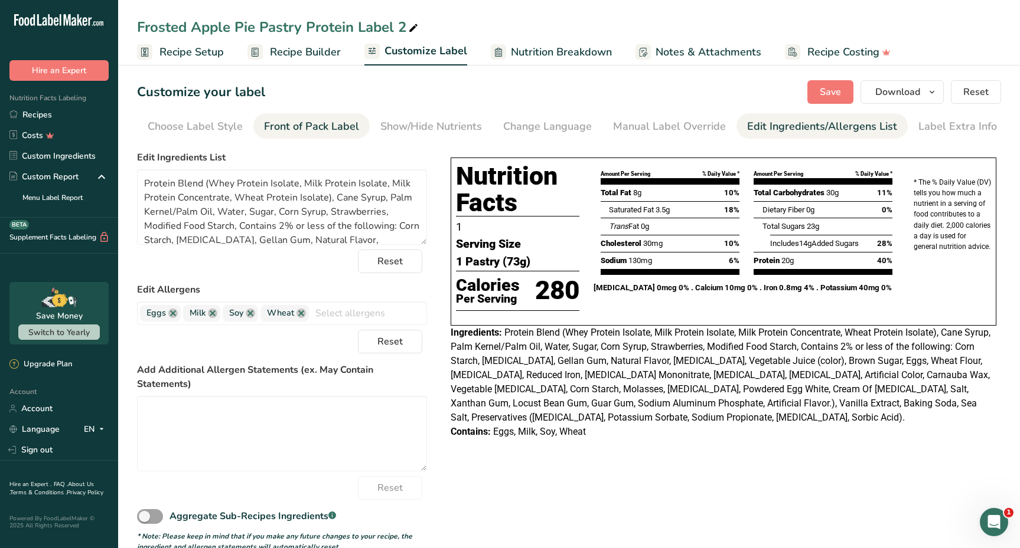
scroll to position [123, 0]
click at [381, 51] on link "Customize Label" at bounding box center [415, 52] width 103 height 28
click at [399, 56] on span "Customize Label" at bounding box center [425, 51] width 83 height 16
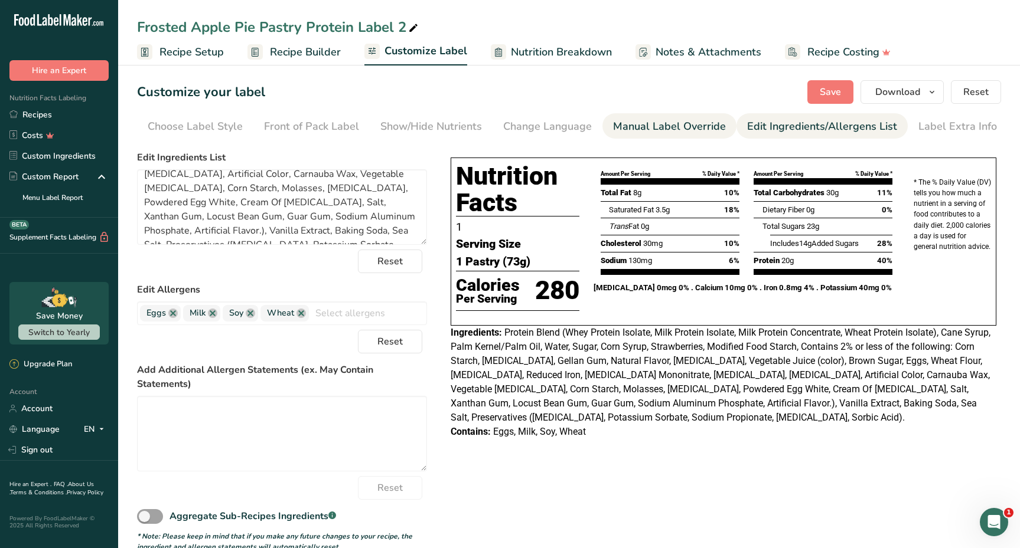
click at [602, 126] on li "Manual Label Override" at bounding box center [669, 125] width 134 height 25
click at [563, 128] on div "Change Language" at bounding box center [547, 127] width 89 height 16
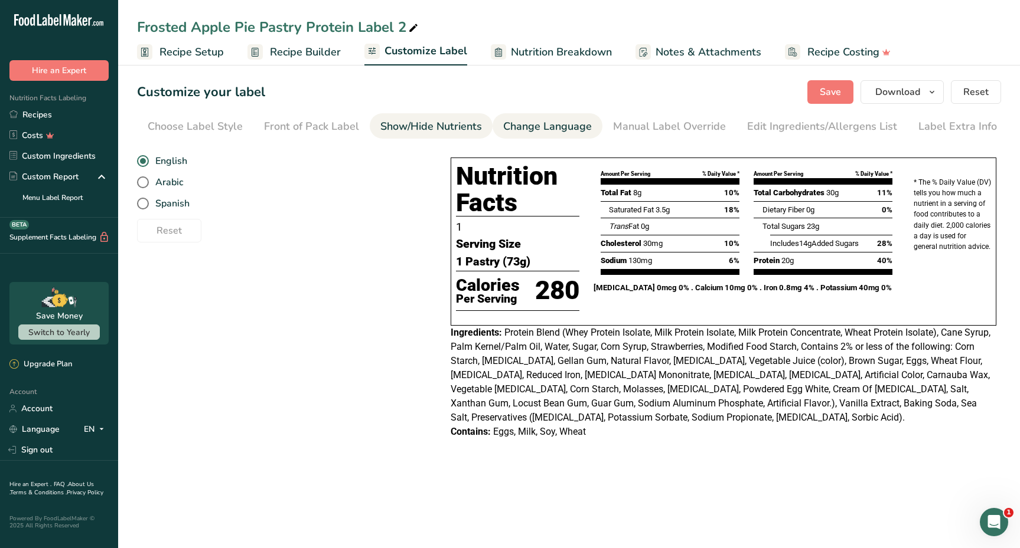
click at [406, 119] on div "Show/Hide Nutrients" at bounding box center [431, 127] width 102 height 16
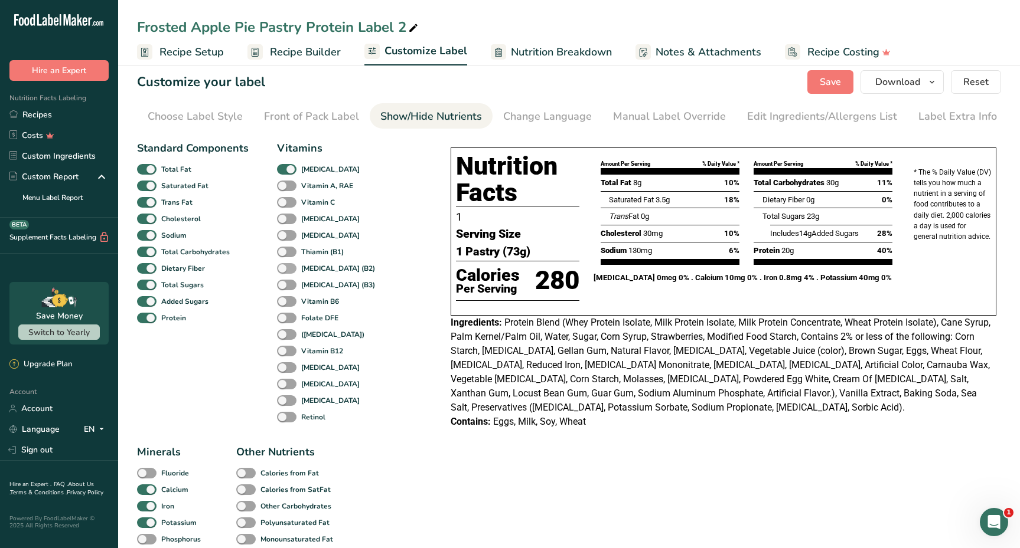
scroll to position [21, 0]
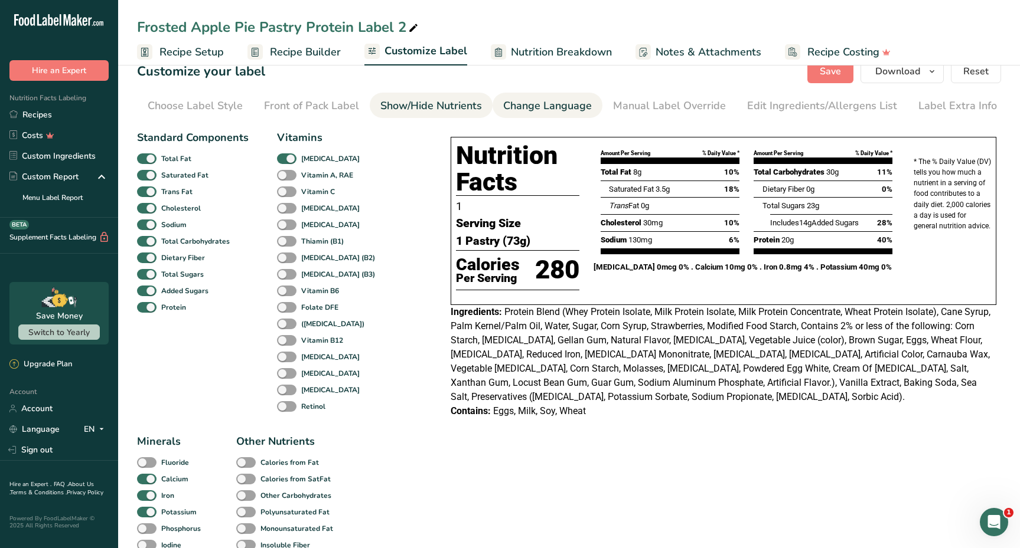
click at [556, 106] on div "Change Language" at bounding box center [547, 106] width 89 height 16
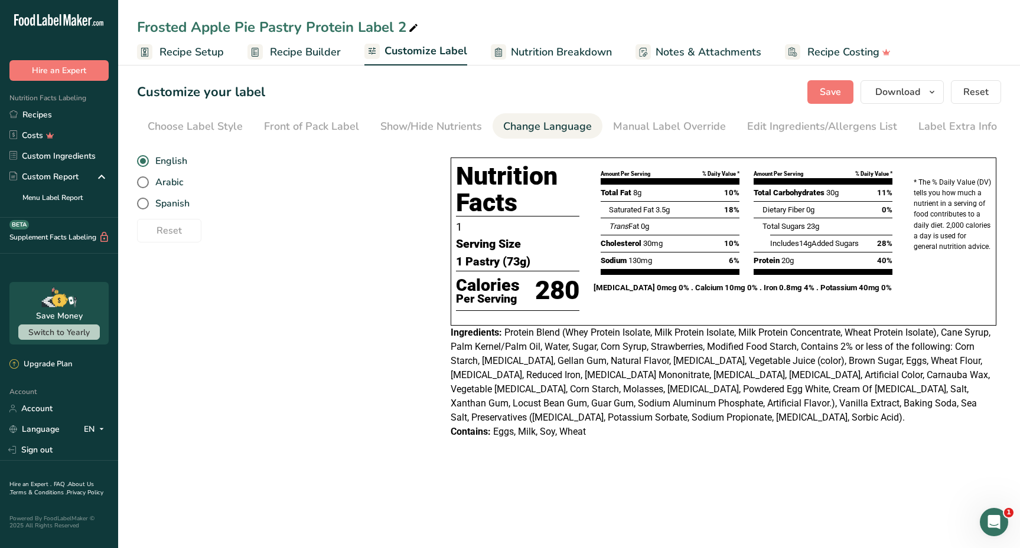
scroll to position [0, 0]
click at [426, 126] on div "Show/Hide Nutrients" at bounding box center [431, 127] width 102 height 16
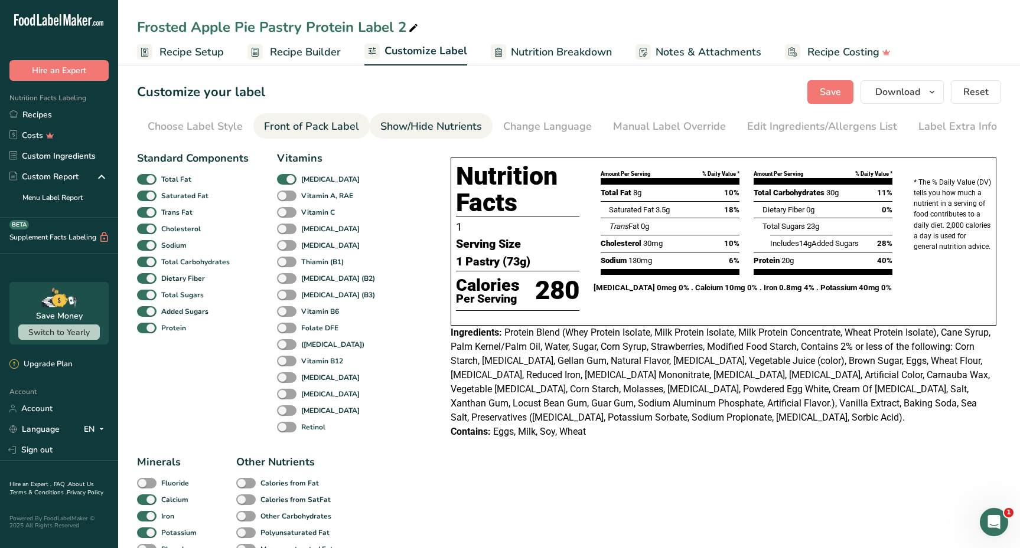
click at [342, 130] on div "Front of Pack Label" at bounding box center [311, 127] width 95 height 16
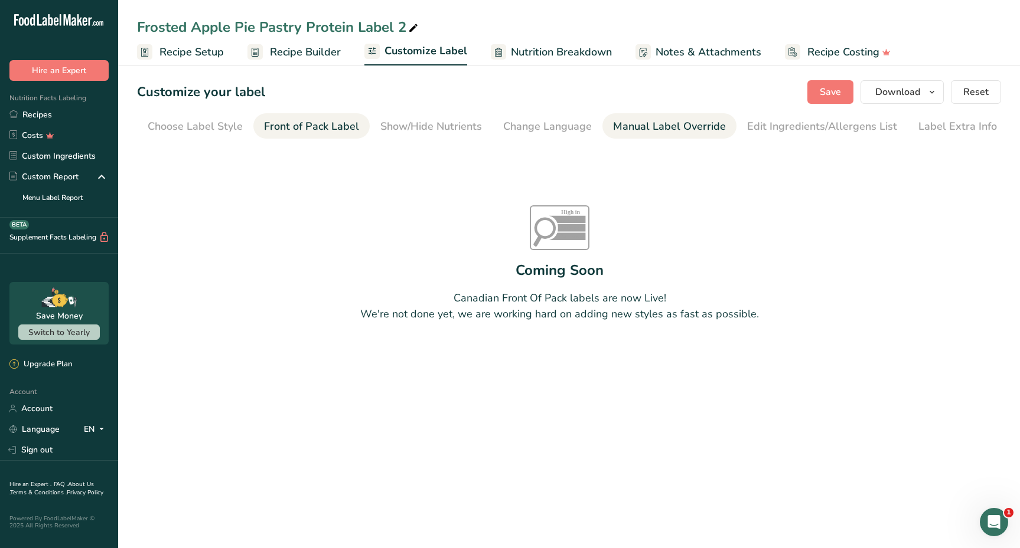
click at [620, 128] on div "Manual Label Override" at bounding box center [669, 127] width 113 height 16
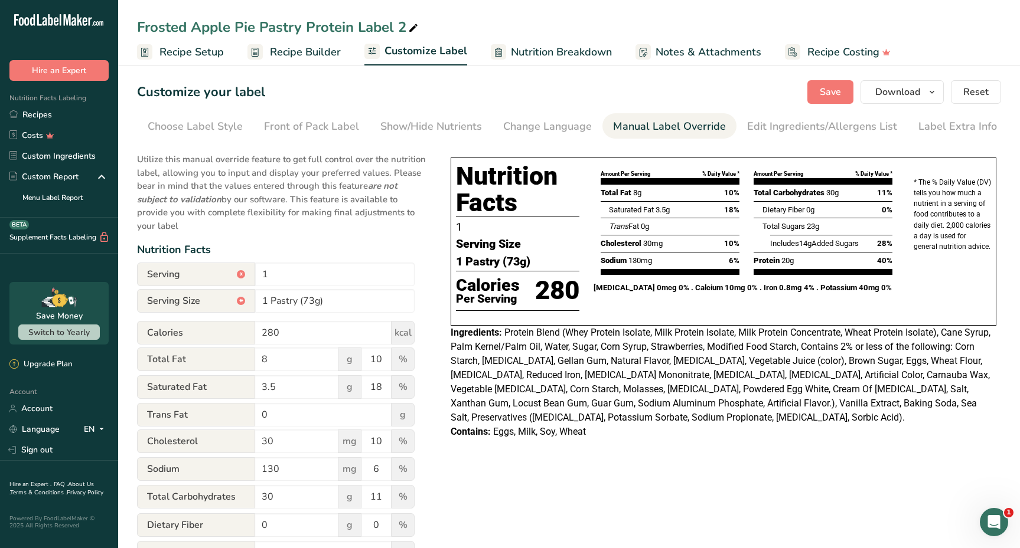
click at [344, 286] on form "Serving * 1 Serving Size * 1 Pastry (73g) Calories 280 kcal Total Fat 8 g 10 % …" at bounding box center [275, 513] width 277 height 501
click at [334, 277] on input "1" at bounding box center [334, 275] width 159 height 24
click at [832, 100] on button "Save" at bounding box center [830, 92] width 46 height 24
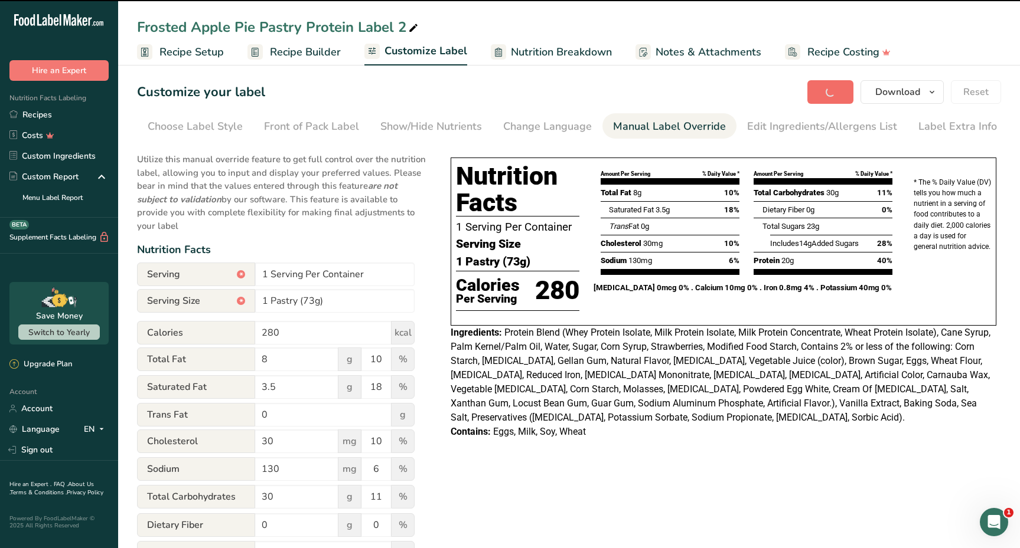
type input "1 Serving Per Container"
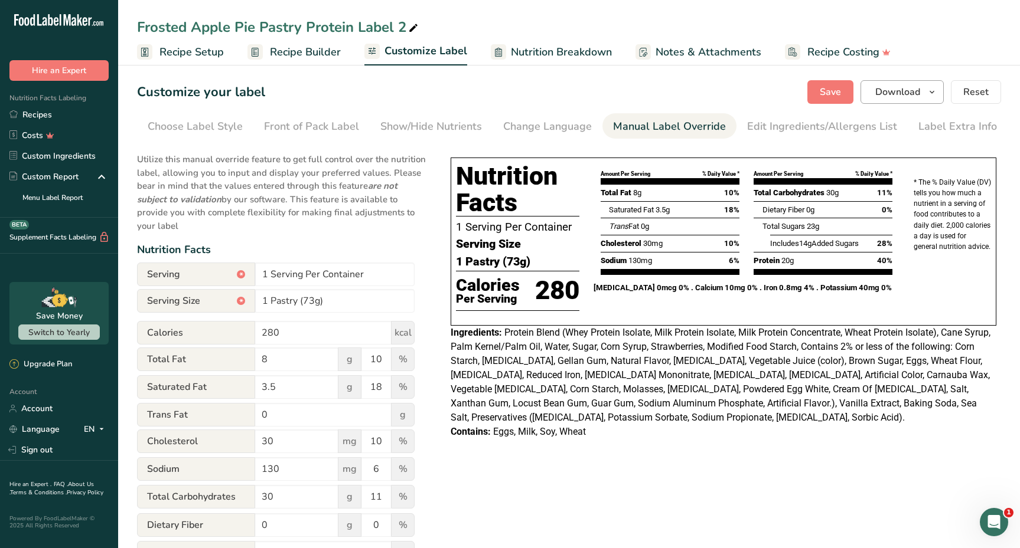
click at [910, 96] on span "Download" at bounding box center [897, 92] width 45 height 14
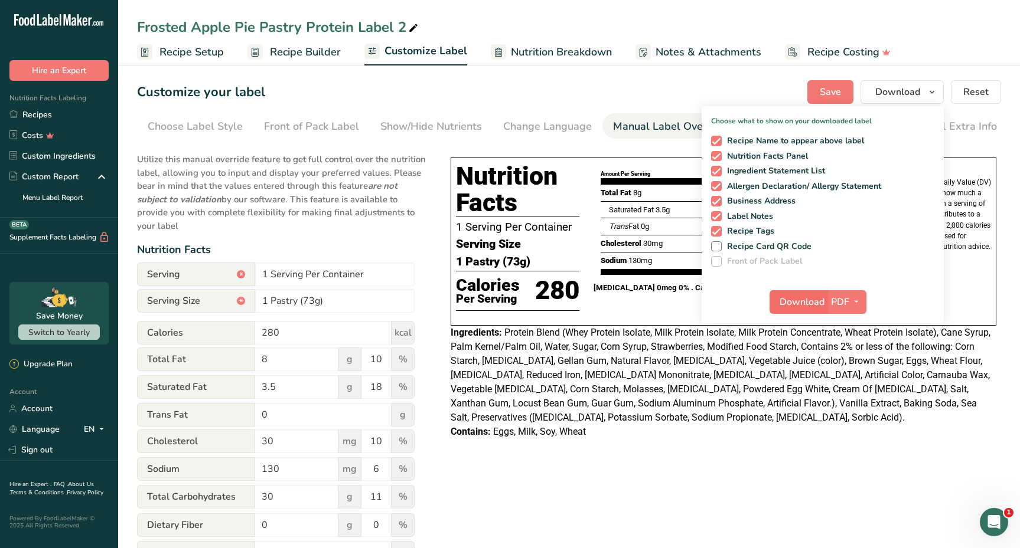
click at [802, 303] on span "Download" at bounding box center [801, 302] width 45 height 14
click at [542, 100] on div "Customize your label Save Download Choose what to show on your downloaded label…" at bounding box center [569, 92] width 864 height 24
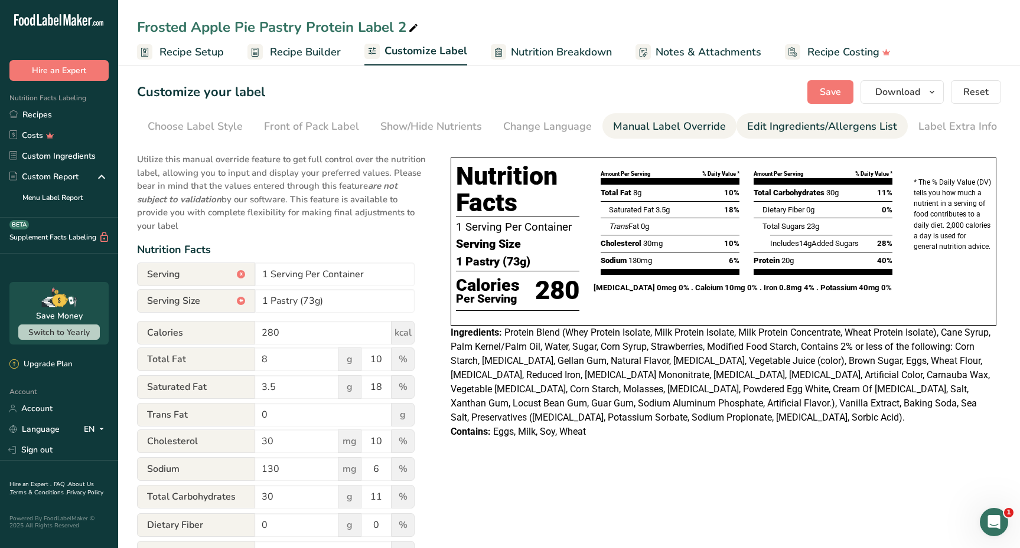
click at [781, 122] on div "Edit Ingredients/Allergens List" at bounding box center [822, 127] width 150 height 16
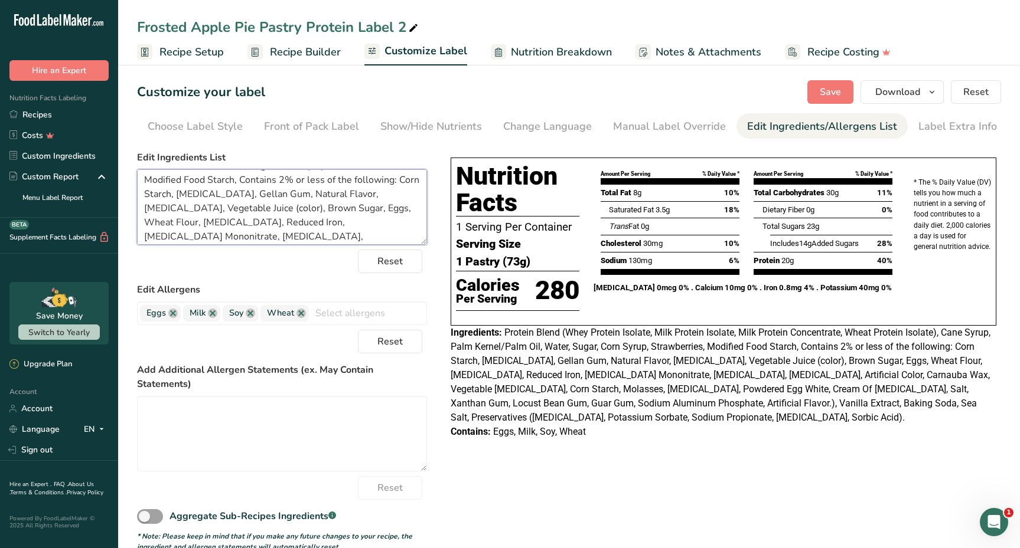
scroll to position [123, 0]
drag, startPoint x: 141, startPoint y: 182, endPoint x: 267, endPoint y: 295, distance: 169.4
click at [267, 295] on form "Edit Ingredients List Protein Blend (Whey Protein Isolate, Milk Protein Isolate…" at bounding box center [282, 352] width 290 height 402
paste textarea "Ingredients: Protein Blend (Whey Protein Isolate, Milk Protein Isolate, Milk Pr…"
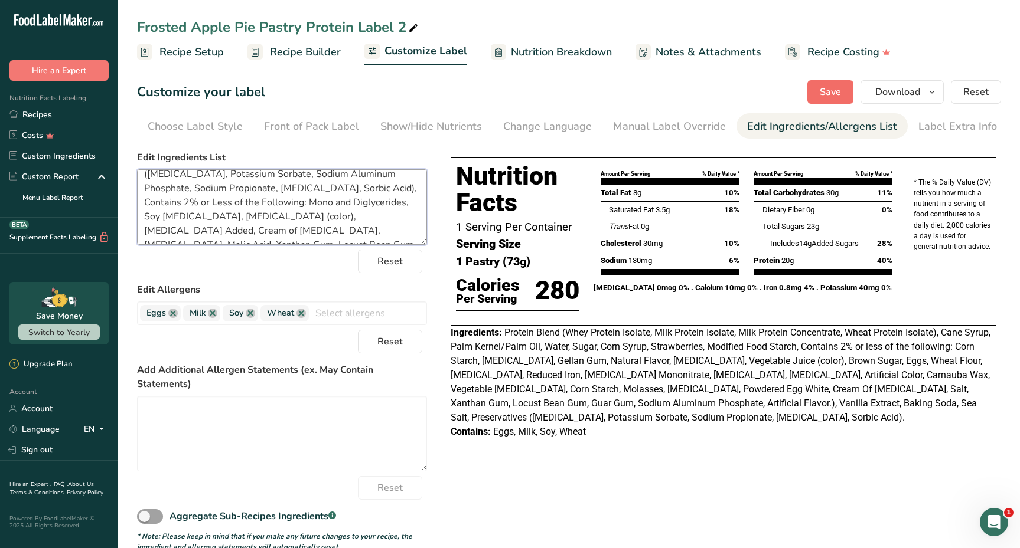
type textarea "Ingredients: Protein Blend (Whey Protein Isolate, Milk Protein Isolate, Milk Pr…"
click at [830, 94] on span "Save" at bounding box center [829, 92] width 21 height 14
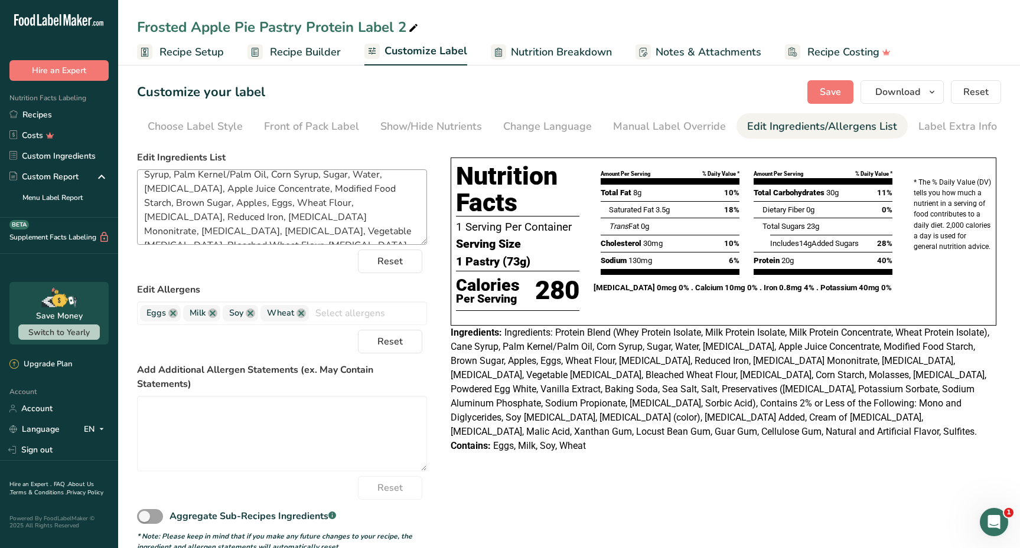
scroll to position [17, 0]
click at [873, 99] on button "Download" at bounding box center [901, 92] width 83 height 24
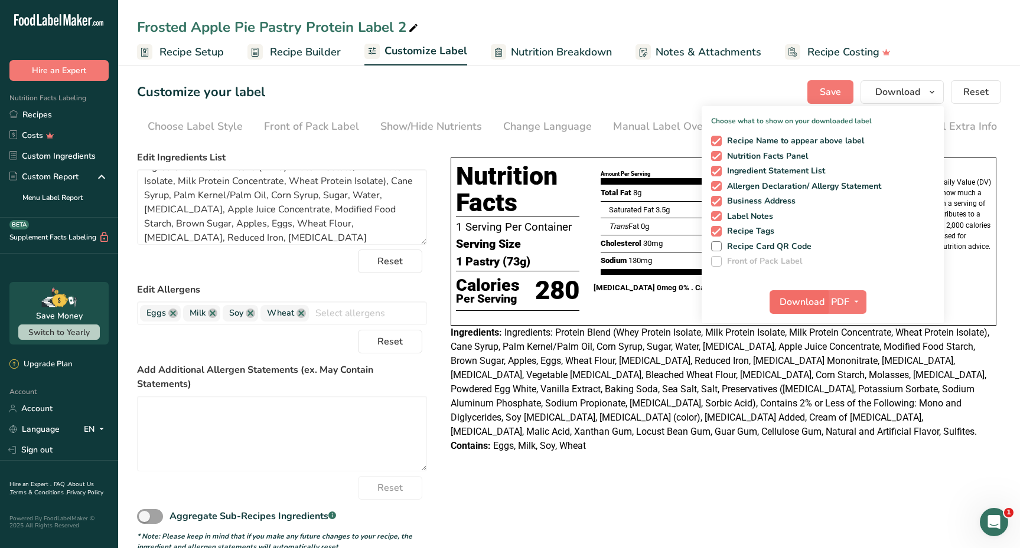
click at [792, 306] on span "Download" at bounding box center [801, 302] width 45 height 14
click at [83, 115] on link "Recipes" at bounding box center [59, 115] width 118 height 21
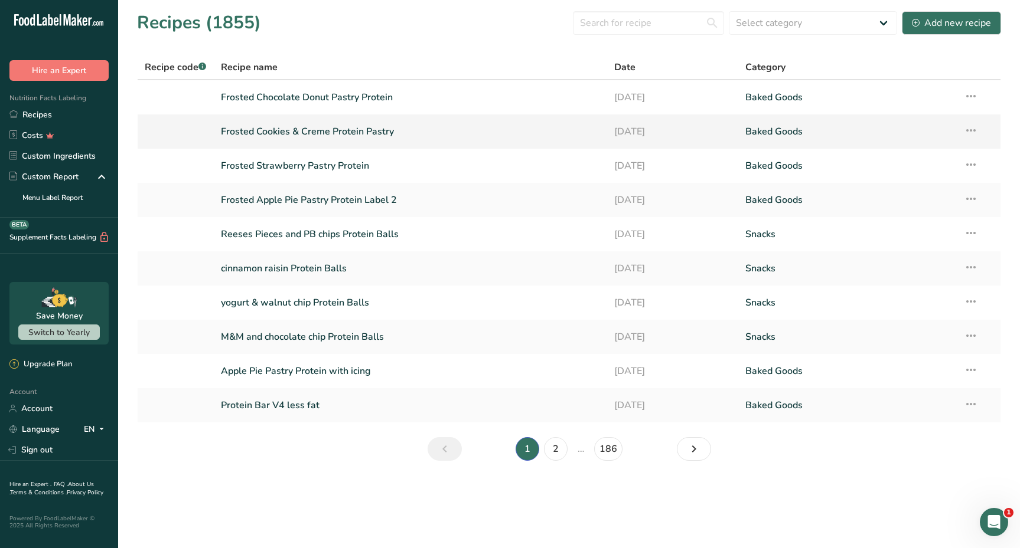
click at [343, 141] on link "Frosted Cookies & Creme Protein Pastry" at bounding box center [410, 131] width 379 height 25
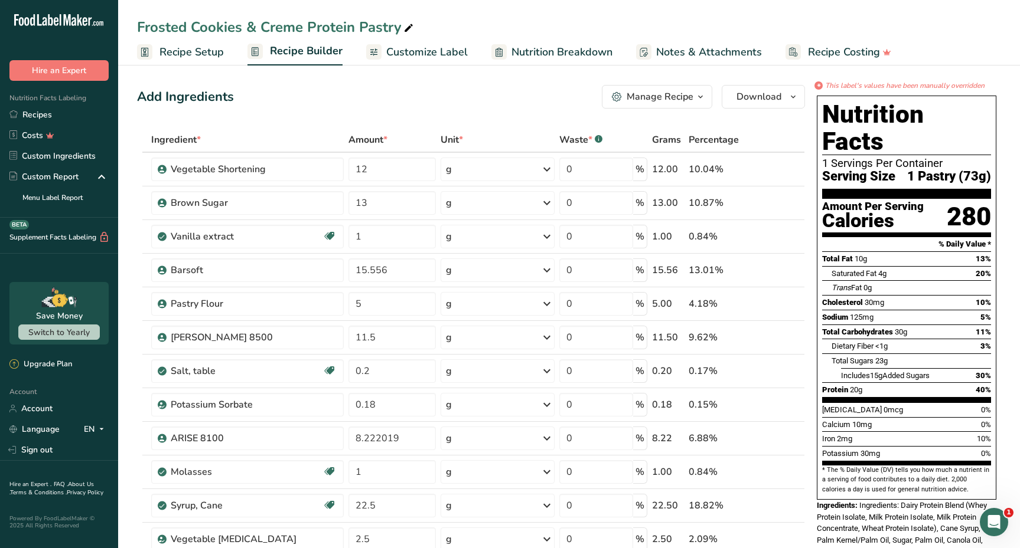
click at [459, 52] on span "Customize Label" at bounding box center [426, 52] width 81 height 16
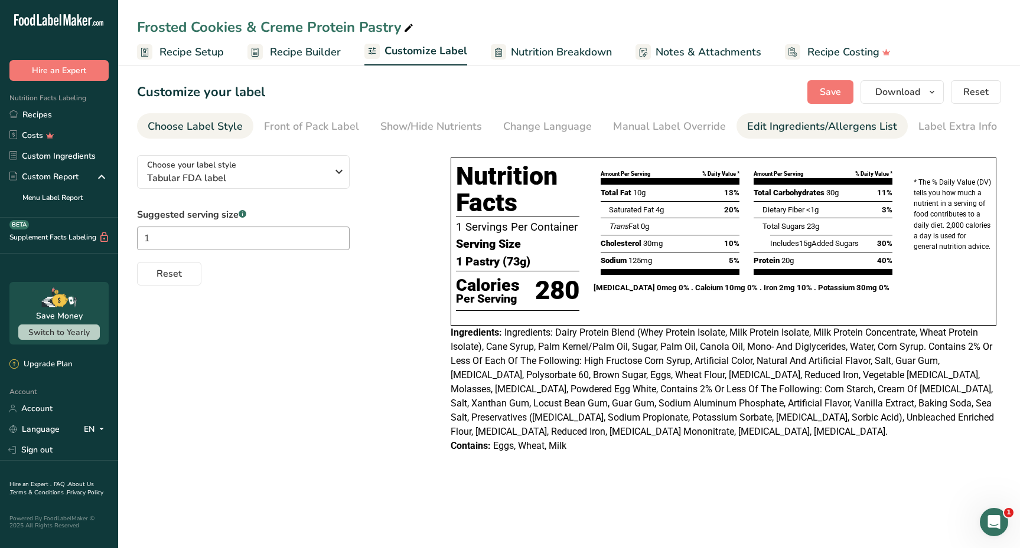
click at [797, 125] on div "Edit Ingredients/Allergens List" at bounding box center [822, 127] width 150 height 16
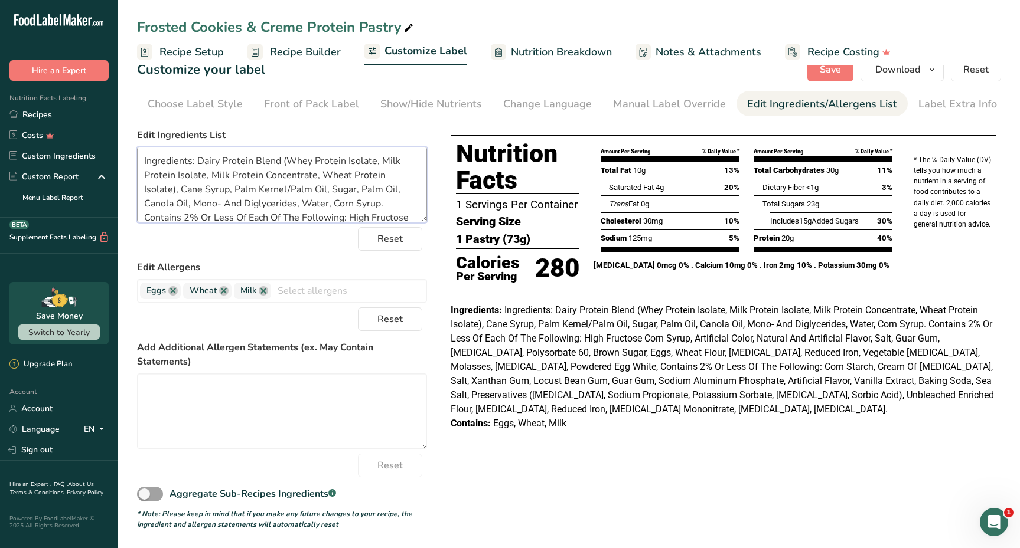
click at [253, 161] on textarea "Ingredients: Dairy Protein Blend (Whey Protein Isolate, Milk Protein Isolate, M…" at bounding box center [282, 185] width 290 height 76
drag, startPoint x: 821, startPoint y: 70, endPoint x: 309, endPoint y: 200, distance: 527.5
click at [821, 70] on span "Save" at bounding box center [829, 70] width 21 height 14
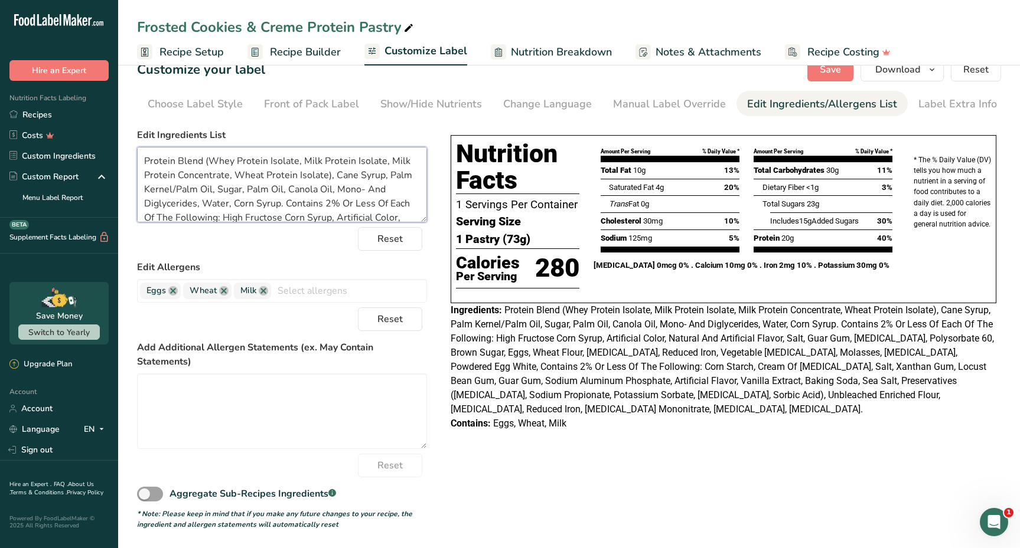
drag, startPoint x: 244, startPoint y: 188, endPoint x: 282, endPoint y: 187, distance: 37.8
click at [281, 189] on textarea "Protein Blend (Whey Protein Isolate, Milk Protein Isolate, Milk Protein Concent…" at bounding box center [282, 185] width 290 height 76
click at [839, 71] on span "Save" at bounding box center [829, 70] width 21 height 14
click at [223, 188] on textarea "Protein Blend (Whey Protein Isolate, Milk Protein Isolate, Milk Protein Concent…" at bounding box center [282, 185] width 290 height 76
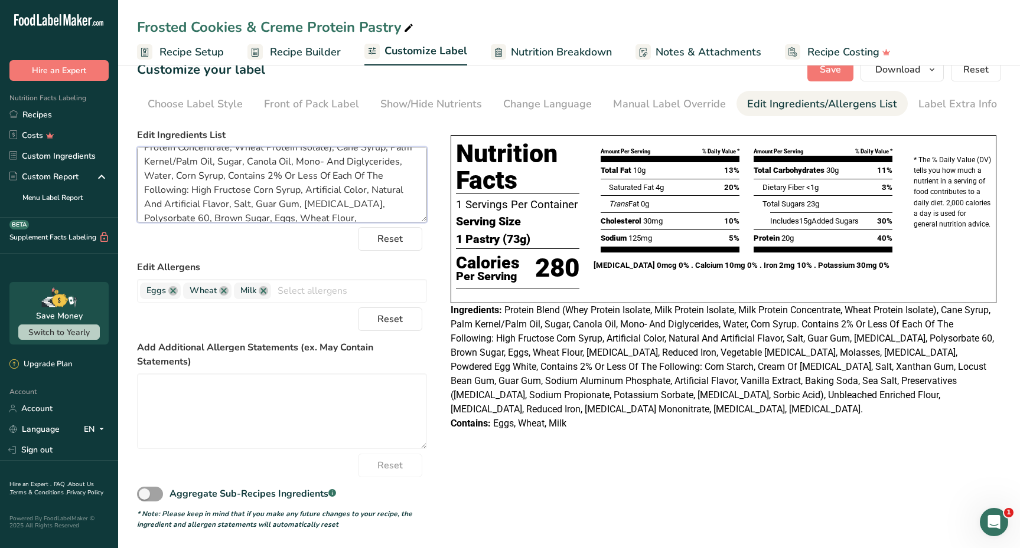
scroll to position [34, 0]
drag, startPoint x: 227, startPoint y: 187, endPoint x: 209, endPoint y: 218, distance: 36.5
click at [209, 218] on textarea "Protein Blend (Whey Protein Isolate, Milk Protein Isolate, Milk Protein Concent…" at bounding box center [282, 185] width 290 height 76
click at [306, 211] on textarea "Protein Blend (Whey Protein Isolate, Milk Protein Isolate, Milk Protein Concent…" at bounding box center [282, 185] width 290 height 76
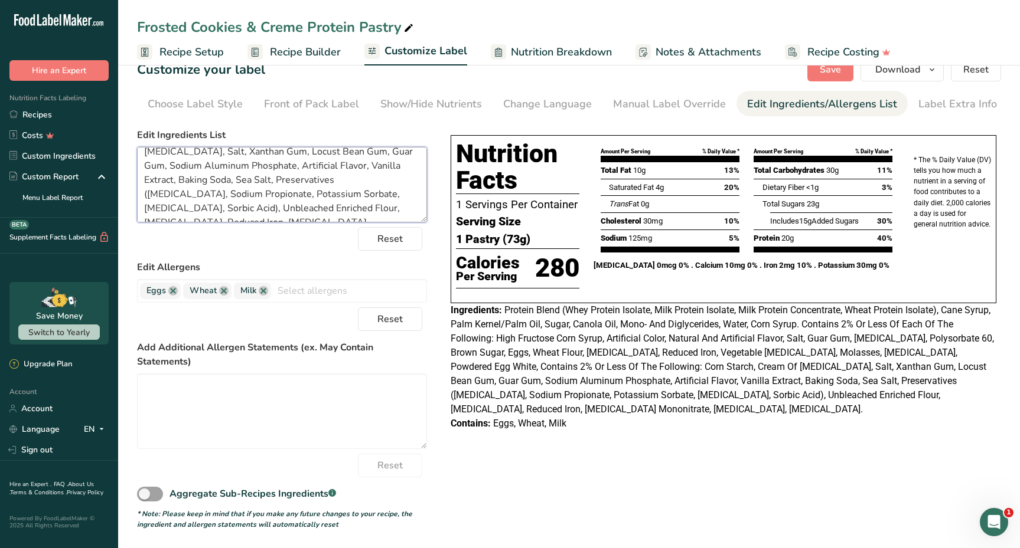
scroll to position [130, 0]
click at [200, 210] on textarea "Protein Blend (Whey Protein Isolate, Milk Protein Isolate, Milk Protein Concent…" at bounding box center [282, 185] width 290 height 76
paste textarea "Contains 2% Or Less Of Each Of The Following: High Fructose Corn Syrup, Artific…"
drag, startPoint x: 382, startPoint y: 191, endPoint x: 195, endPoint y: 210, distance: 188.1
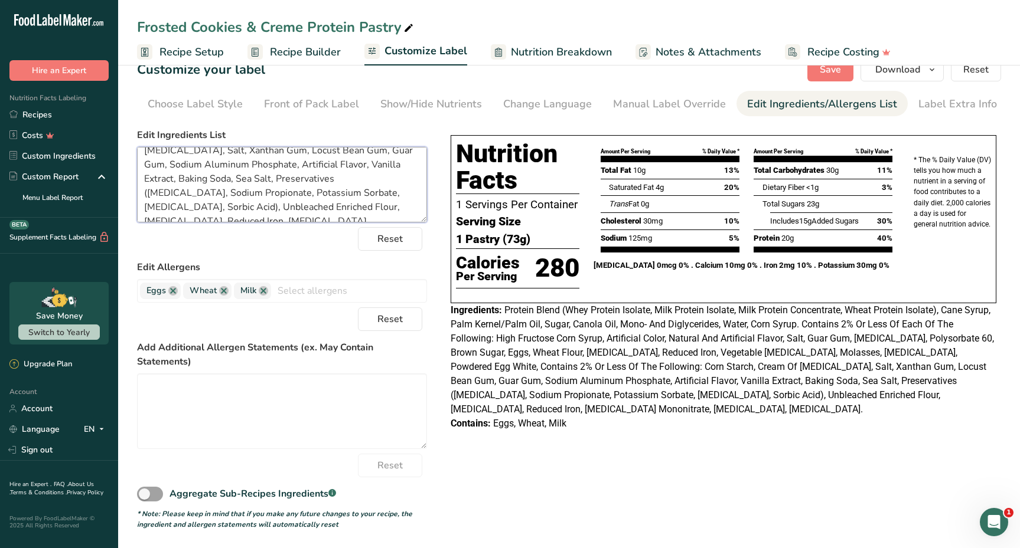
click at [195, 210] on textarea "Protein Blend (Whey Protein Isolate, Milk Protein Isolate, Milk Protein Concent…" at bounding box center [282, 185] width 290 height 76
click at [202, 197] on textarea "Protein Blend (Whey Protein Isolate, Milk Protein Isolate, Milk Protein Concent…" at bounding box center [282, 185] width 290 height 76
click at [202, 195] on textarea "Protein Blend (Whey Protein Isolate, Milk Protein Isolate, Milk Protein Concent…" at bounding box center [282, 185] width 290 height 76
paste textarea "Thiamine Mononitrate"
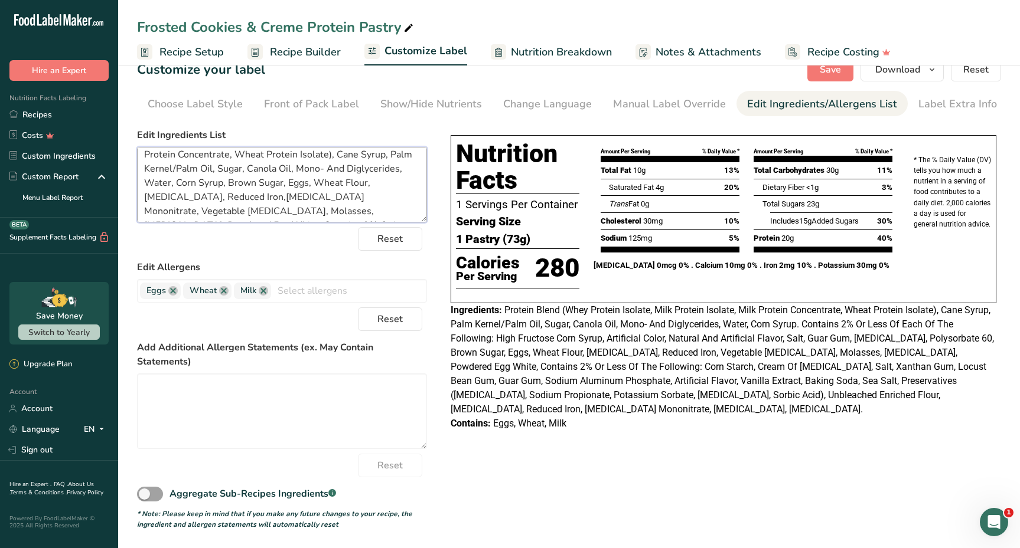
click at [203, 197] on textarea "Protein Blend (Whey Protein Isolate, Milk Protein Isolate, Milk Protein Concent…" at bounding box center [282, 185] width 290 height 76
drag, startPoint x: 301, startPoint y: 181, endPoint x: 390, endPoint y: 180, distance: 88.6
click at [390, 180] on textarea "Protein Blend (Whey Protein Isolate, Milk Protein Isolate, Milk Protein Concent…" at bounding box center [282, 185] width 290 height 76
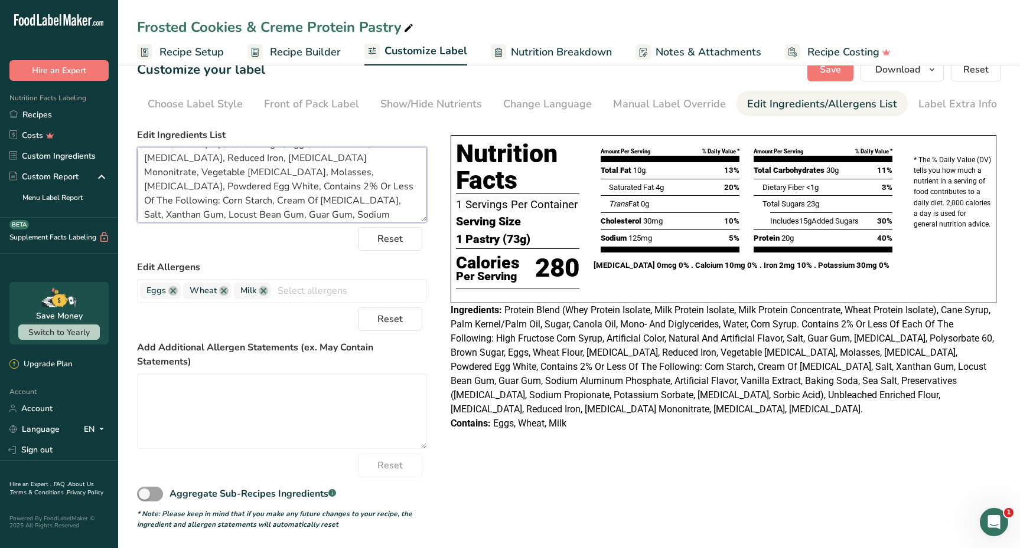
click at [299, 158] on textarea "Protein Blend (Whey Protein Isolate, Milk Protein Isolate, Milk Protein Concent…" at bounding box center [282, 185] width 290 height 76
click at [298, 159] on textarea "Protein Blend (Whey Protein Isolate, Milk Protein Isolate, Milk Protein Concent…" at bounding box center [282, 185] width 290 height 76
click at [299, 158] on textarea "Protein Blend (Whey Protein Isolate, Milk Protein Isolate, Milk Protein Concent…" at bounding box center [282, 185] width 290 height 76
paste textarea "Riboflavin, Folic Acid"
click at [301, 158] on textarea "Protein Blend (Whey Protein Isolate, Milk Protein Isolate, Milk Protein Concent…" at bounding box center [282, 185] width 290 height 76
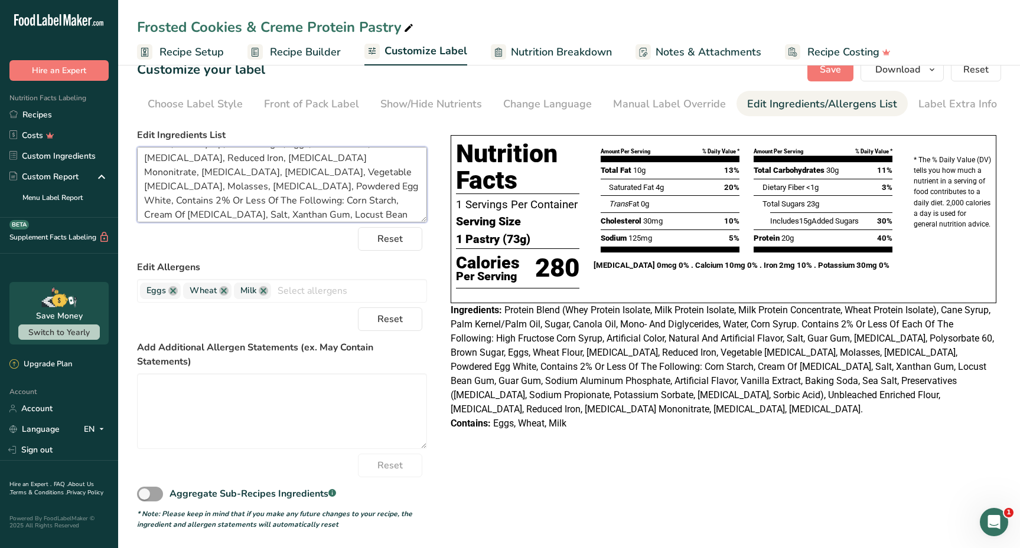
drag, startPoint x: 314, startPoint y: 188, endPoint x: 363, endPoint y: 190, distance: 49.0
click at [363, 190] on textarea "Protein Blend (Whey Protein Isolate, Milk Protein Isolate, Milk Protein Concent…" at bounding box center [282, 185] width 290 height 76
click at [227, 172] on textarea "Protein Blend (Whey Protein Isolate, Milk Protein Isolate, Milk Protein Concent…" at bounding box center [282, 185] width 290 height 76
click at [226, 174] on textarea "Protein Blend (Whey Protein Isolate, Milk Protein Isolate, Milk Protein Concent…" at bounding box center [282, 185] width 290 height 76
paste textarea "Corn Starch"
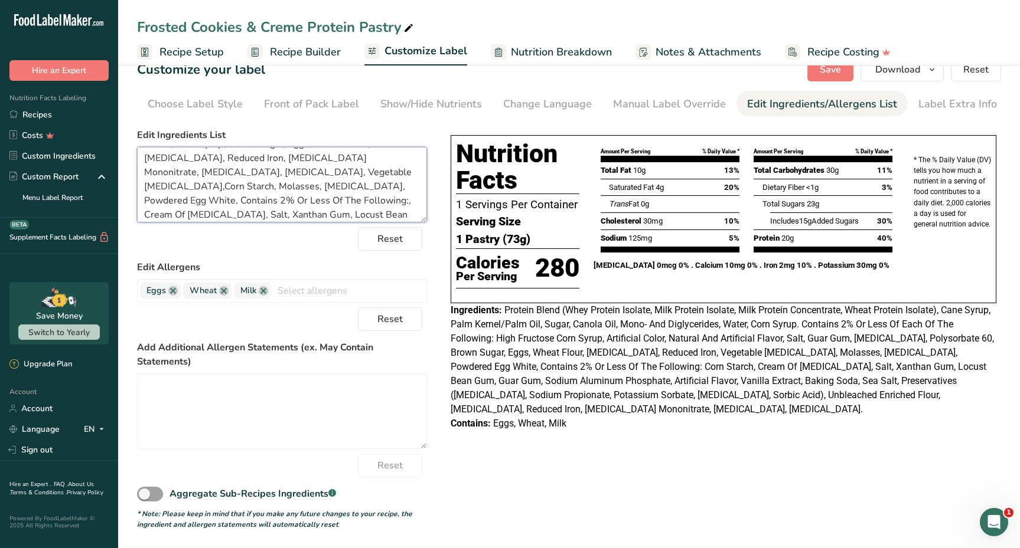
click at [226, 166] on textarea "Protein Blend (Whey Protein Isolate, Milk Protein Isolate, Milk Protein Concent…" at bounding box center [282, 185] width 290 height 76
drag, startPoint x: 194, startPoint y: 184, endPoint x: 307, endPoint y: 213, distance: 116.6
click at [307, 213] on textarea "Protein Blend (Whey Protein Isolate, Milk Protein Isolate, Milk Protein Concent…" at bounding box center [282, 185] width 290 height 76
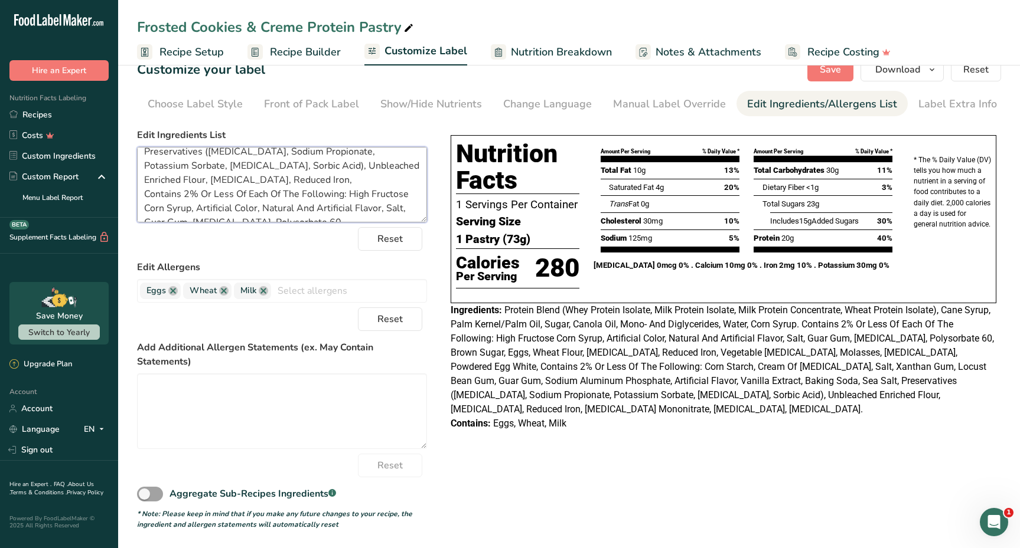
click at [342, 210] on textarea "Protein Blend (Whey Protein Isolate, Milk Protein Isolate, Milk Protein Concent…" at bounding box center [282, 185] width 290 height 76
paste textarea "Contains 2% Or Less Of The Following:, Cream Of Tartar, Salt, Xanthan Gum, Locu…"
click at [329, 162] on textarea "Protein Blend (Whey Protein Isolate, Milk Protein Isolate, Milk Protein Concent…" at bounding box center [282, 185] width 290 height 76
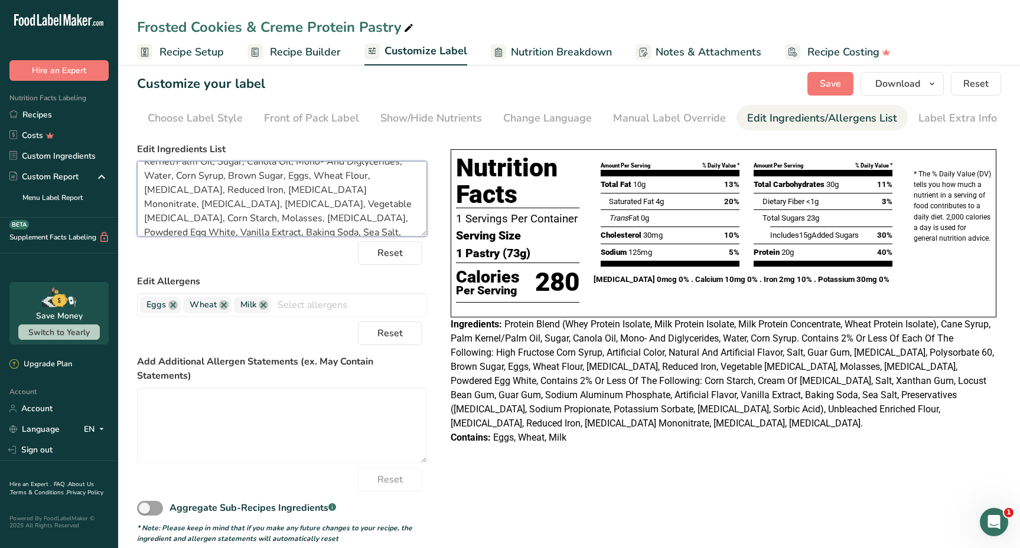
scroll to position [40, 0]
click at [353, 219] on textarea "Protein Blend (Whey Protein Isolate, Milk Protein Isolate, Milk Protein Concent…" at bounding box center [282, 199] width 290 height 76
click at [827, 81] on span "Save" at bounding box center [829, 84] width 21 height 14
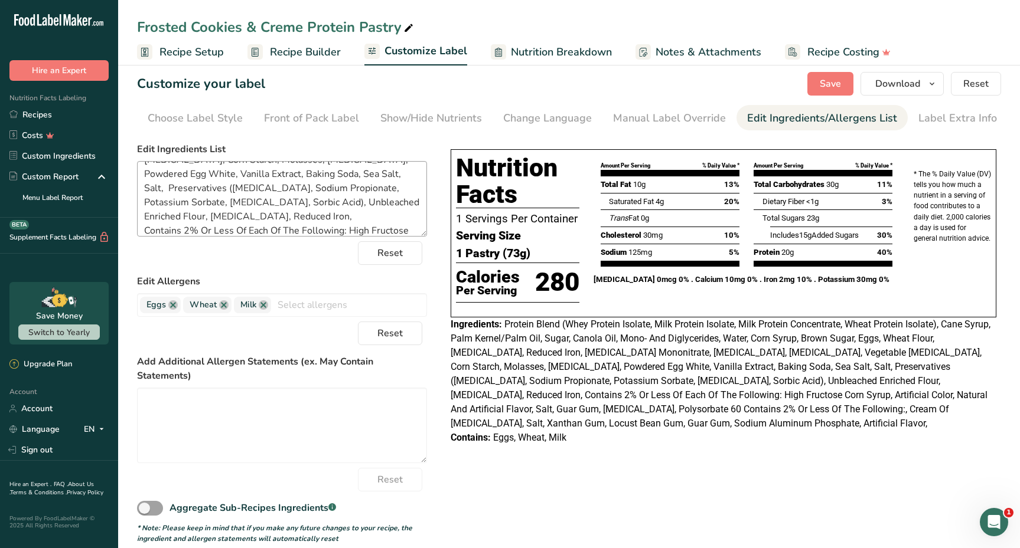
scroll to position [119, 0]
click at [402, 211] on textarea "Protein Blend (Whey Protein Isolate, Milk Protein Isolate, Milk Protein Concent…" at bounding box center [282, 199] width 290 height 76
click at [405, 199] on textarea "Protein Blend (Whey Protein Isolate, Milk Protein Isolate, Milk Protein Concent…" at bounding box center [282, 199] width 290 height 76
click at [824, 84] on span "Save" at bounding box center [829, 84] width 21 height 14
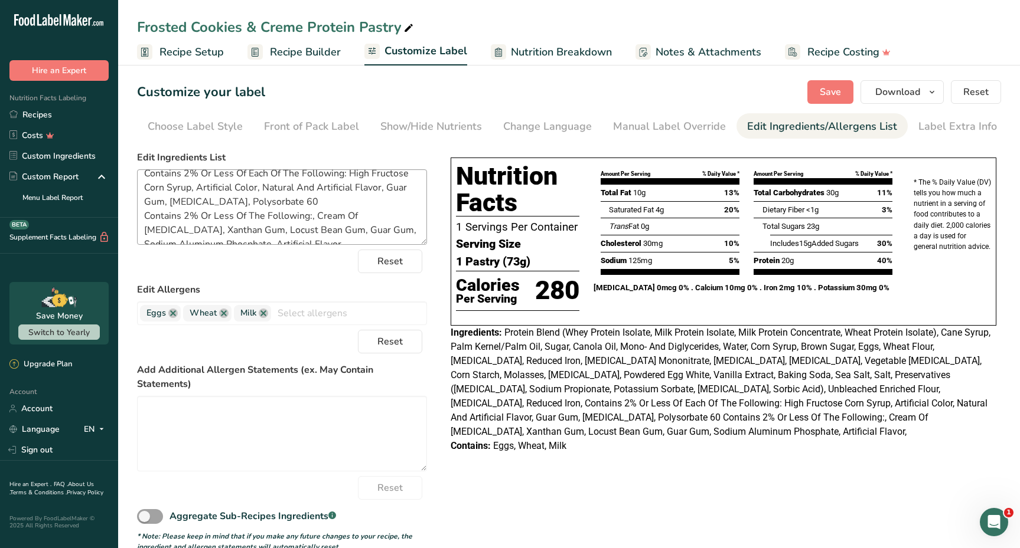
scroll to position [165, 0]
drag, startPoint x: 334, startPoint y: 218, endPoint x: 191, endPoint y: 227, distance: 143.7
click at [191, 227] on textarea "Protein Blend (Whey Protein Isolate, Milk Protein Isolate, Milk Protein Concent…" at bounding box center [282, 207] width 290 height 76
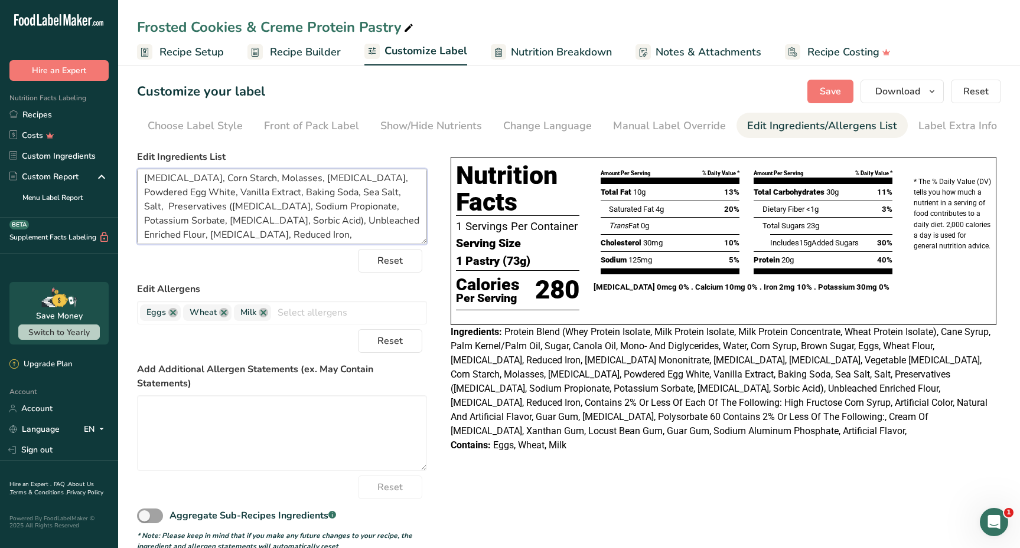
scroll to position [89, 0]
click at [179, 211] on textarea "Protein Blend (Whey Protein Isolate, Milk Protein Isolate, Milk Protein Concent…" at bounding box center [282, 207] width 290 height 76
click at [178, 204] on textarea "Protein Blend (Whey Protein Isolate, Milk Protein Isolate, Milk Protein Concent…" at bounding box center [282, 207] width 290 height 76
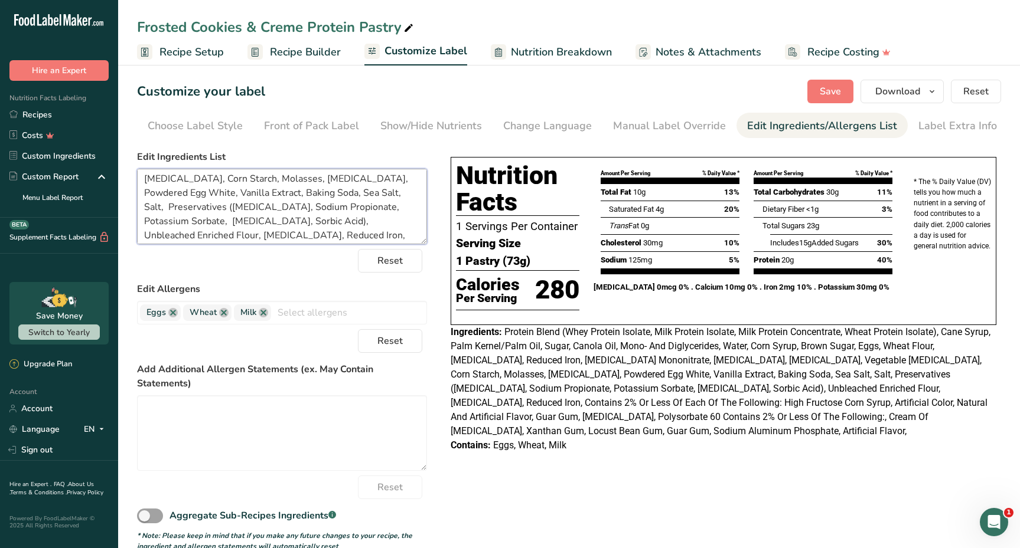
click at [181, 205] on textarea "Protein Blend (Whey Protein Isolate, Milk Protein Isolate, Milk Protein Concent…" at bounding box center [282, 207] width 290 height 76
click at [179, 205] on textarea "Protein Blend (Whey Protein Isolate, Milk Protein Isolate, Milk Protein Concent…" at bounding box center [282, 207] width 290 height 76
paste textarea "Sodium Aluminum Phosphate,"
click at [213, 205] on textarea "Protein Blend (Whey Protein Isolate, Milk Protein Isolate, Milk Protein Concent…" at bounding box center [282, 207] width 290 height 76
click at [179, 207] on textarea "Protein Blend (Whey Protein Isolate, Milk Protein Isolate, Milk Protein Concent…" at bounding box center [282, 207] width 290 height 76
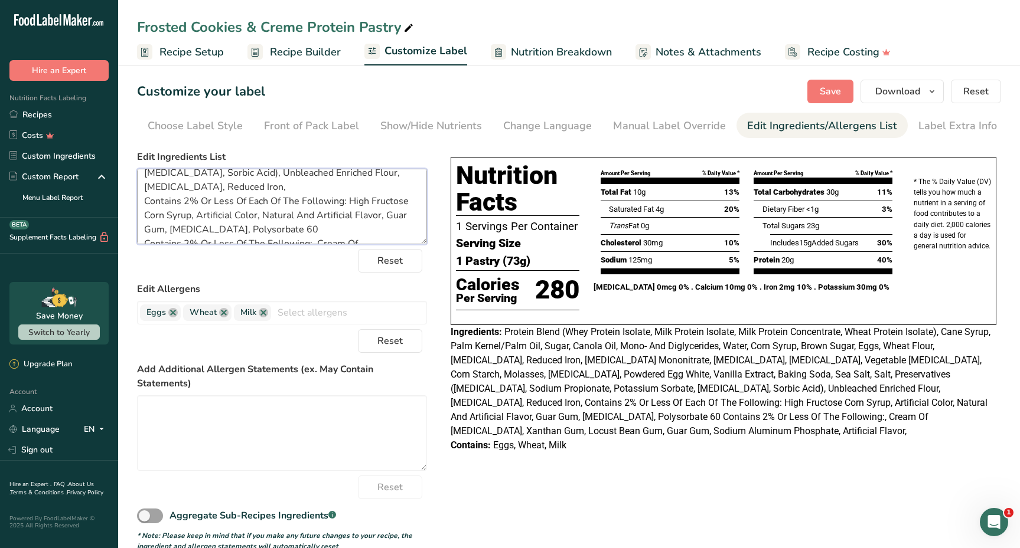
scroll to position [151, 0]
drag, startPoint x: 170, startPoint y: 200, endPoint x: 239, endPoint y: 201, distance: 68.5
click at [239, 201] on textarea "Protein Blend (Whey Protein Isolate, Milk Protein Isolate, Milk Protein Concent…" at bounding box center [282, 207] width 290 height 76
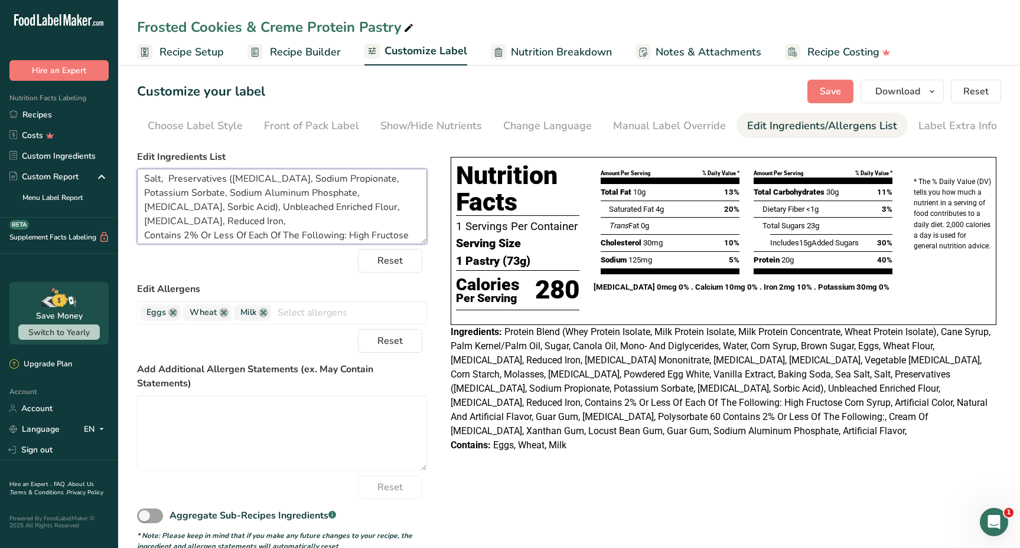
scroll to position [117, 0]
click at [384, 177] on textarea "Protein Blend (Whey Protein Isolate, Milk Protein Isolate, Milk Protein Concent…" at bounding box center [282, 207] width 290 height 76
click at [385, 178] on textarea "Protein Blend (Whey Protein Isolate, Milk Protein Isolate, Milk Protein Concent…" at bounding box center [282, 207] width 290 height 76
paste textarea "Phosphoric Acid"
click at [180, 190] on textarea "Protein Blend (Whey Protein Isolate, Milk Protein Isolate, Milk Protein Concent…" at bounding box center [282, 207] width 290 height 76
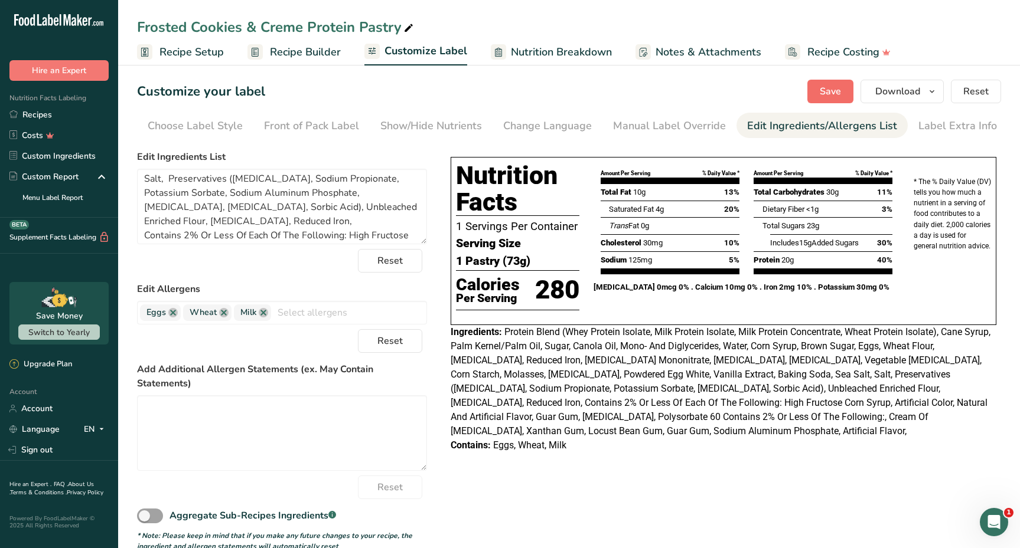
click at [833, 89] on span "Save" at bounding box center [829, 91] width 21 height 14
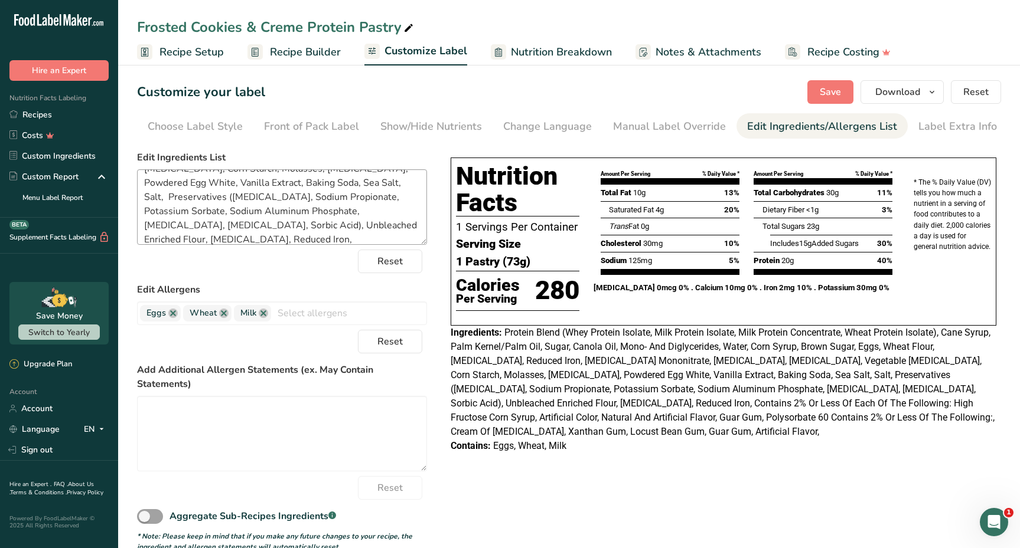
scroll to position [103, 0]
drag, startPoint x: 273, startPoint y: 205, endPoint x: 306, endPoint y: 226, distance: 38.5
click at [306, 226] on textarea "Protein Blend (Whey Protein Isolate, Milk Protein Isolate, Milk Protein Concent…" at bounding box center [282, 207] width 290 height 76
click at [821, 87] on span "Save" at bounding box center [829, 92] width 21 height 14
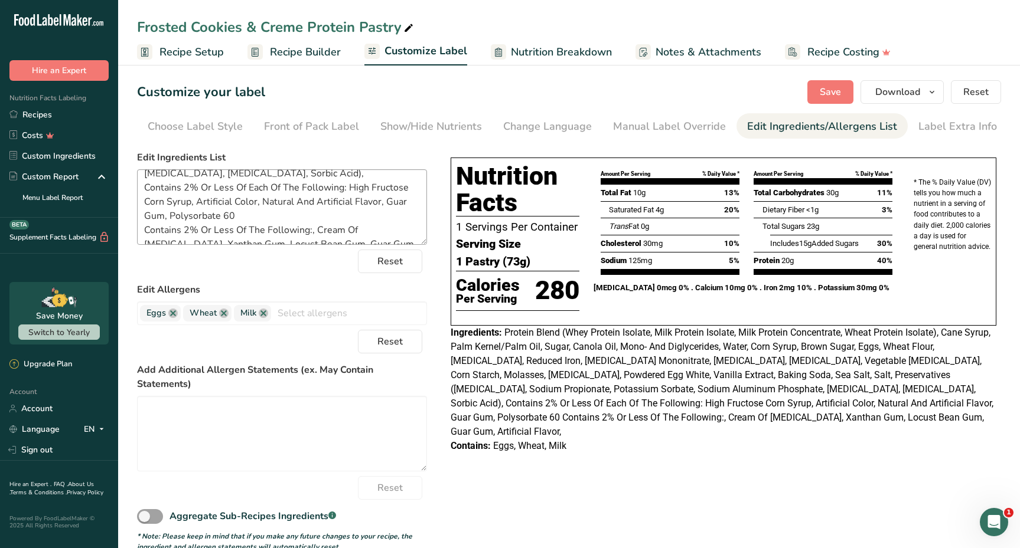
scroll to position [151, 0]
drag, startPoint x: 315, startPoint y: 218, endPoint x: 384, endPoint y: 220, distance: 69.1
click at [384, 220] on textarea "Protein Blend (Whey Protein Isolate, Milk Protein Isolate, Milk Protein Concent…" at bounding box center [282, 207] width 290 height 76
click at [378, 217] on textarea "Protein Blend (Whey Protein Isolate, Milk Protein Isolate, Milk Protein Concent…" at bounding box center [282, 207] width 290 height 76
drag, startPoint x: 383, startPoint y: 217, endPoint x: 317, endPoint y: 220, distance: 65.6
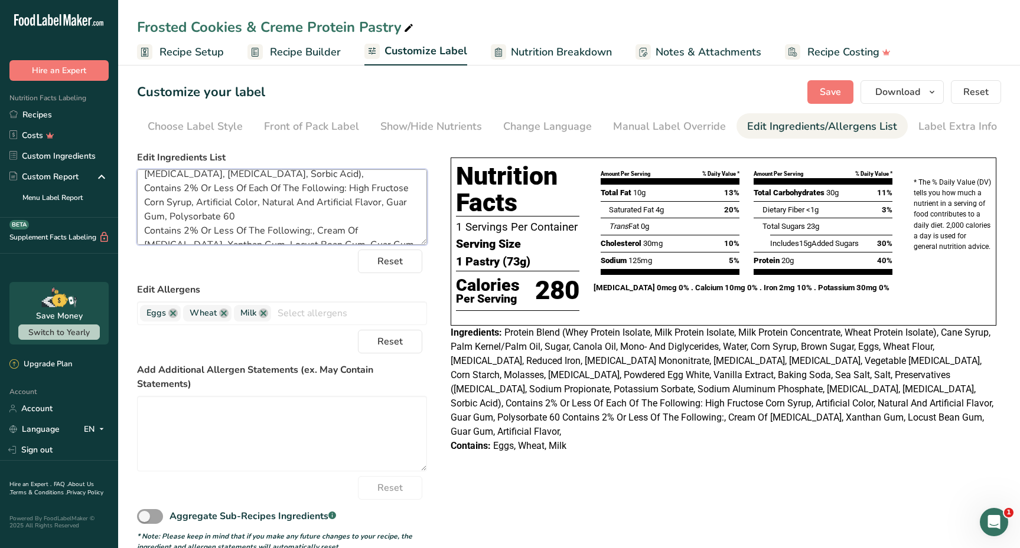
click at [317, 220] on textarea "Protein Blend (Whey Protein Isolate, Milk Protein Isolate, Milk Protein Concent…" at bounding box center [282, 207] width 290 height 76
click at [331, 219] on textarea "Protein Blend (Whey Protein Isolate, Milk Protein Isolate, Milk Protein Concent…" at bounding box center [282, 207] width 290 height 76
drag, startPoint x: 316, startPoint y: 218, endPoint x: 384, endPoint y: 219, distance: 67.9
click at [384, 219] on textarea "Protein Blend (Whey Protein Isolate, Milk Protein Isolate, Milk Protein Concent…" at bounding box center [282, 207] width 290 height 76
click at [233, 202] on textarea "Protein Blend (Whey Protein Isolate, Milk Protein Isolate, Milk Protein Concent…" at bounding box center [282, 207] width 290 height 76
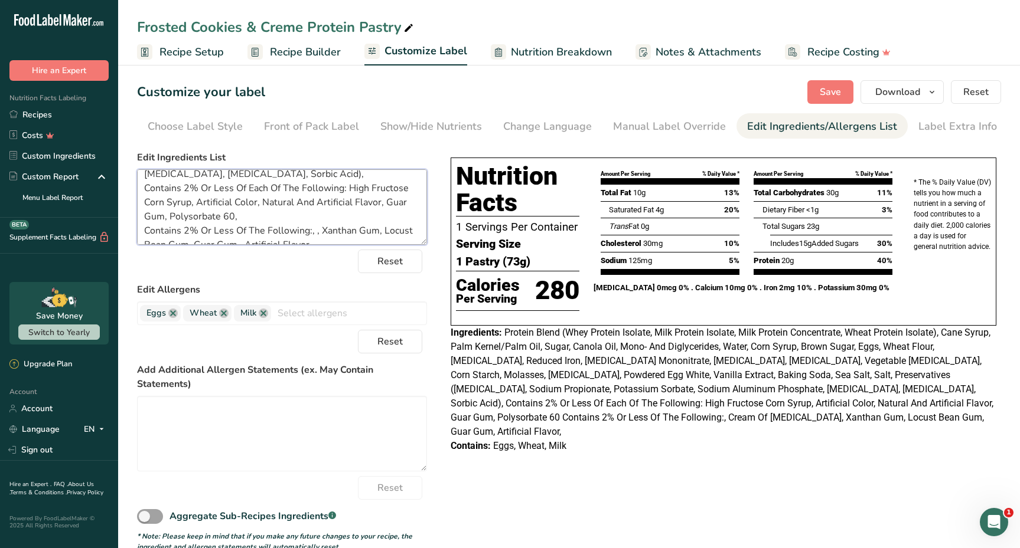
paste textarea "Cream Of Tartar"
drag, startPoint x: 319, startPoint y: 230, endPoint x: 136, endPoint y: 229, distance: 183.0
click at [136, 229] on section "Customize your label Save Download Choose what to show on your downloaded label…" at bounding box center [569, 316] width 902 height 510
drag, startPoint x: 243, startPoint y: 230, endPoint x: 308, endPoint y: 234, distance: 65.1
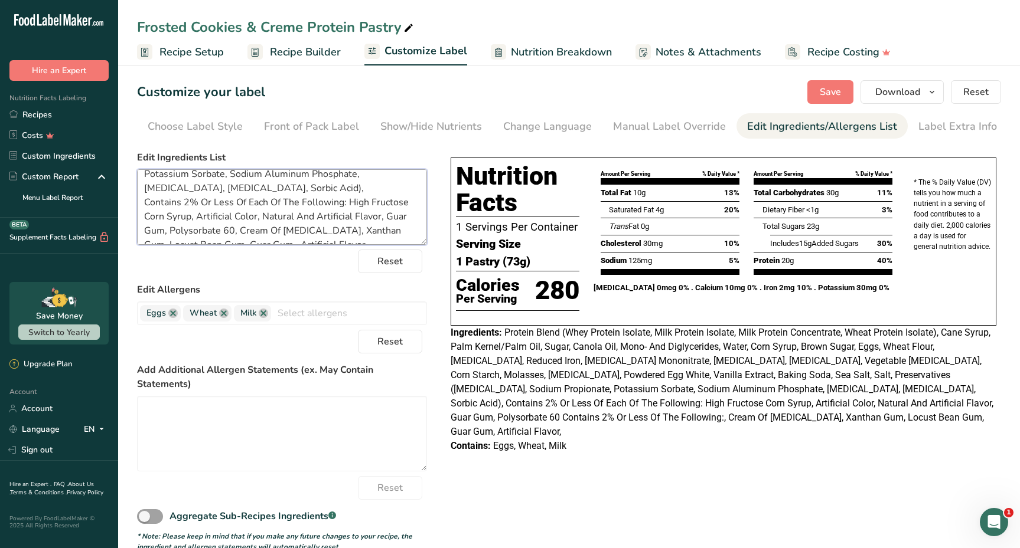
click at [308, 234] on textarea "Protein Blend (Whey Protein Isolate, Milk Protein Isolate, Milk Protein Concent…" at bounding box center [282, 207] width 290 height 76
type textarea "Protein Blend (Whey Protein Isolate, Milk Protein Isolate, Milk Protein Concent…"
click at [819, 97] on button "Save" at bounding box center [830, 92] width 46 height 24
click at [886, 92] on span "Download" at bounding box center [897, 92] width 45 height 14
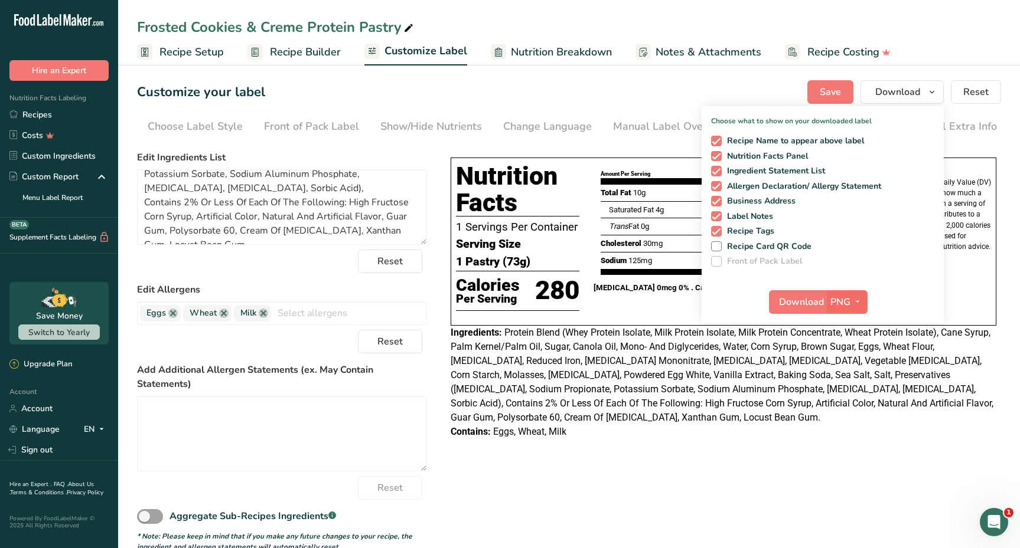
click at [837, 306] on span "PNG" at bounding box center [840, 302] width 20 height 14
click at [837, 387] on link "PDF" at bounding box center [849, 384] width 38 height 19
click at [797, 311] on button "Download" at bounding box center [798, 302] width 58 height 24
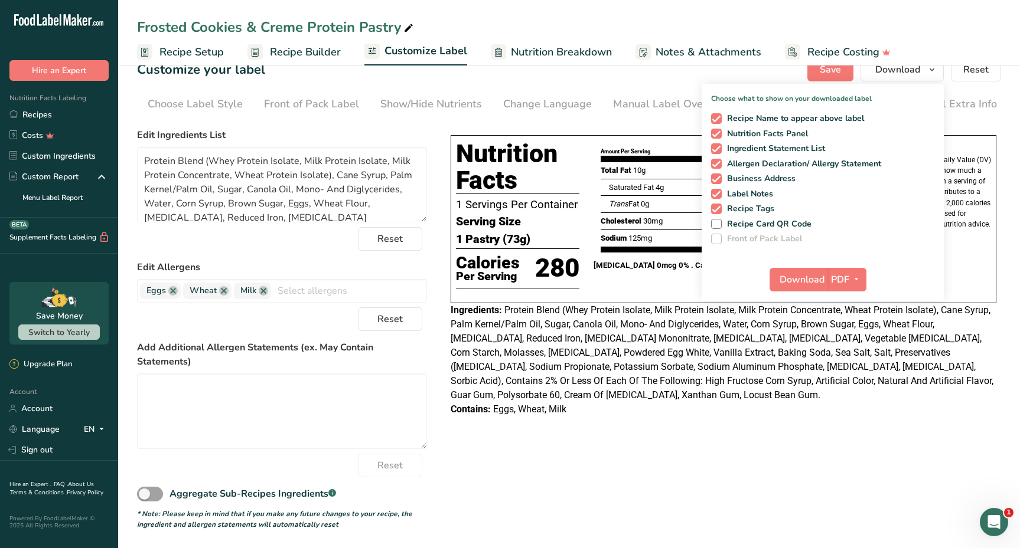
click at [319, 127] on div "Choose your label style Tabular FDA label USA (FDA) Standard FDA label Tabular …" at bounding box center [282, 326] width 290 height 407
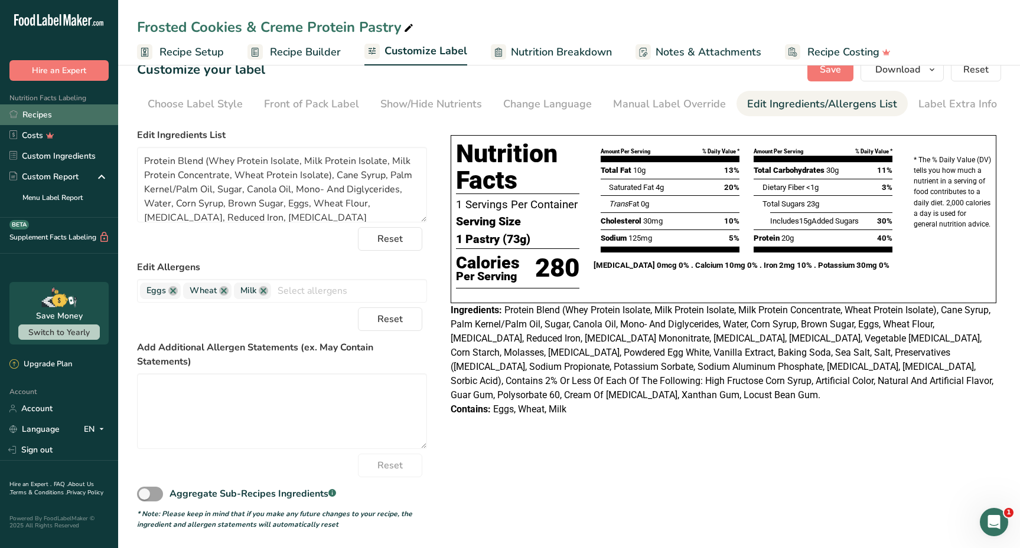
click at [56, 116] on link "Recipes" at bounding box center [59, 115] width 118 height 21
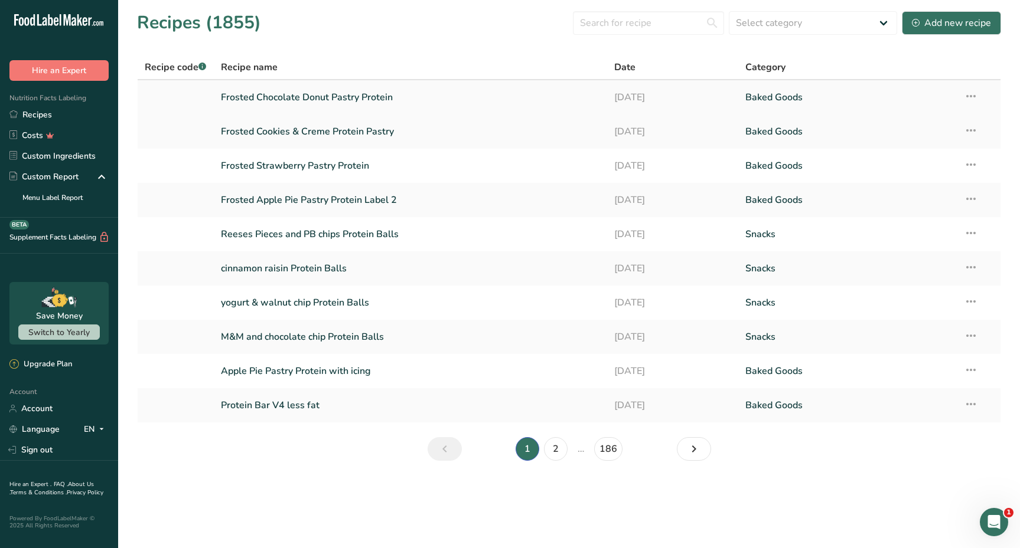
click at [295, 100] on link "Frosted Chocolate Donut Pastry Protein" at bounding box center [410, 97] width 379 height 25
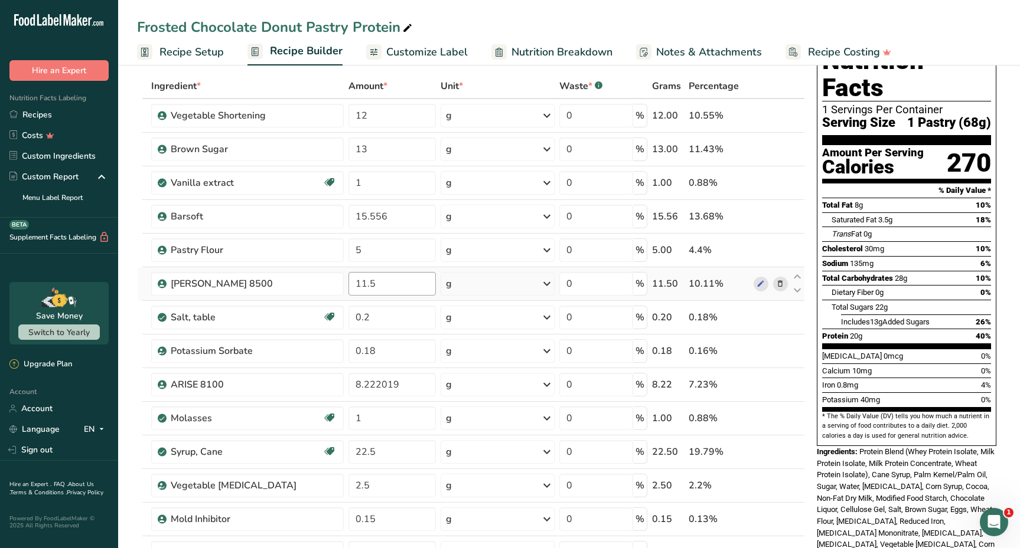
scroll to position [47, 0]
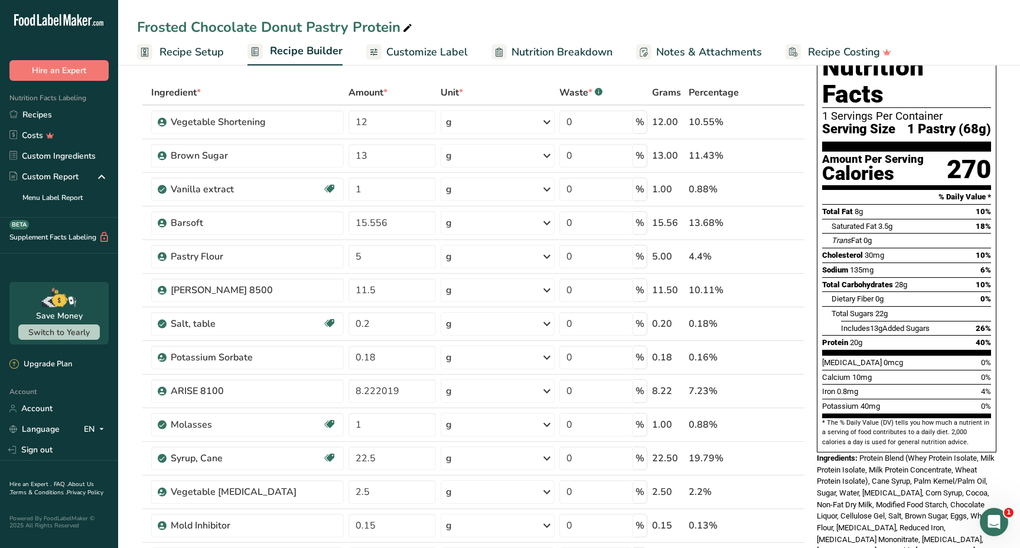
click at [452, 57] on span "Customize Label" at bounding box center [426, 52] width 81 height 16
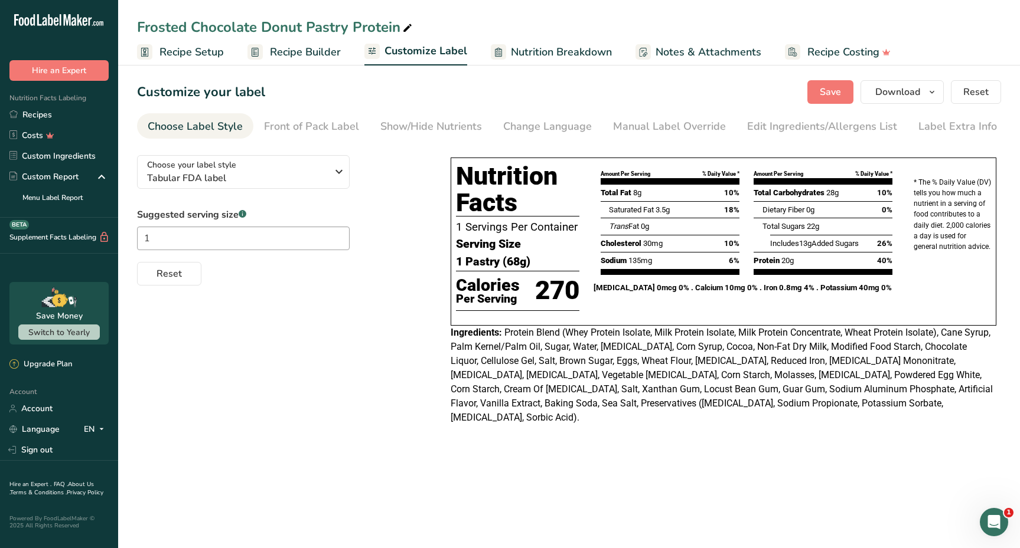
click at [288, 51] on span "Recipe Builder" at bounding box center [305, 52] width 71 height 16
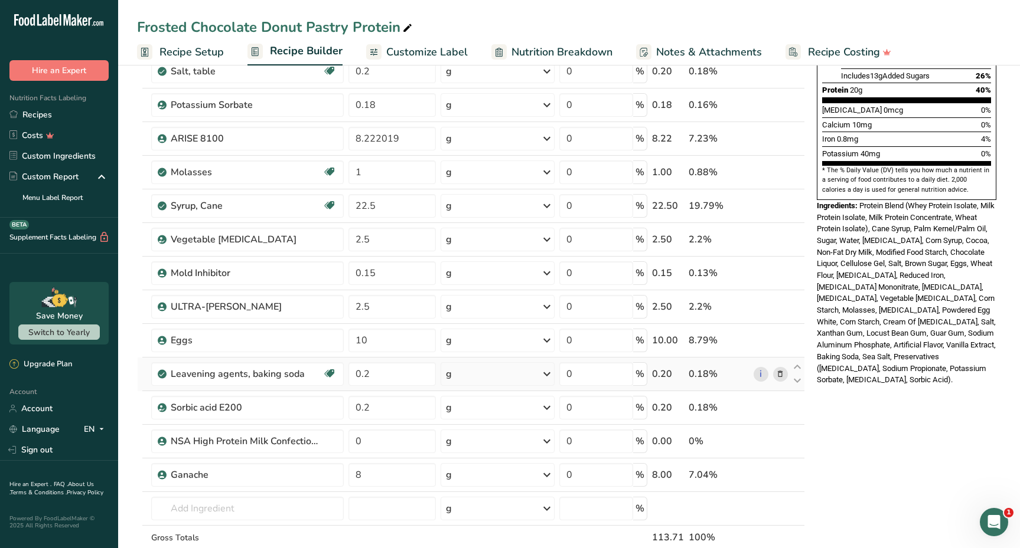
scroll to position [315, 0]
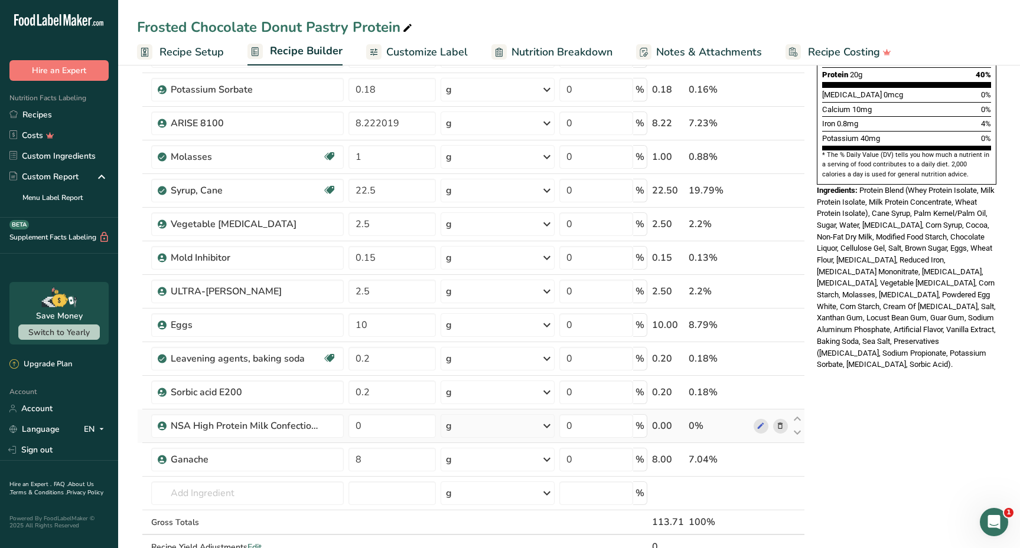
click at [783, 423] on icon at bounding box center [780, 426] width 8 height 12
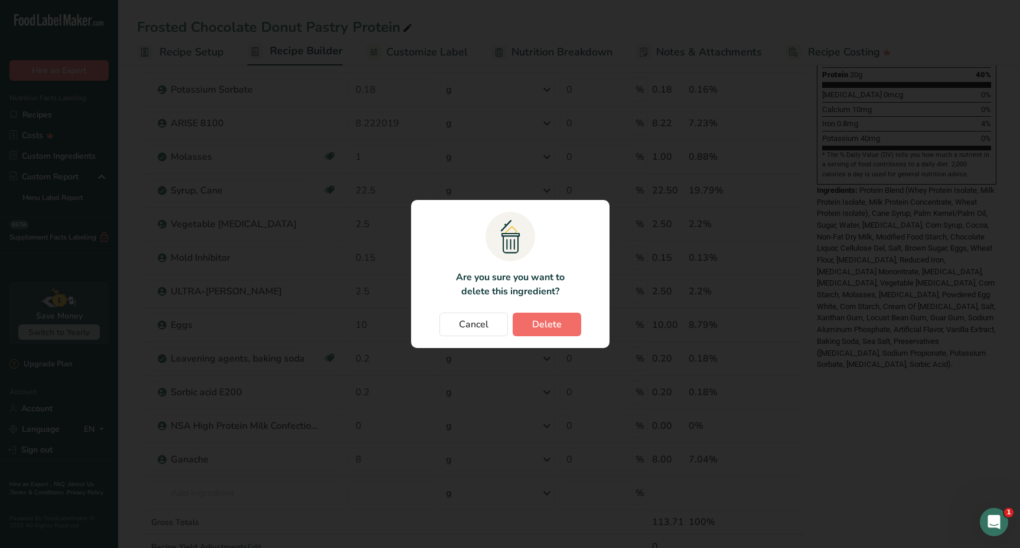
click at [567, 325] on button "Delete" at bounding box center [546, 325] width 68 height 24
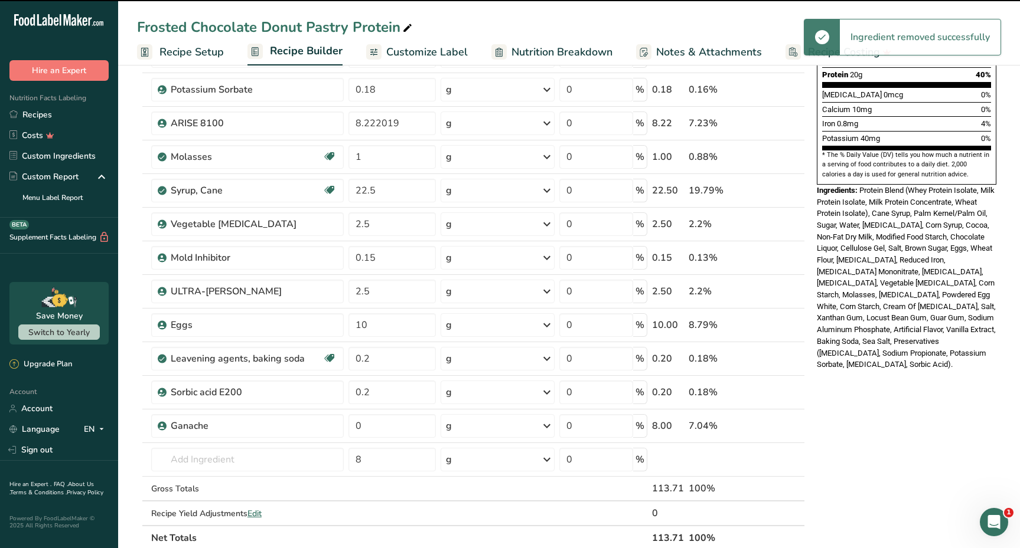
type input "8"
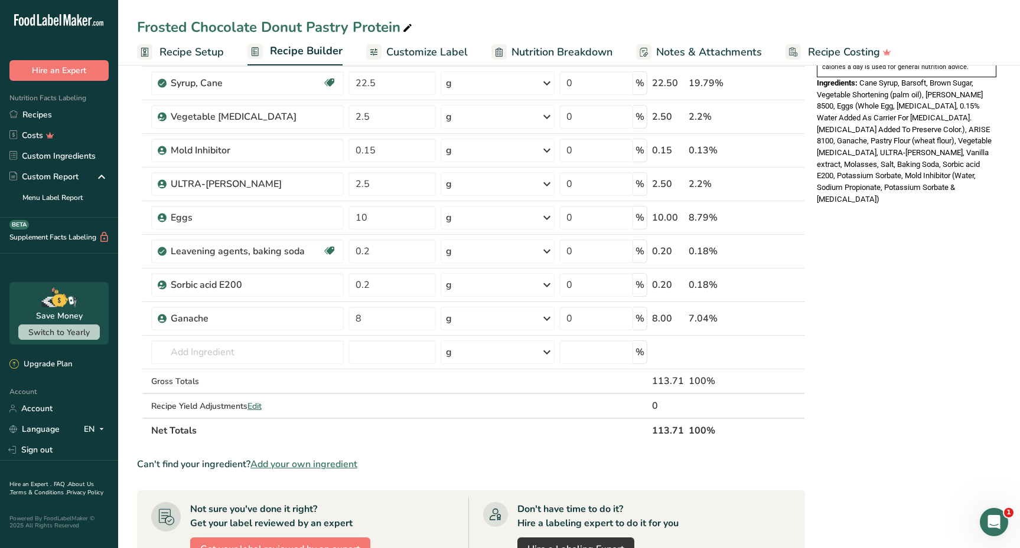
scroll to position [422, 0]
click at [436, 2] on div "Frosted Chocolate Donut Pastry Protein Recipe Setup Recipe Builder Customize La…" at bounding box center [569, 33] width 902 height 66
click at [246, 347] on input "text" at bounding box center [247, 353] width 192 height 24
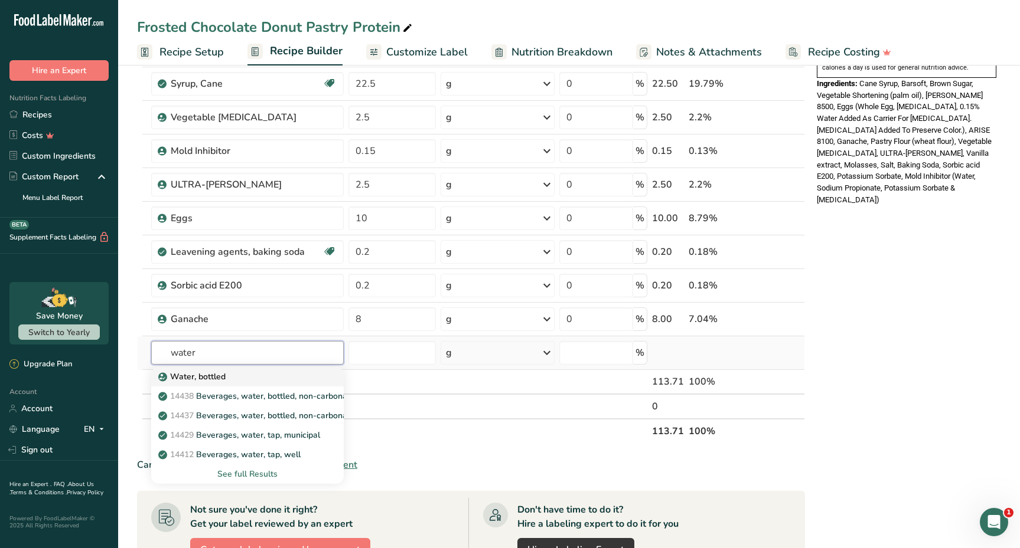
type input "water"
click at [223, 373] on p "Water, bottled" at bounding box center [193, 377] width 65 height 12
type input "Water, bottled"
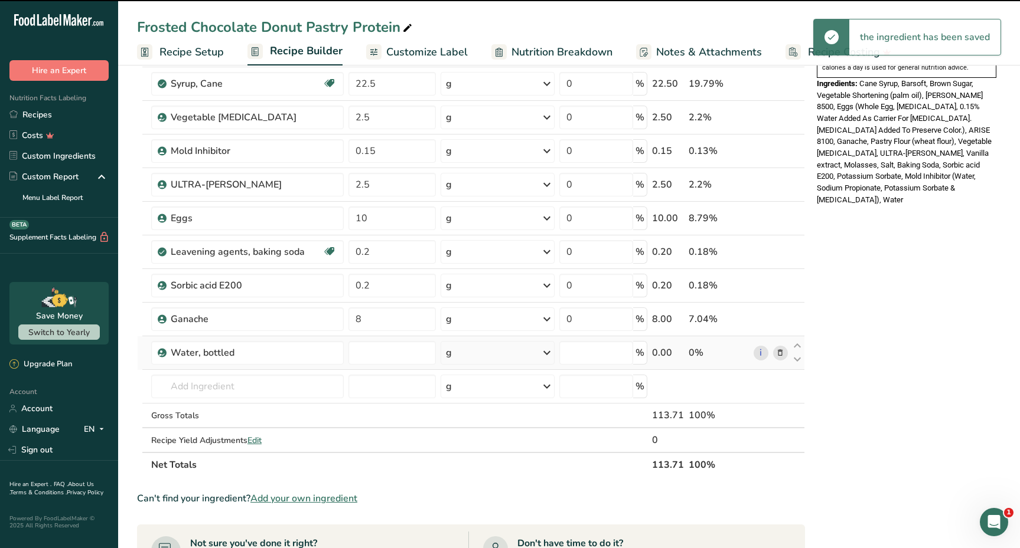
type input "0"
click at [216, 354] on div "Water, bottled" at bounding box center [245, 353] width 148 height 14
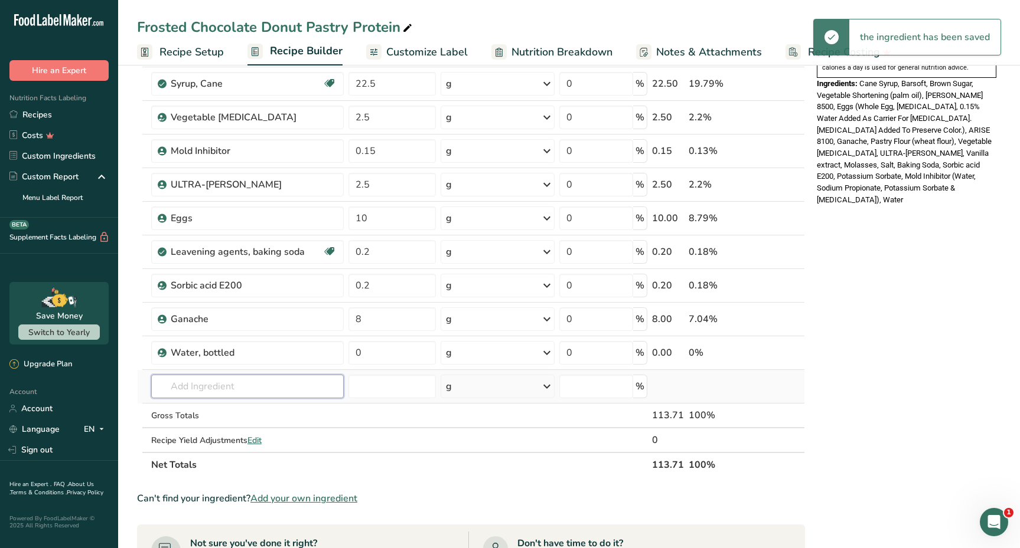
click at [185, 393] on input "text" at bounding box center [247, 387] width 192 height 24
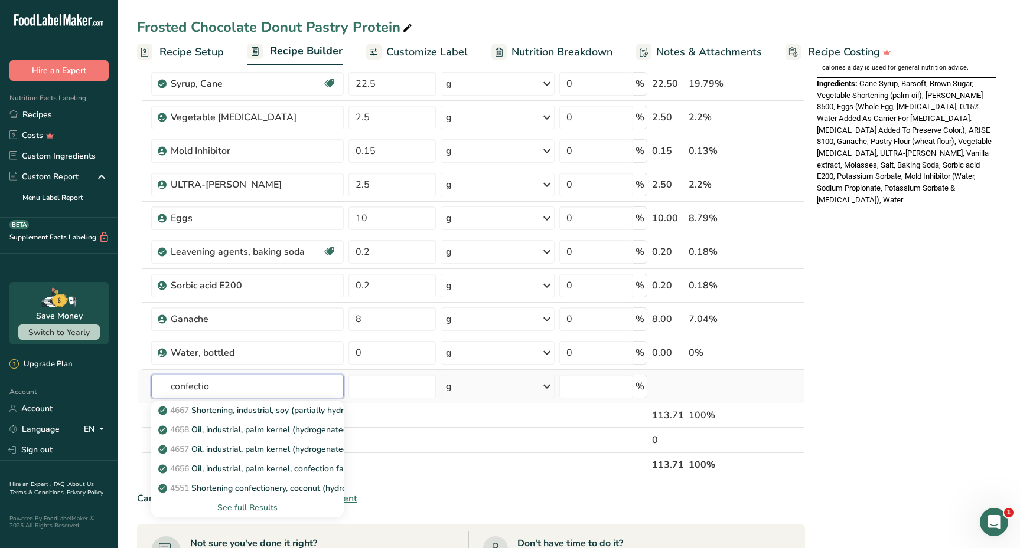
type input "confection"
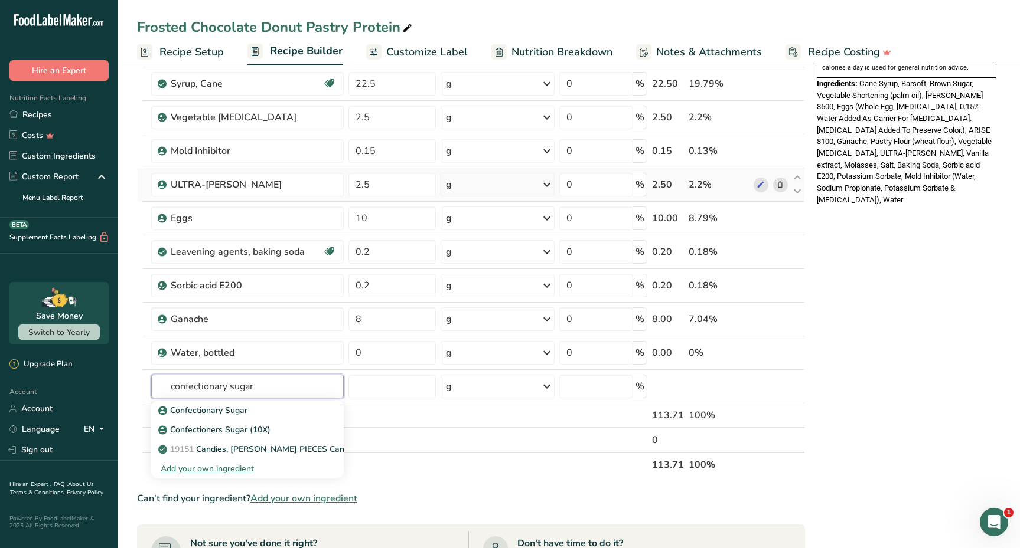
type input "confectionary sugar"
drag, startPoint x: 357, startPoint y: 172, endPoint x: 258, endPoint y: 427, distance: 273.5
click at [258, 427] on p "Confectioners Sugar (10X)" at bounding box center [216, 430] width 110 height 12
type input "Confectioners Sugar (10X)"
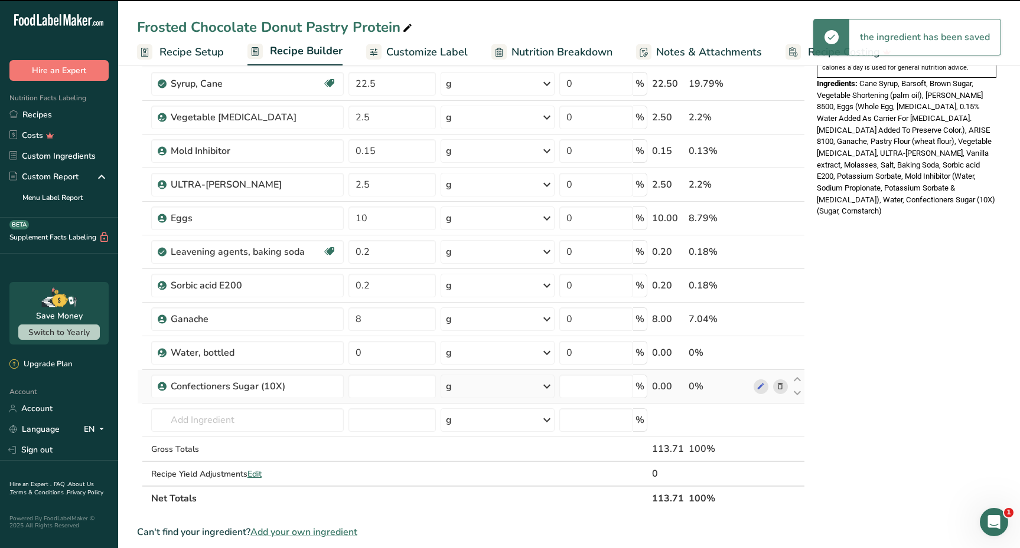
type input "0"
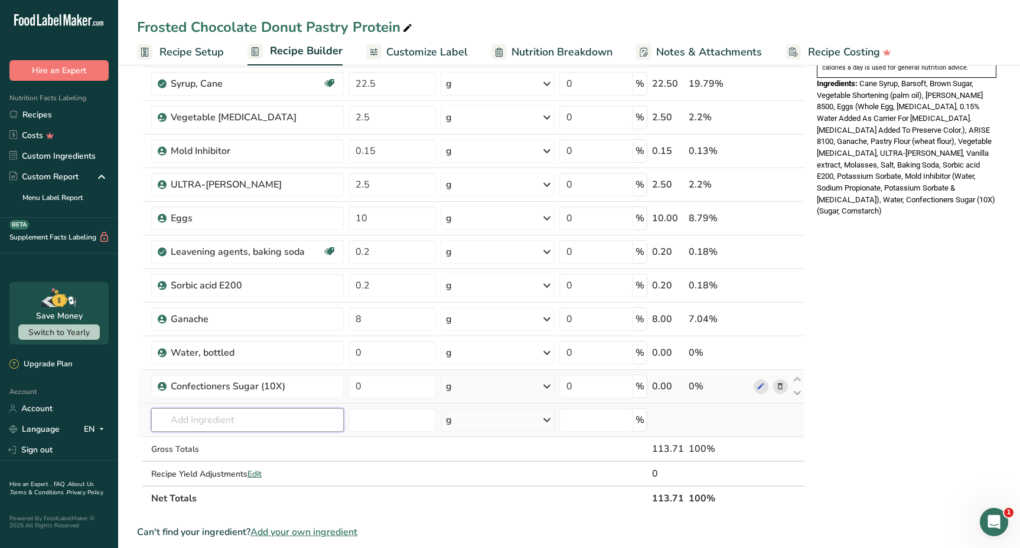
click at [213, 426] on input "text" at bounding box center [247, 421] width 192 height 24
type input "one step meringue mix"
click at [225, 447] on p "One-Step Meringue Mix" at bounding box center [211, 444] width 100 height 12
type input "One-Step Meringue Mix"
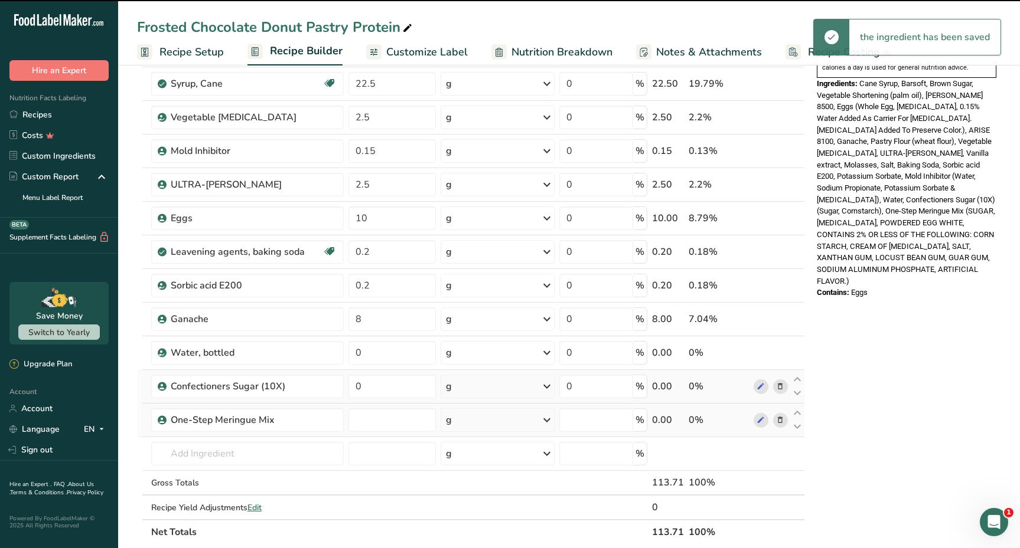
type input "0"
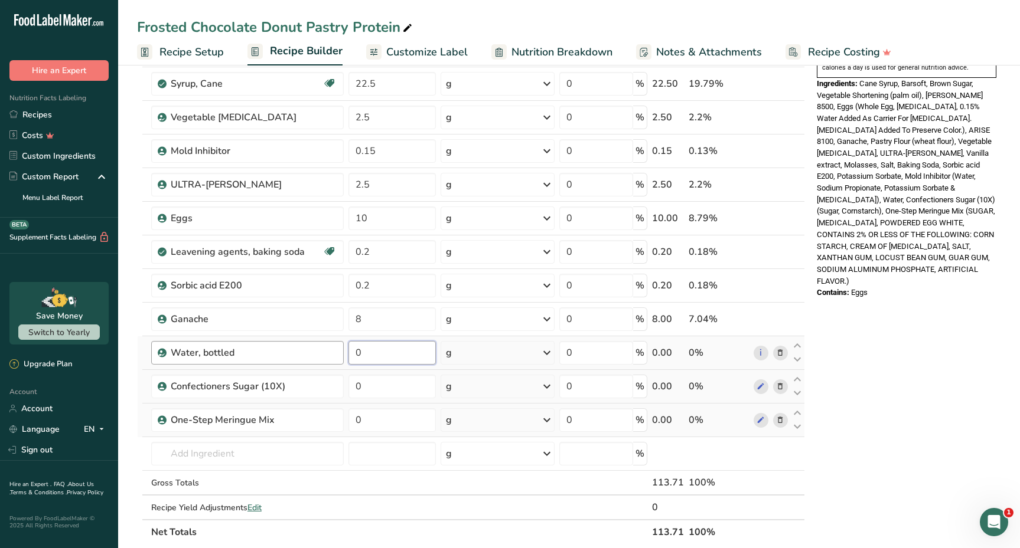
drag, startPoint x: 379, startPoint y: 354, endPoint x: 341, endPoint y: 348, distance: 38.8
click at [341, 348] on tr "Water, bottled 0 g Weight Units g kg mg See more Volume Units l Volume units re…" at bounding box center [471, 354] width 667 height 34
paste input ".42855"
type input "0.42855"
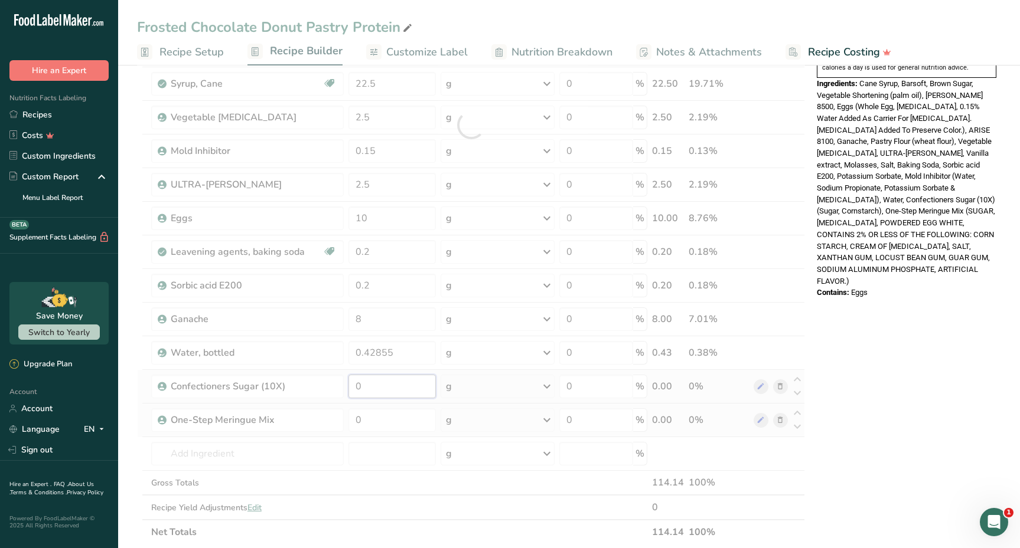
click at [373, 386] on div "Ingredient * Amount * Unit * Waste * .a-a{fill:#347362;}.b-a{fill:#fff;} Grams …" at bounding box center [471, 125] width 668 height 840
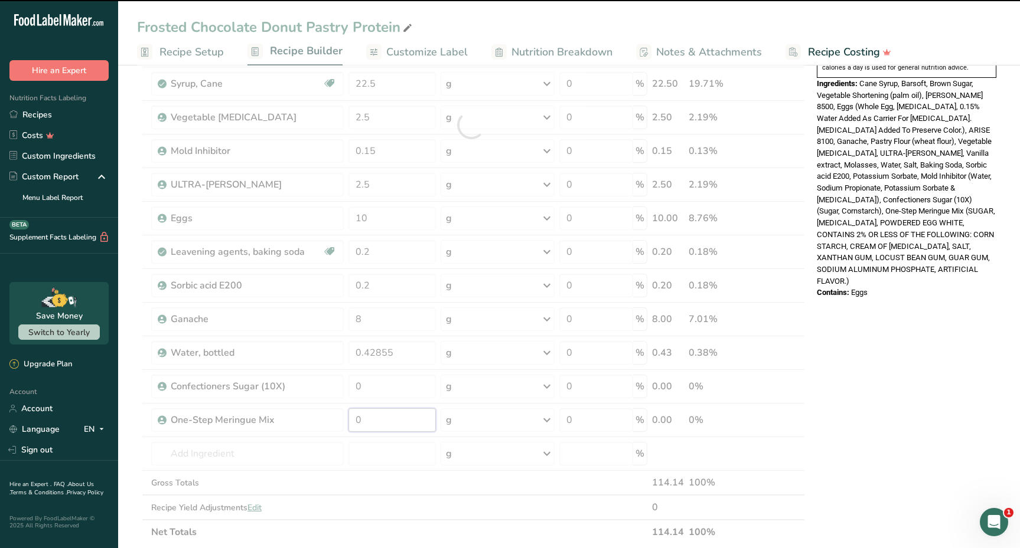
drag, startPoint x: 379, startPoint y: 423, endPoint x: 341, endPoint y: 412, distance: 39.4
click at [341, 412] on div "Ingredient * Amount * Unit * Waste * .a-a{fill:#347362;}.b-a{fill:#fff;} Grams …" at bounding box center [471, 125] width 668 height 840
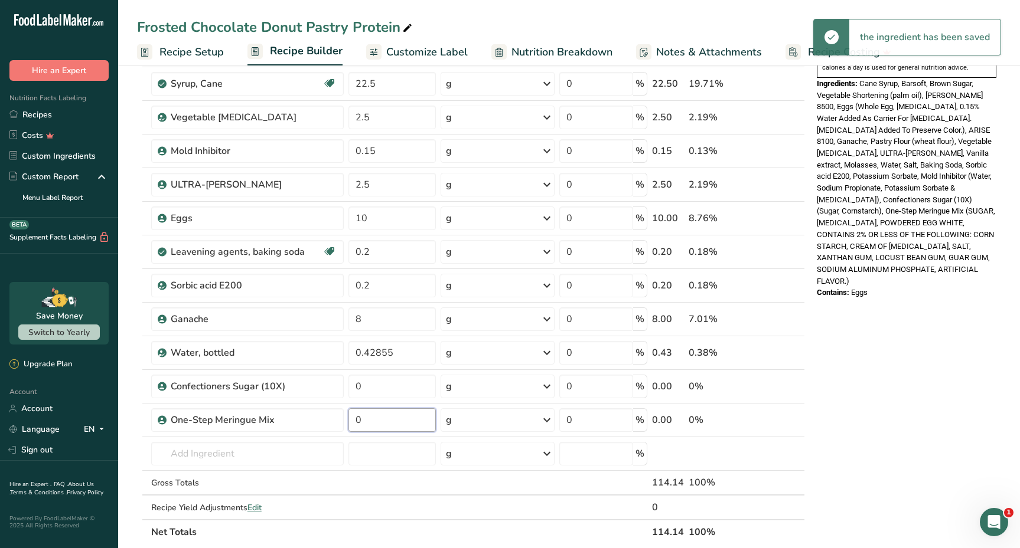
paste input ".300655"
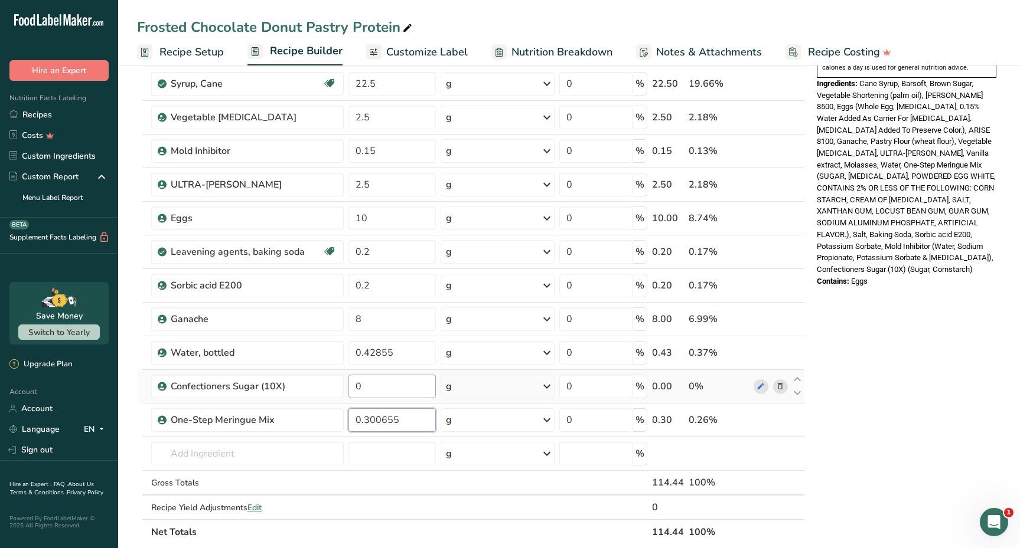
type input "0.300655"
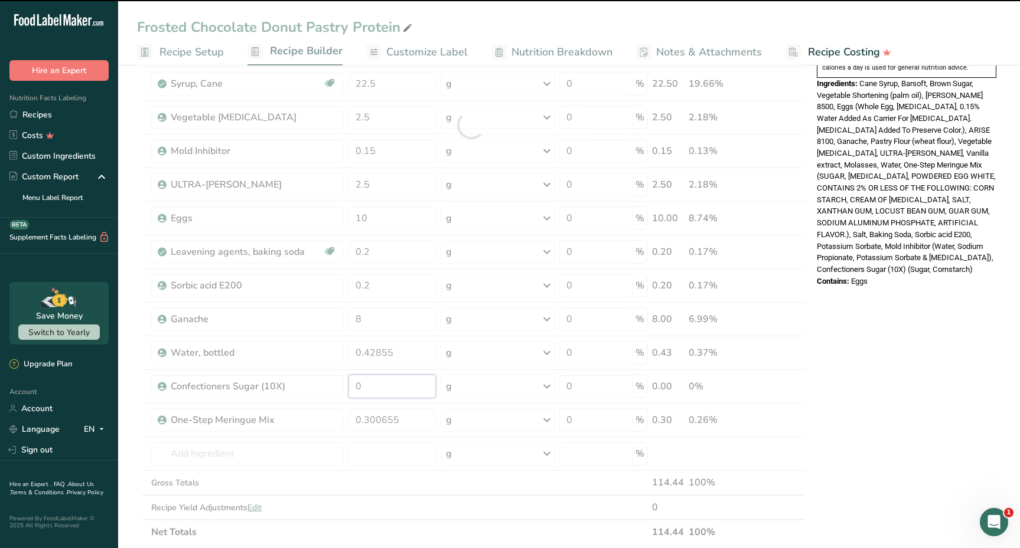
drag, startPoint x: 370, startPoint y: 385, endPoint x: 329, endPoint y: 378, distance: 40.8
click at [330, 378] on div "Ingredient * Amount * Unit * Waste * .a-a{fill:#347362;}.b-a{fill:#fff;} Grams …" at bounding box center [471, 125] width 668 height 840
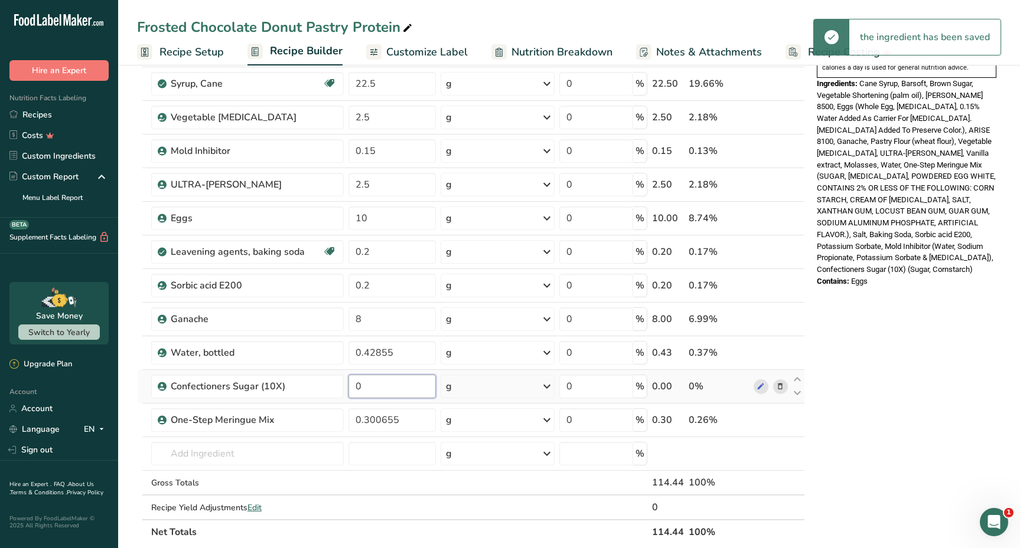
paste input "1.9285"
type input "1.9285"
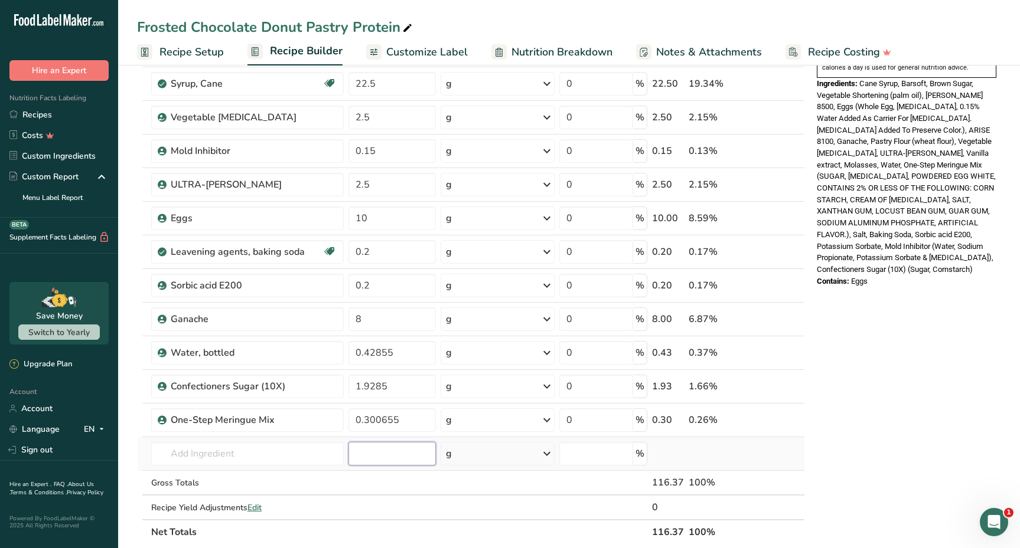
click at [369, 454] on div "Ingredient * Amount * Unit * Waste * .a-a{fill:#347362;}.b-a{fill:#fff;} Grams …" at bounding box center [471, 125] width 668 height 840
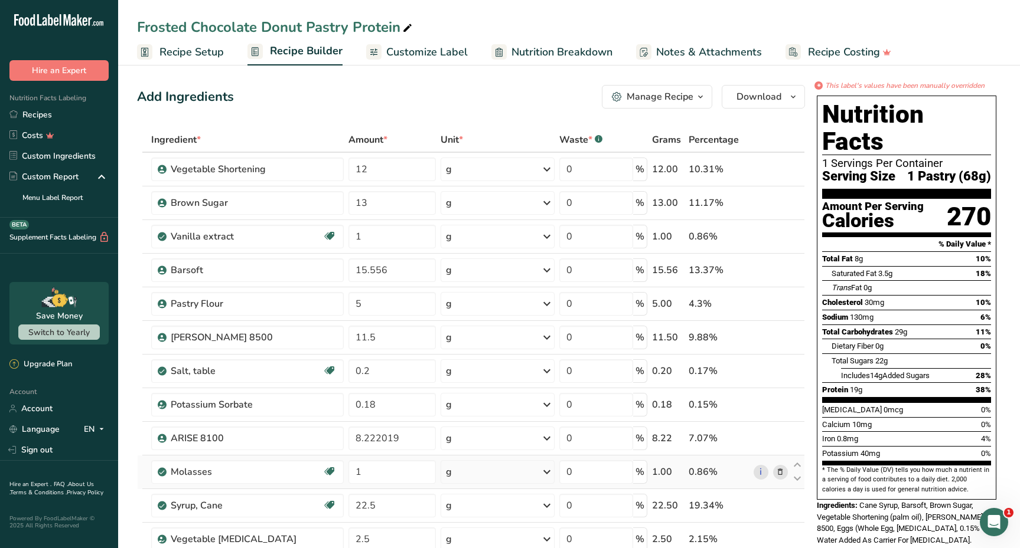
scroll to position [0, 0]
click at [191, 51] on span "Recipe Setup" at bounding box center [191, 52] width 64 height 16
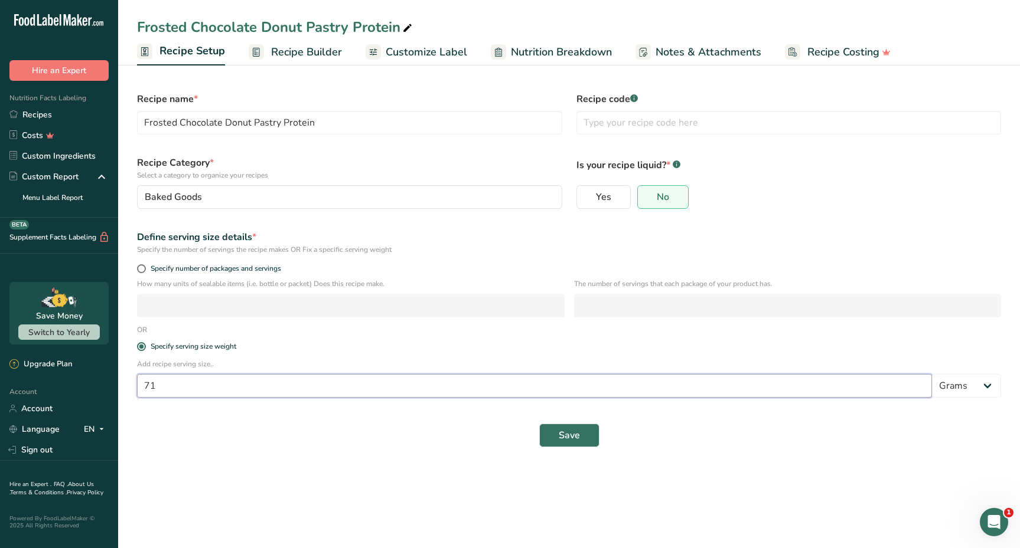
click at [174, 386] on input "71" at bounding box center [534, 386] width 795 height 24
type input "72"
click at [564, 437] on span "Save" at bounding box center [569, 436] width 21 height 14
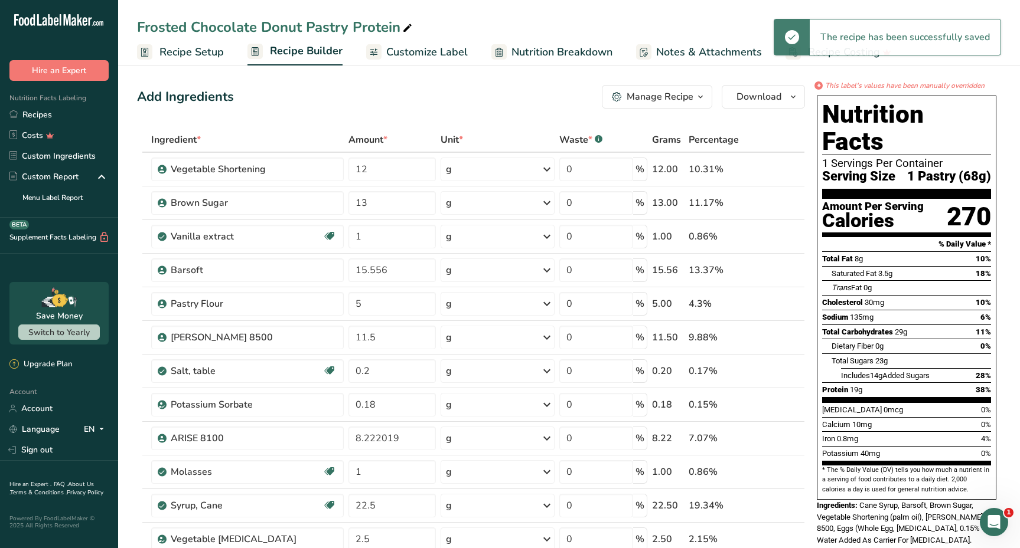
click at [209, 55] on span "Recipe Setup" at bounding box center [191, 52] width 64 height 16
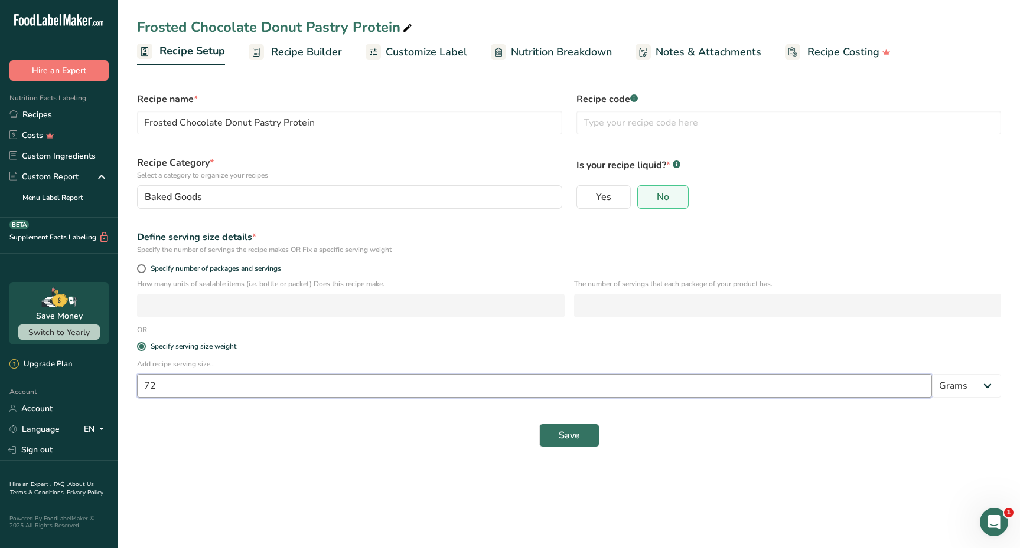
click at [172, 387] on input "72" at bounding box center [534, 386] width 795 height 24
type input "73"
click at [548, 443] on button "Save" at bounding box center [569, 436] width 60 height 24
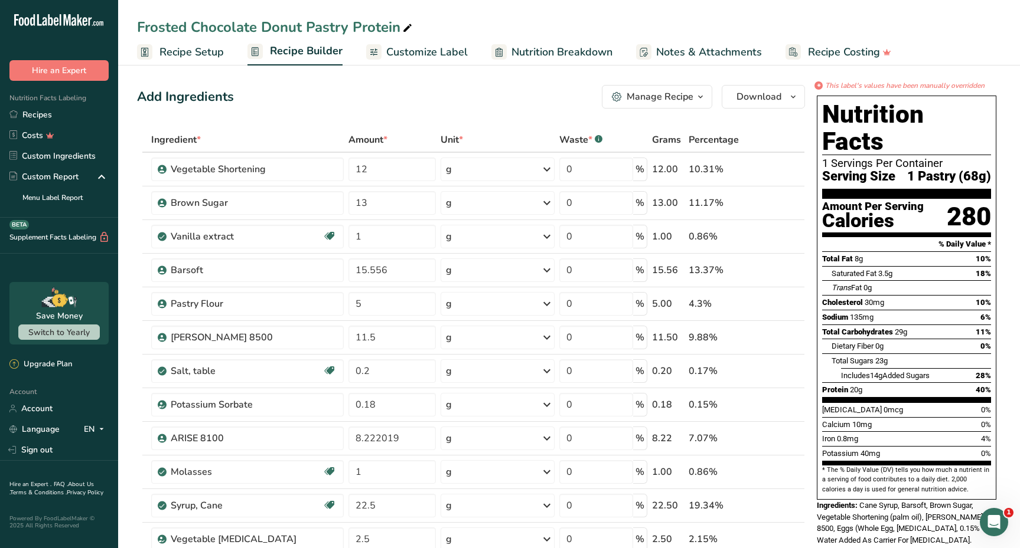
click at [176, 51] on span "Recipe Setup" at bounding box center [191, 52] width 64 height 16
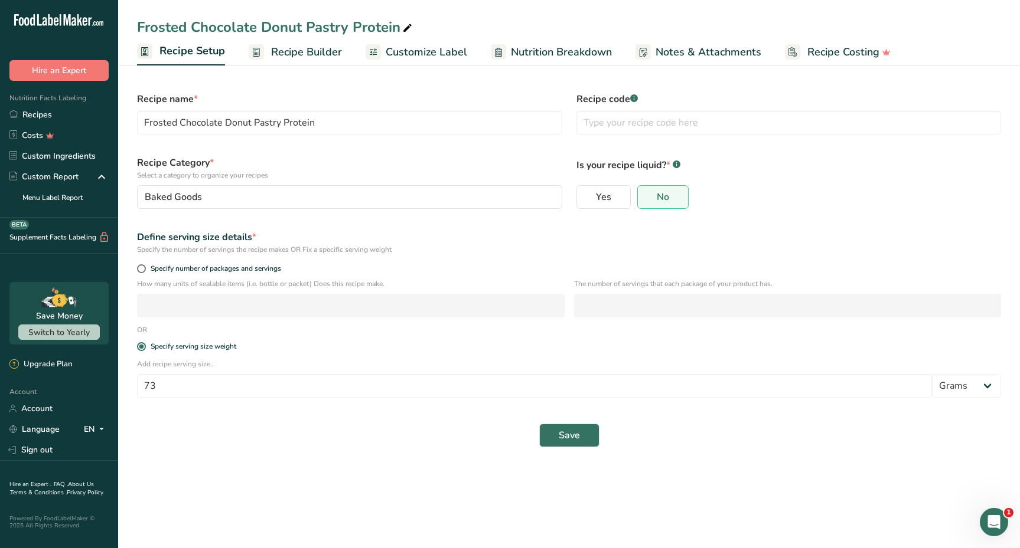
click at [442, 56] on span "Customize Label" at bounding box center [426, 52] width 81 height 16
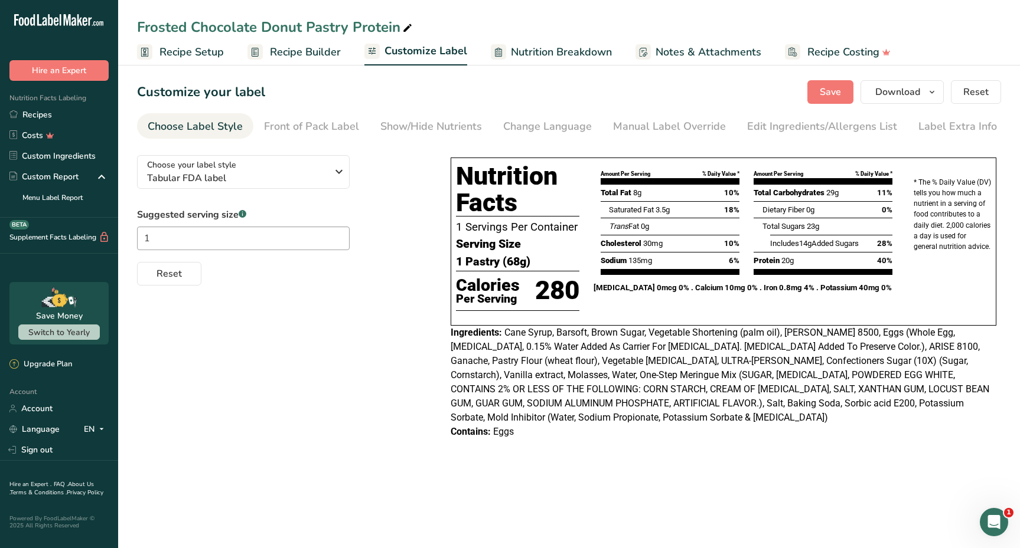
click at [590, 51] on span "Nutrition Breakdown" at bounding box center [561, 52] width 101 height 16
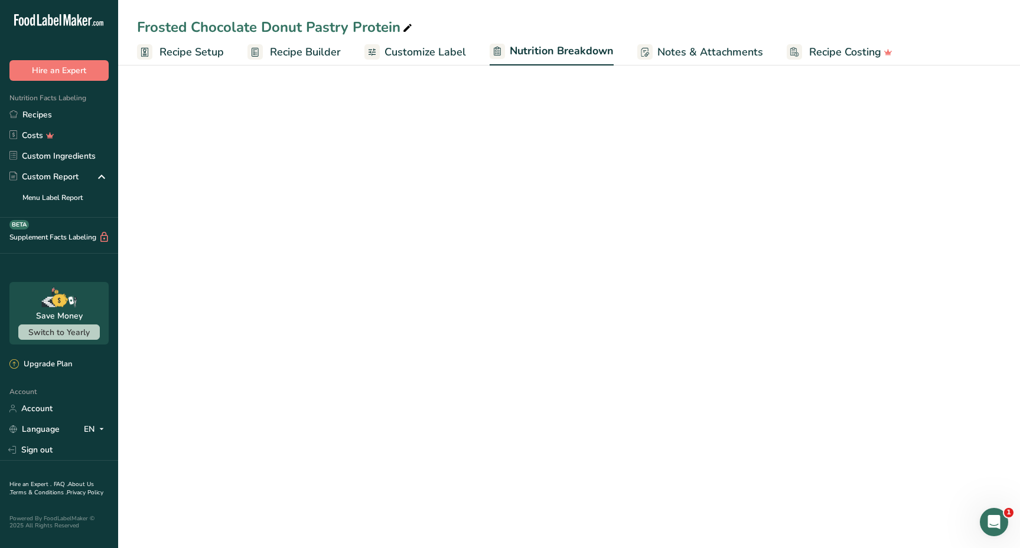
select select "Calories"
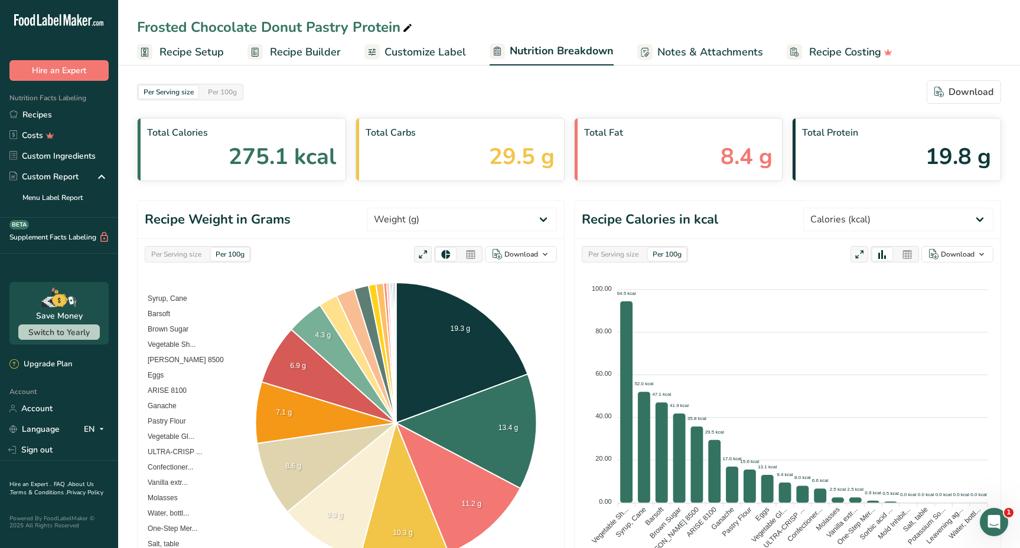
click at [426, 51] on span "Customize Label" at bounding box center [424, 52] width 81 height 16
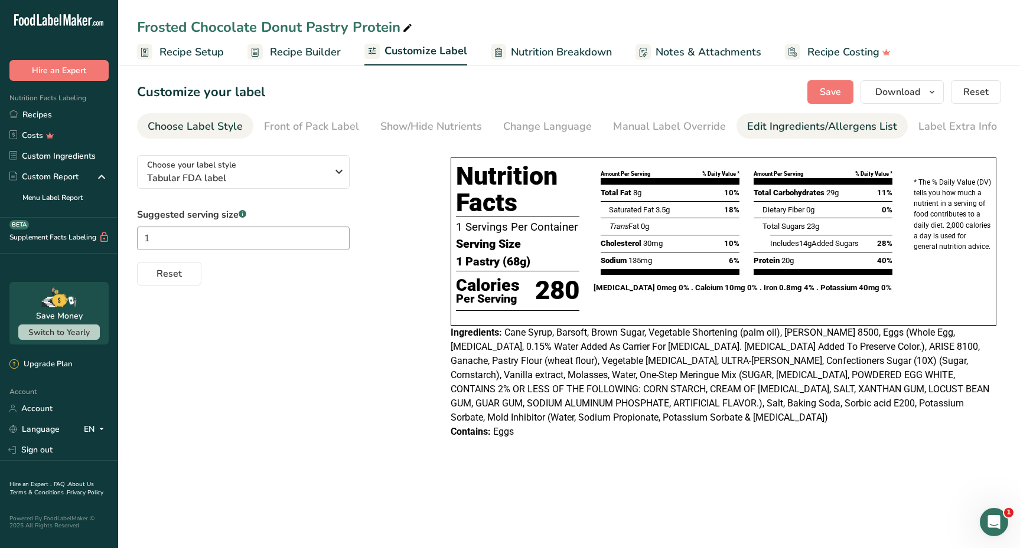
click at [750, 125] on div "Edit Ingredients/Allergens List" at bounding box center [822, 127] width 150 height 16
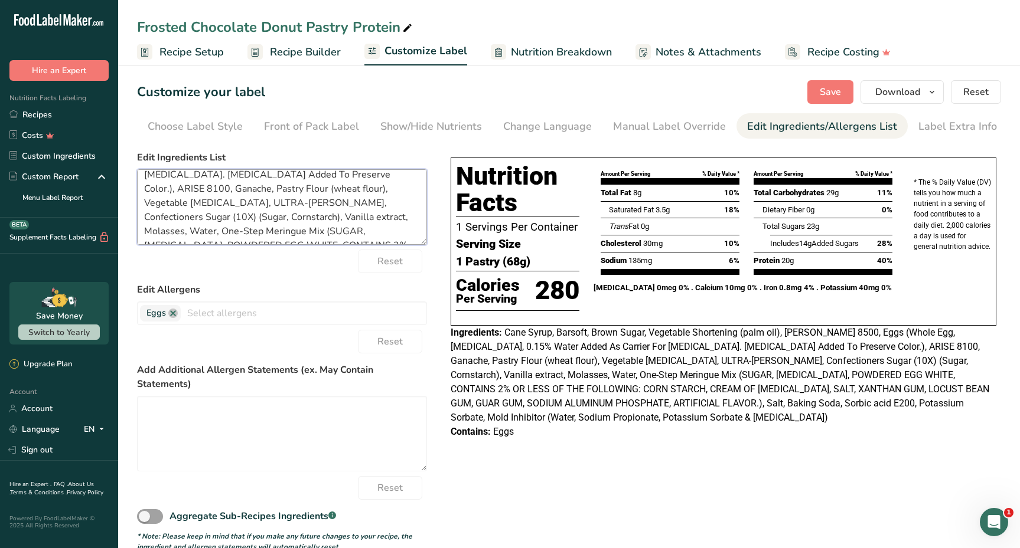
scroll to position [123, 0]
drag, startPoint x: 143, startPoint y: 181, endPoint x: 352, endPoint y: 285, distance: 232.9
click at [352, 285] on form "Edit Ingredients List Cane Syrup, Barsoft, Brown Sugar, Vegetable Shortening (p…" at bounding box center [282, 352] width 290 height 402
paste textarea "Protein Blend (Whey Protein Isolate, Milk Protein Isolate, Milk Protein Concent…"
click at [825, 95] on span "Save" at bounding box center [829, 92] width 21 height 14
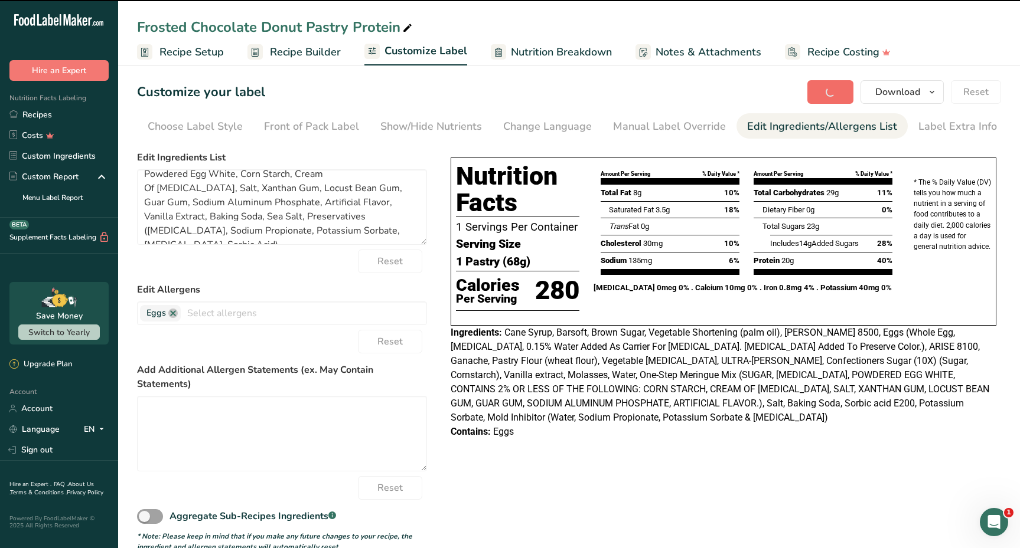
type textarea "Protein Blend (Whey Protein Isolate, Milk Protein Isolate, Milk Protein Concent…"
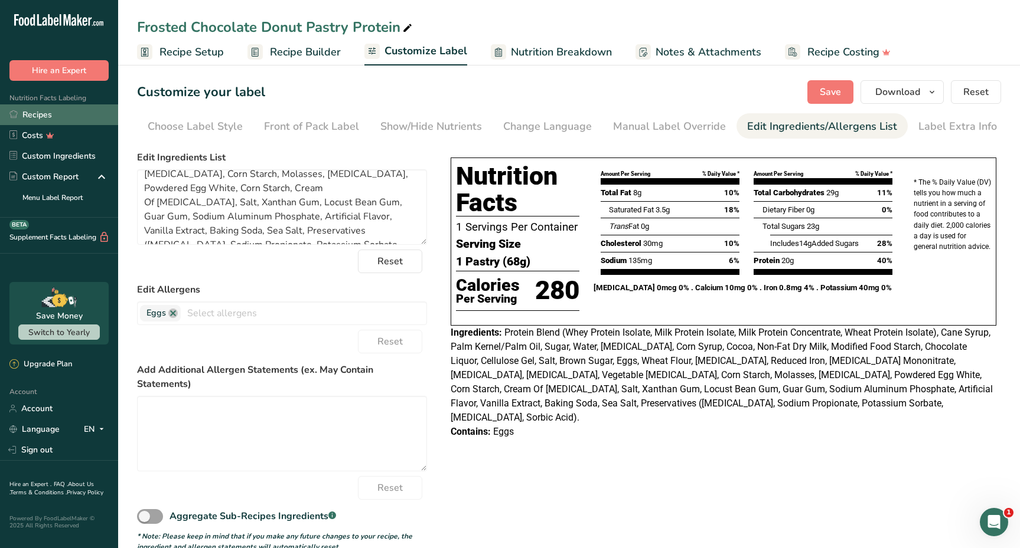
click at [63, 110] on link "Recipes" at bounding box center [59, 115] width 118 height 21
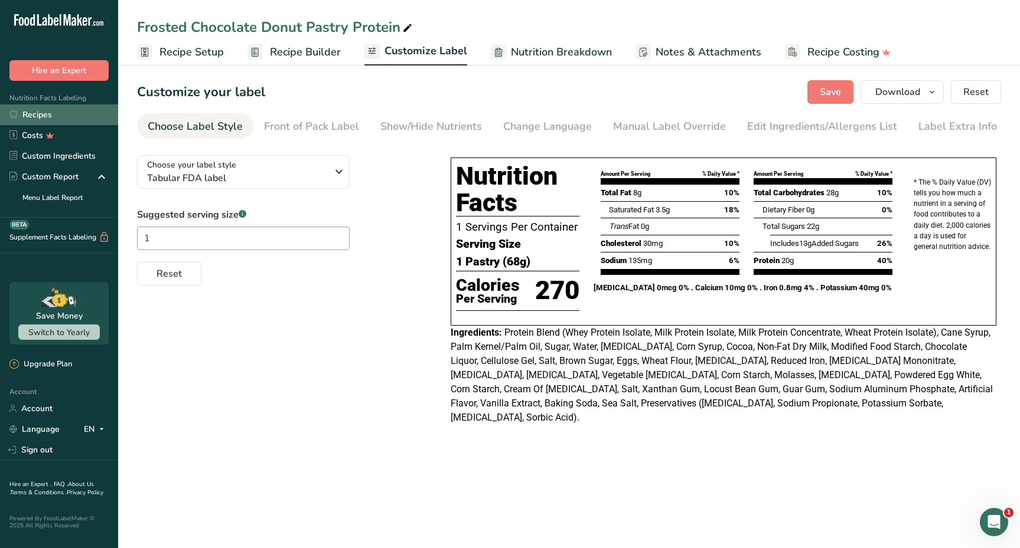
click at [80, 124] on div ".a-20{fill:#fff;} Hire an Expert Nutrition Facts Labeling Recipes Costs Custom …" at bounding box center [510, 274] width 1020 height 548
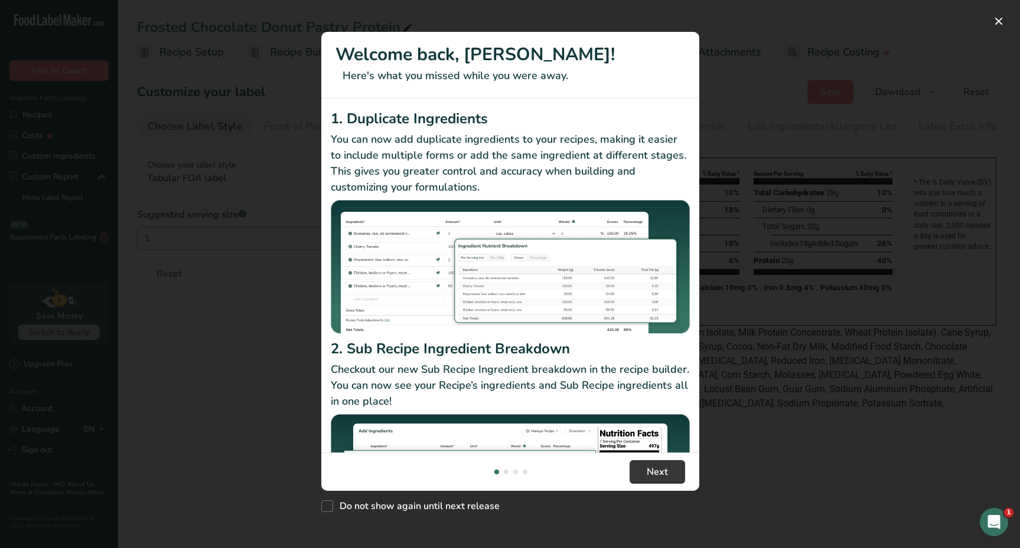
click at [1013, 15] on div "New Features" at bounding box center [510, 274] width 1020 height 548
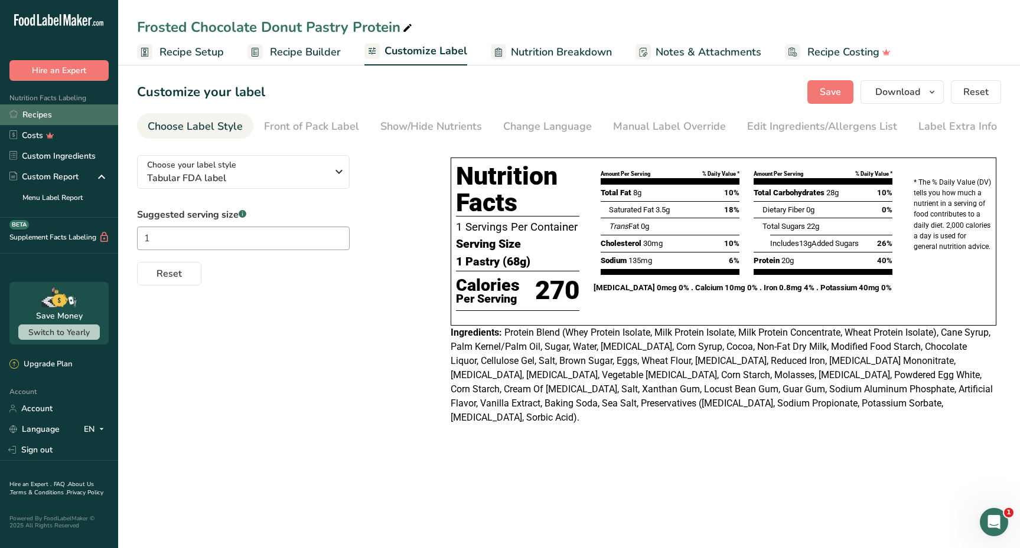
click at [84, 120] on link "Recipes" at bounding box center [59, 115] width 118 height 21
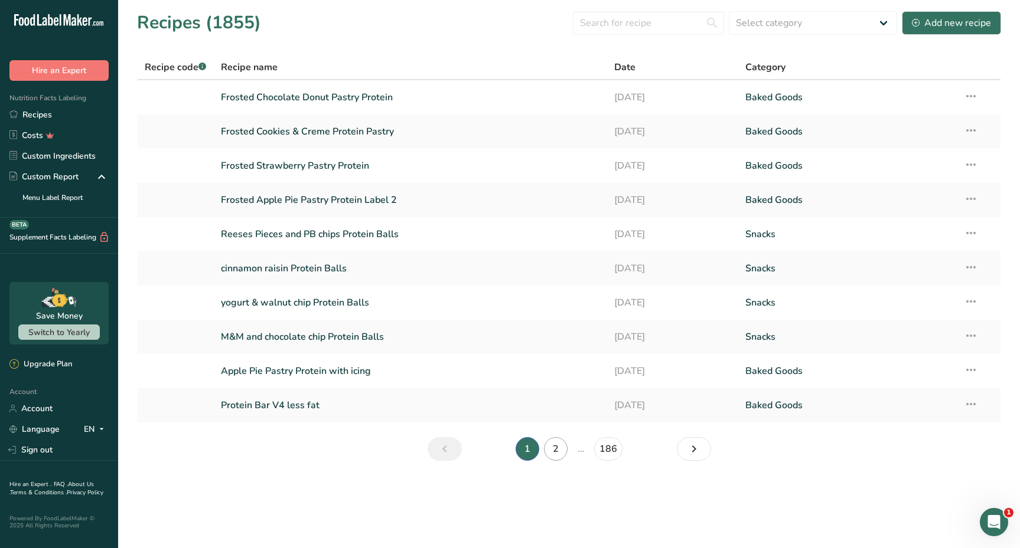
click at [557, 448] on link "2" at bounding box center [556, 449] width 24 height 24
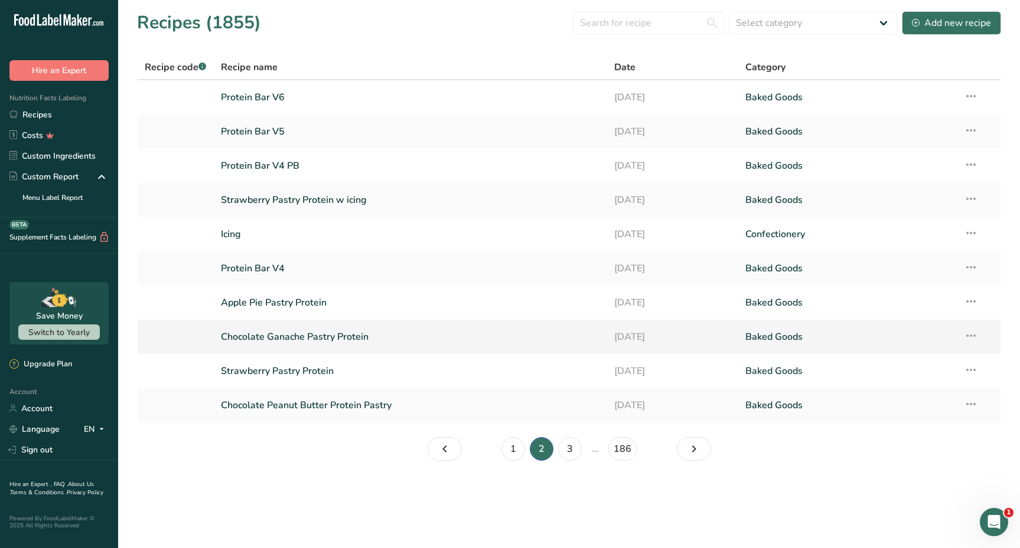
click at [298, 340] on link "Chocolate Ganache Pastry Protein" at bounding box center [410, 337] width 379 height 25
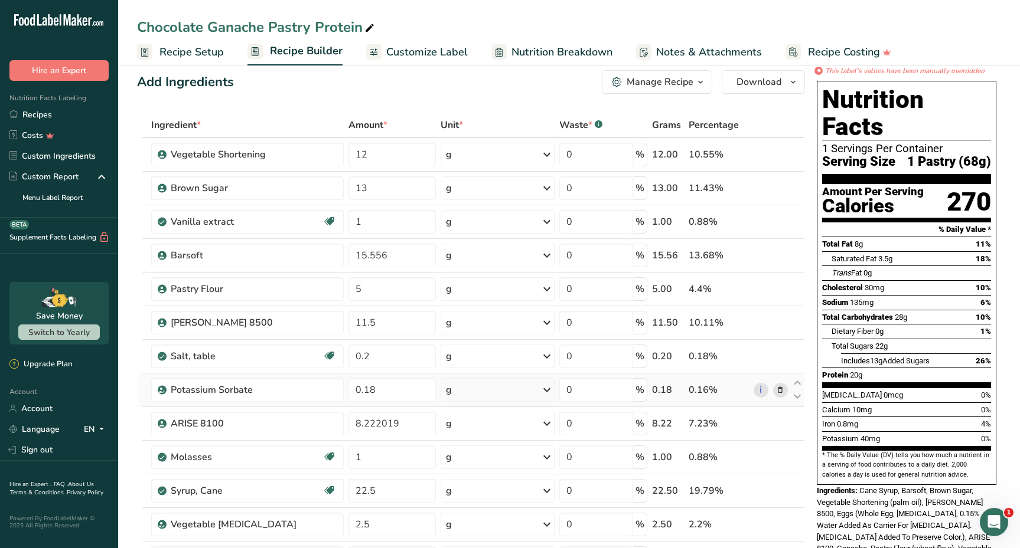
scroll to position [19, 0]
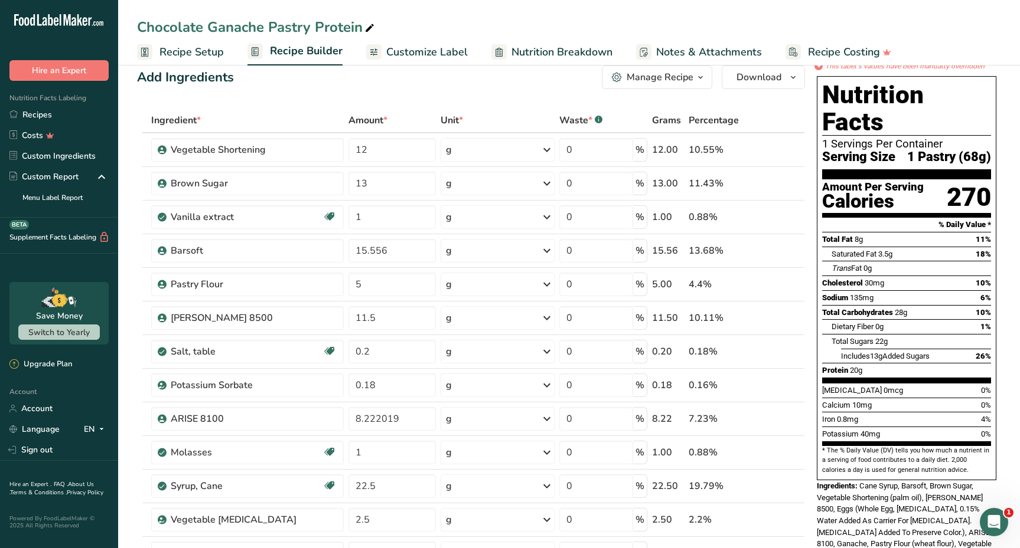
click at [183, 59] on span "Recipe Setup" at bounding box center [191, 52] width 64 height 16
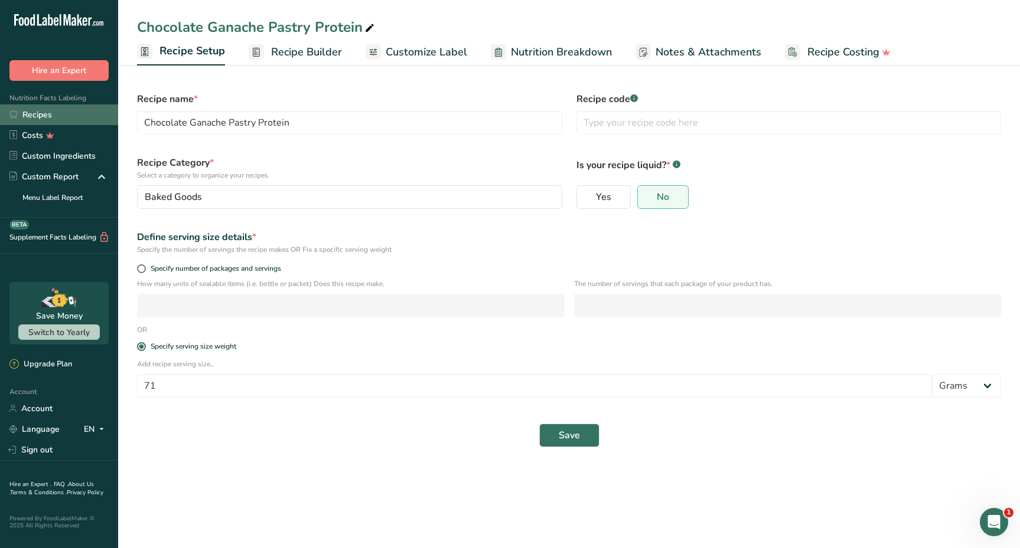
click at [97, 118] on link "Recipes" at bounding box center [59, 115] width 118 height 21
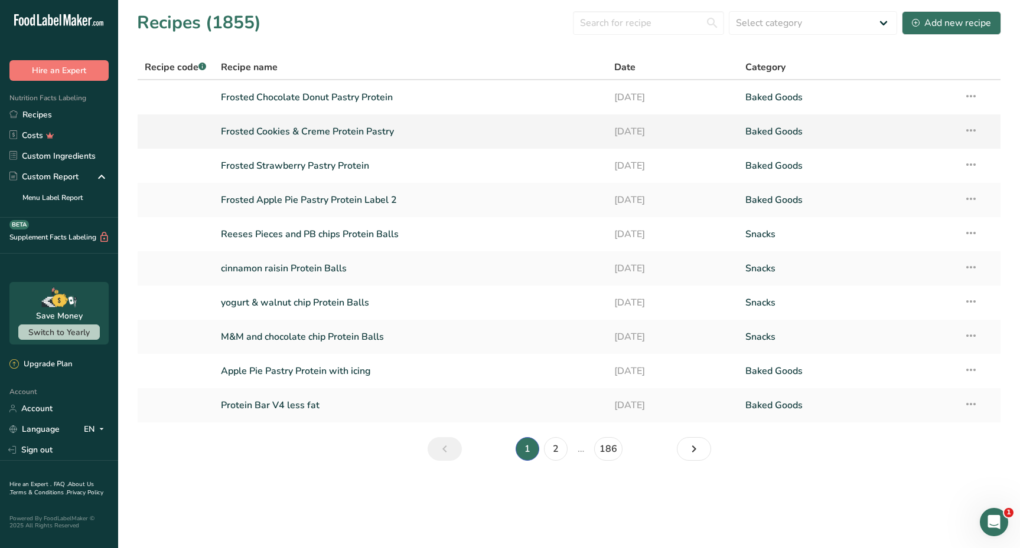
click at [252, 127] on link "Frosted Cookies & Creme Protein Pastry" at bounding box center [410, 131] width 379 height 25
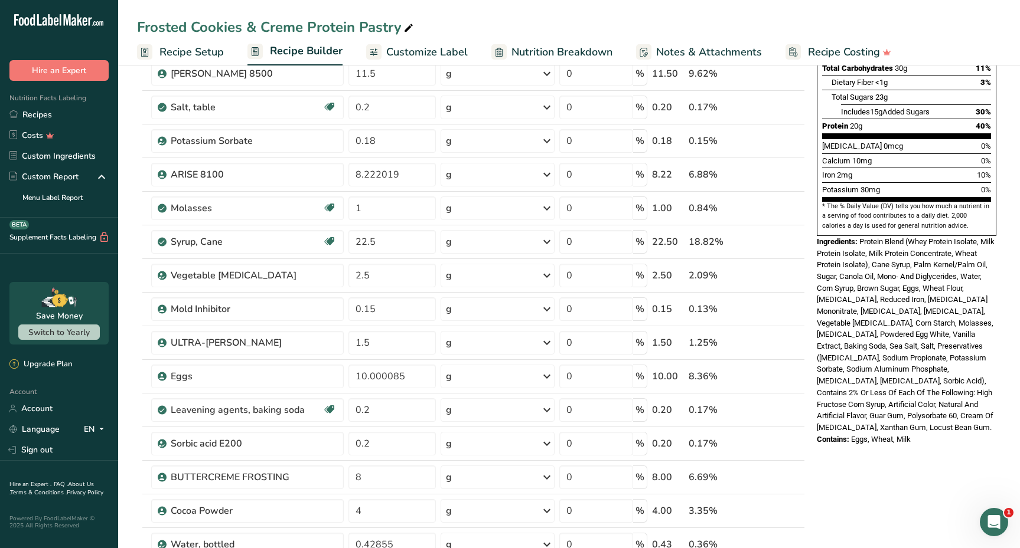
scroll to position [435, 0]
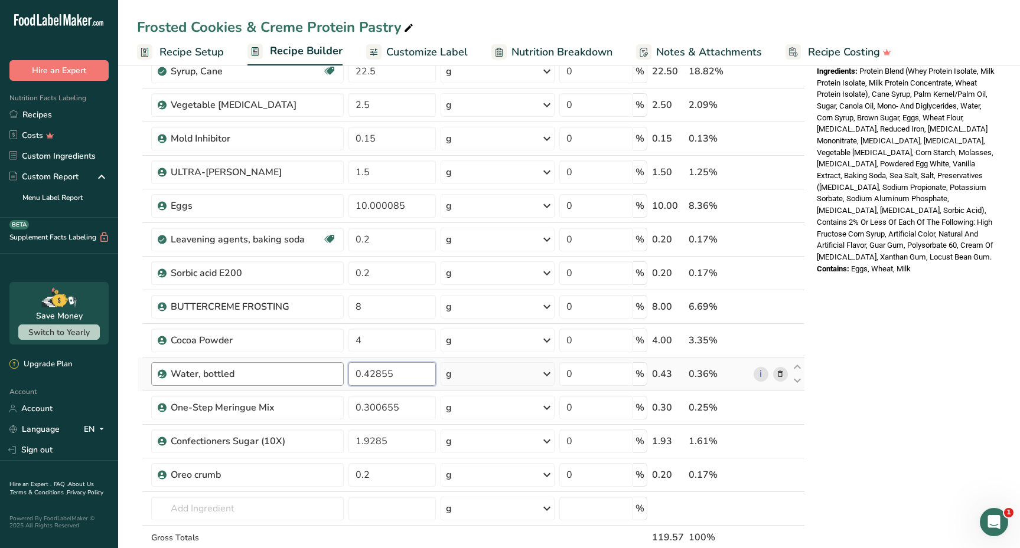
drag, startPoint x: 407, startPoint y: 373, endPoint x: 331, endPoint y: 372, distance: 76.2
click at [331, 372] on tr "Water, bottled 0.42855 g Weight Units g kg mg See more Volume Units l Volume un…" at bounding box center [471, 375] width 667 height 34
click at [364, 1] on div "Frosted Cookies & Creme Protein Pastry Recipe Setup Recipe Builder Customize La…" at bounding box center [569, 326] width 902 height 1399
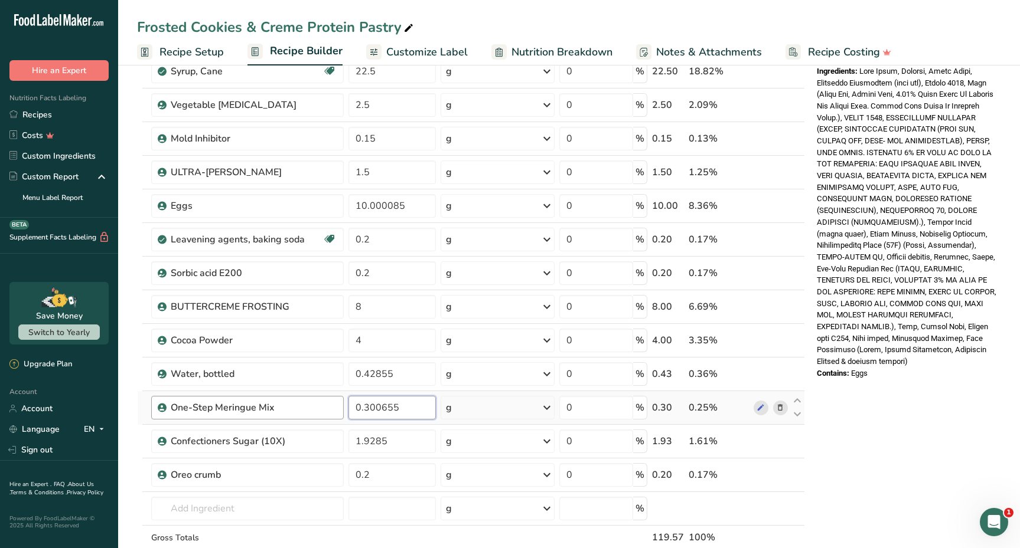
drag, startPoint x: 410, startPoint y: 412, endPoint x: 342, endPoint y: 411, distance: 67.9
click at [341, 411] on tr "One-Step Meringue Mix 0.300655 g Weight Units g kg mg See more Volume Units l m…" at bounding box center [471, 408] width 667 height 34
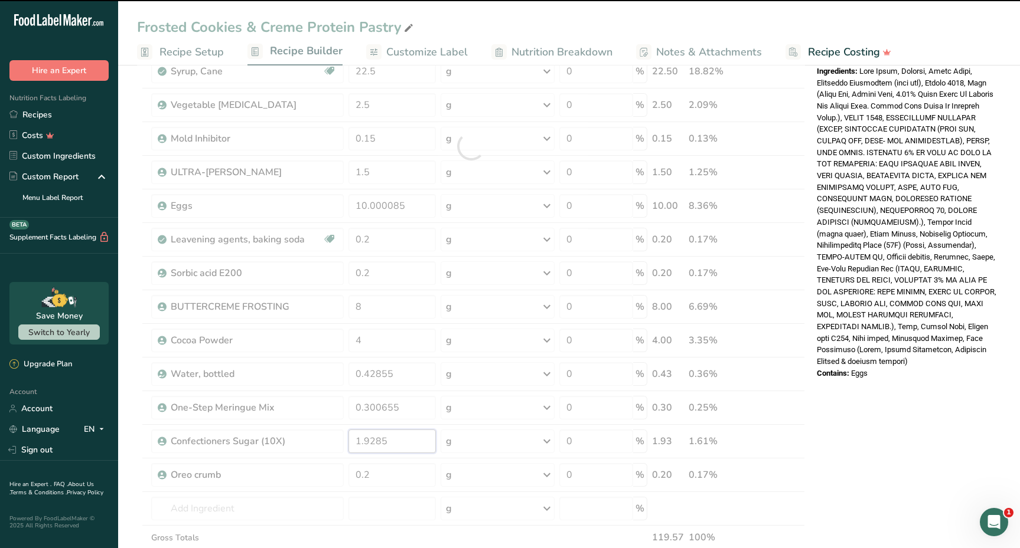
drag, startPoint x: 396, startPoint y: 448, endPoint x: 328, endPoint y: 433, distance: 70.2
click at [328, 433] on div "Ingredient * Amount * Unit * Waste * .a-a{fill:#347362;}.b-a{fill:#fff;} Grams …" at bounding box center [471, 146] width 668 height 907
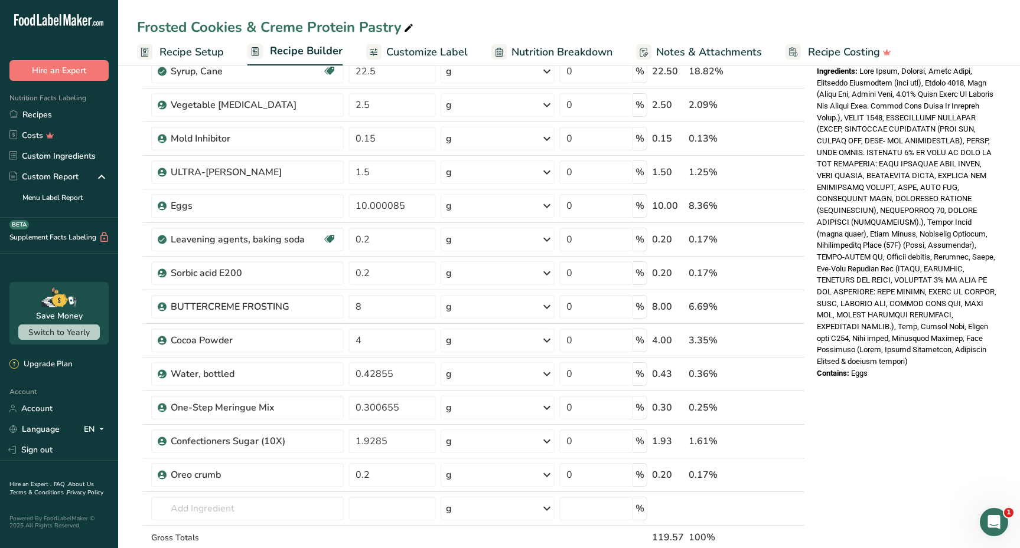
click at [861, 446] on div "* This label's values have been manually overridden Nutrition Facts 1 Servings …" at bounding box center [906, 326] width 189 height 1361
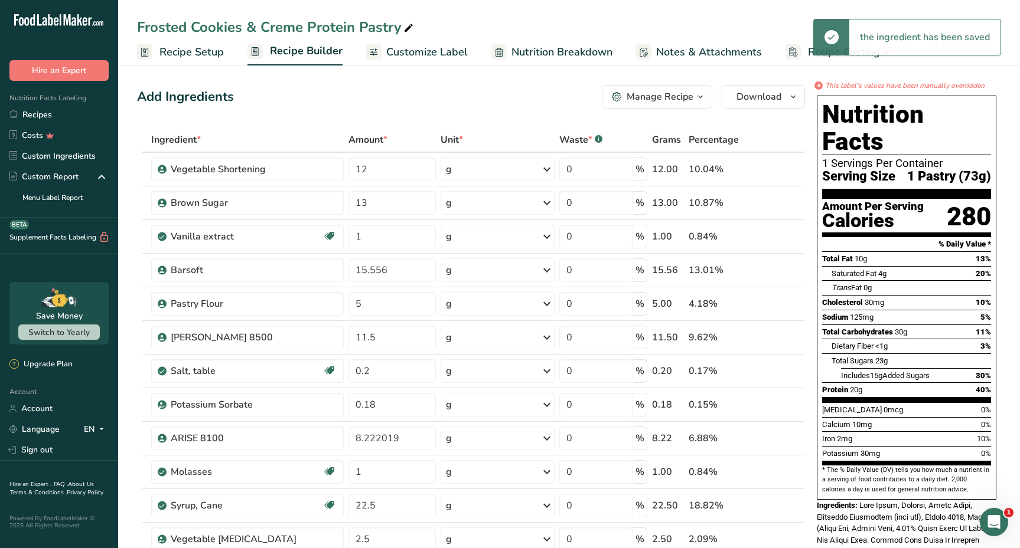
scroll to position [0, 0]
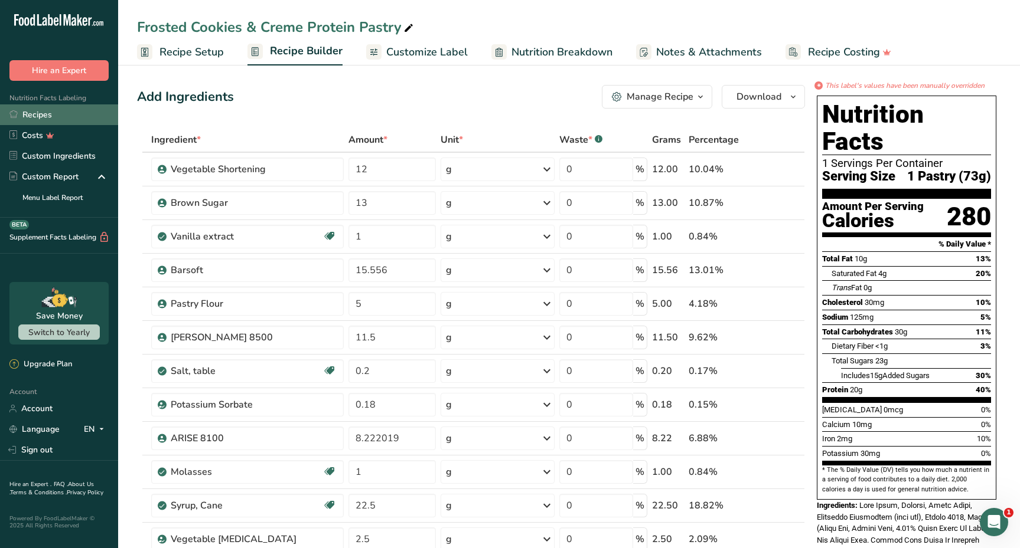
click at [48, 118] on link "Recipes" at bounding box center [59, 115] width 118 height 21
